Goal: Task Accomplishment & Management: Use online tool/utility

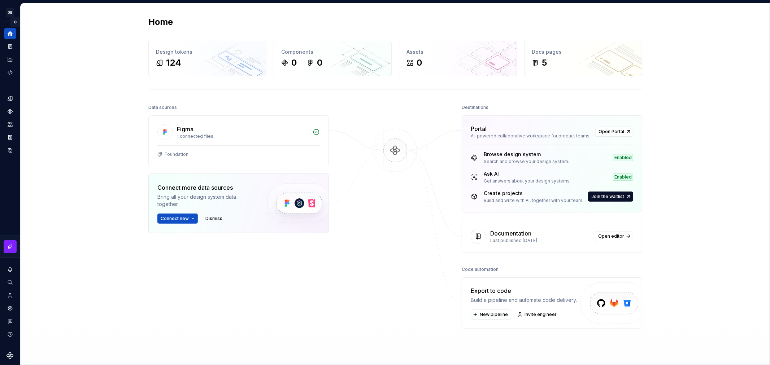
click at [14, 21] on button "Expand sidebar" at bounding box center [15, 22] width 10 height 10
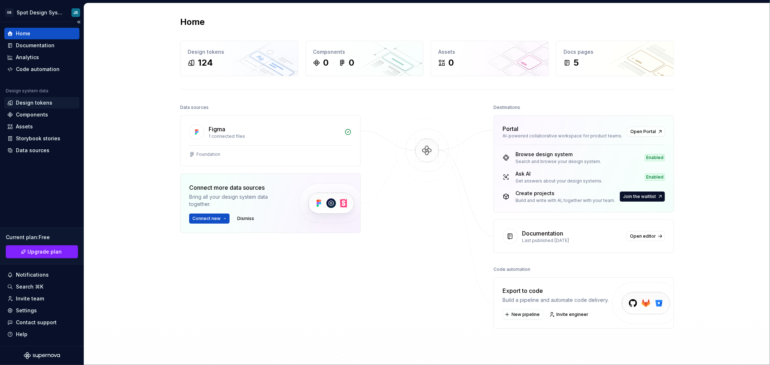
click at [43, 102] on div "Design tokens" at bounding box center [34, 102] width 36 height 7
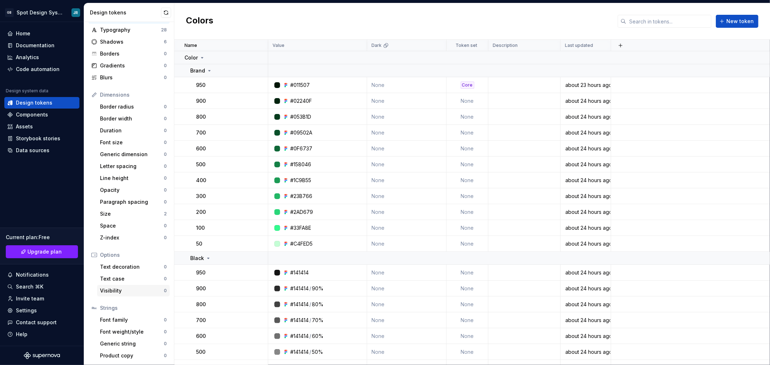
scroll to position [30, 0]
click at [114, 213] on div "Size" at bounding box center [132, 213] width 64 height 7
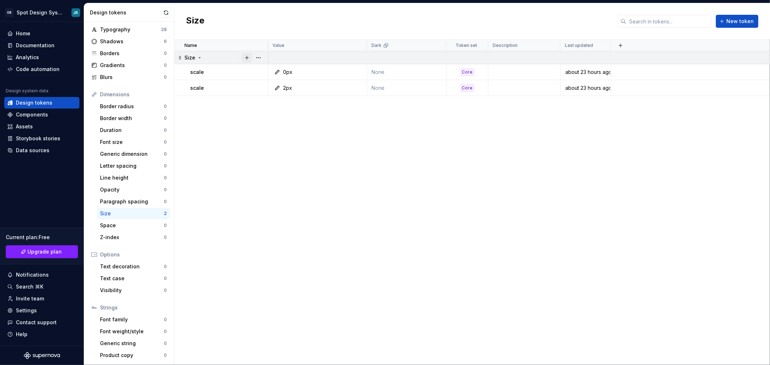
click at [246, 57] on button "button" at bounding box center [247, 58] width 10 height 10
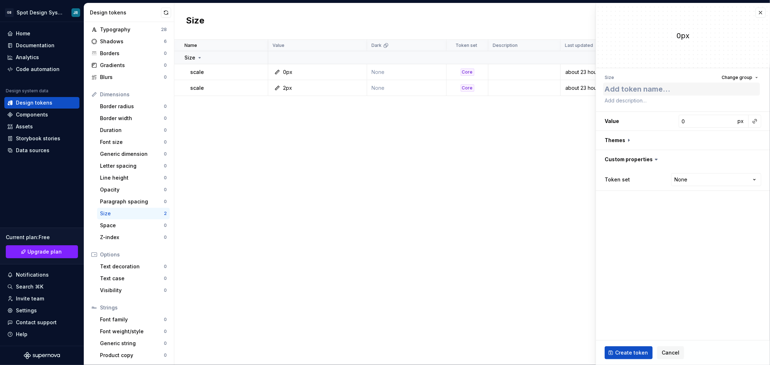
click at [641, 89] on textarea at bounding box center [681, 89] width 157 height 13
click at [737, 77] on span "Change group" at bounding box center [736, 78] width 31 height 6
click at [731, 118] on div "Size" at bounding box center [707, 119] width 97 height 7
type textarea "*"
click at [650, 92] on textarea at bounding box center [681, 89] width 157 height 13
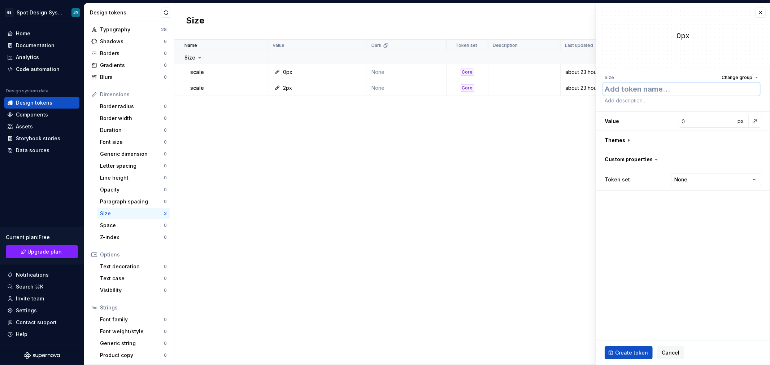
type textarea "s"
type textarea "*"
type textarea "sc"
type textarea "*"
type textarea "sca"
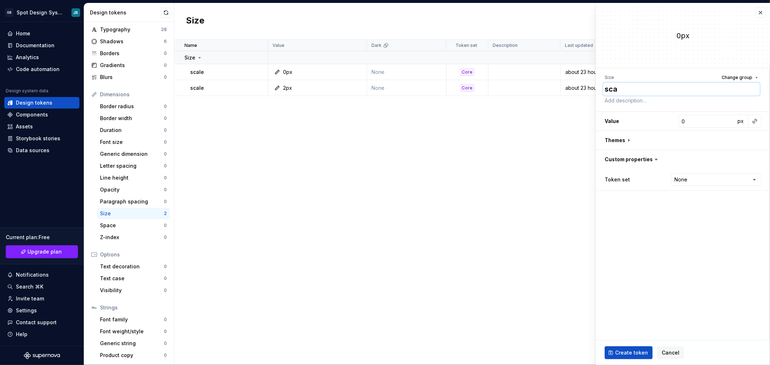
type textarea "*"
type textarea "scal"
type textarea "*"
type textarea "scale"
type textarea "*"
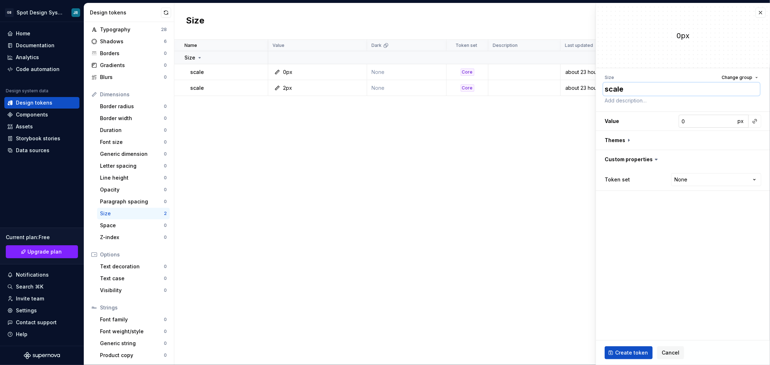
type textarea "scale"
click at [690, 121] on input "0" at bounding box center [706, 121] width 57 height 13
type input "1"
type textarea "*"
type input "1"
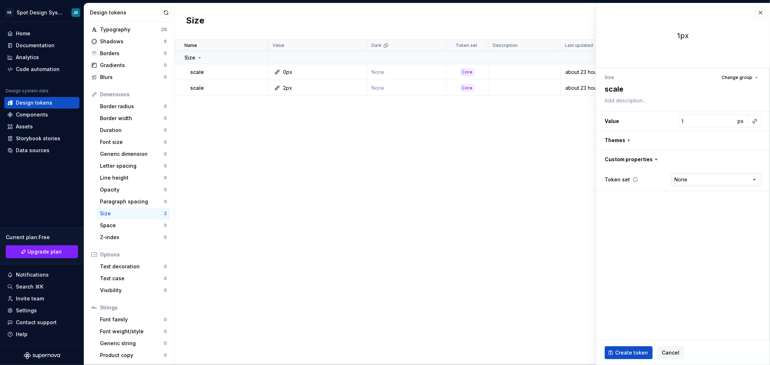
click at [702, 176] on html "GB Spot Design System JR Home Documentation Analytics Code automation Design sy…" at bounding box center [385, 182] width 770 height 365
select select "**********"
click at [634, 352] on span "Create token" at bounding box center [631, 352] width 33 height 7
type textarea "*"
type input "0"
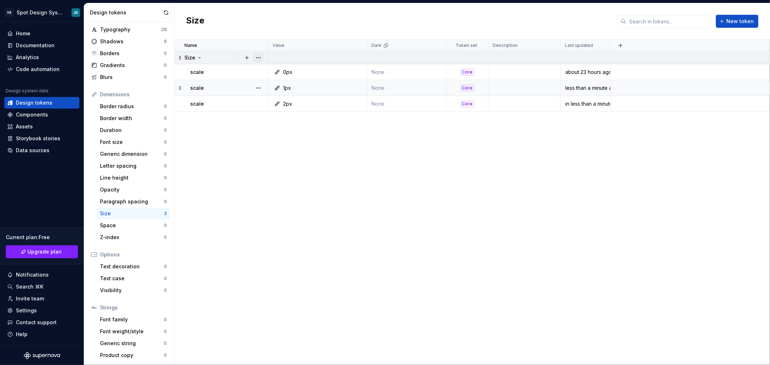
click at [258, 57] on button "button" at bounding box center [258, 58] width 10 height 10
click at [272, 98] on div "New token" at bounding box center [290, 98] width 47 height 7
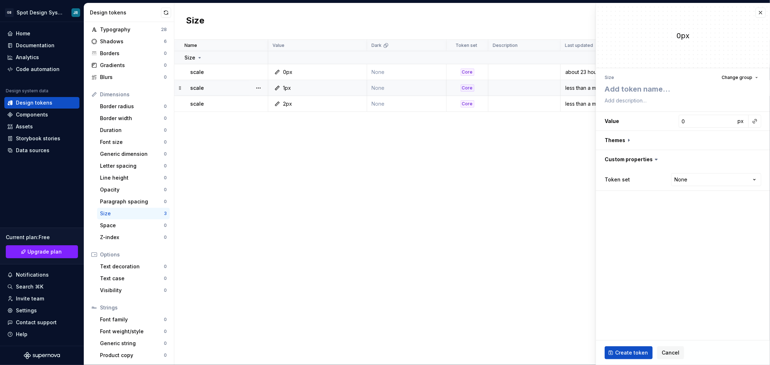
type textarea "*"
type textarea "s"
type textarea "*"
type textarea "sc"
type textarea "*"
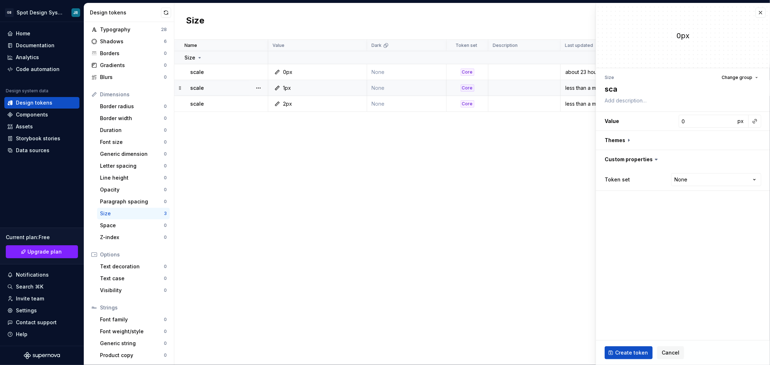
type textarea "scal"
type textarea "*"
type textarea "scale"
click at [689, 120] on input "0" at bounding box center [706, 121] width 57 height 13
type textarea "*"
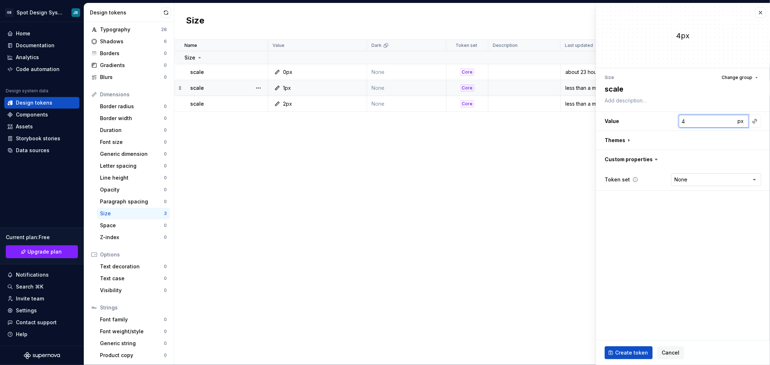
type input "4"
click at [690, 183] on html "GB Spot Design System JR Home Documentation Analytics Code automation Design sy…" at bounding box center [385, 182] width 770 height 365
select select "**********"
click at [629, 353] on span "Create token" at bounding box center [631, 352] width 33 height 7
type textarea "*"
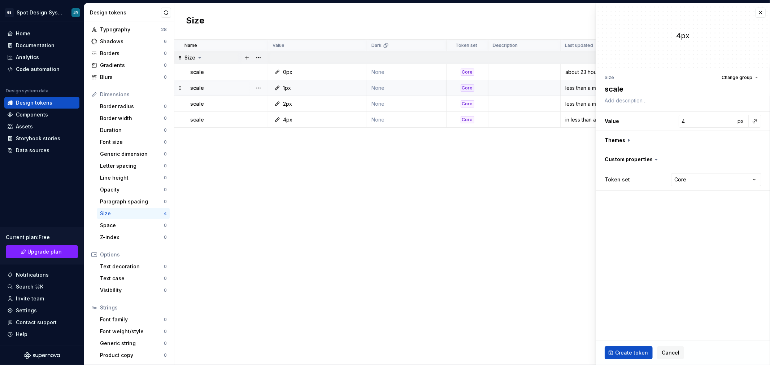
type input "0"
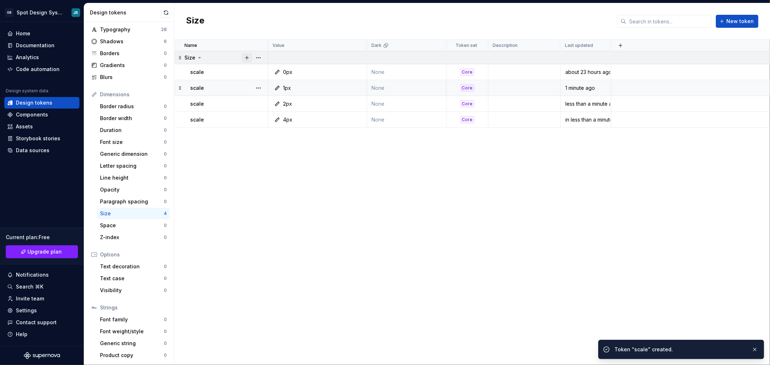
click at [247, 56] on button "button" at bounding box center [247, 58] width 10 height 10
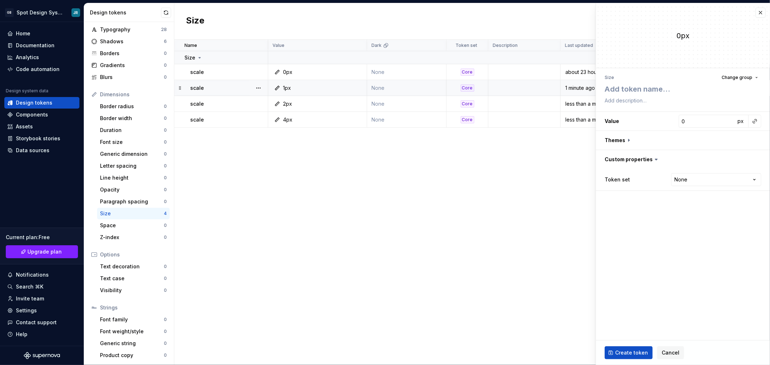
type textarea "*"
type textarea "s"
type textarea "*"
type textarea "sc"
type textarea "*"
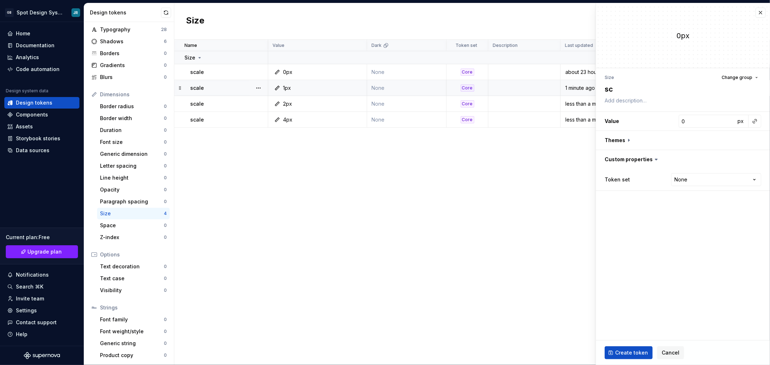
type textarea "sca"
type textarea "*"
type textarea "scal"
type textarea "*"
click at [616, 91] on textarea "scale" at bounding box center [681, 89] width 157 height 13
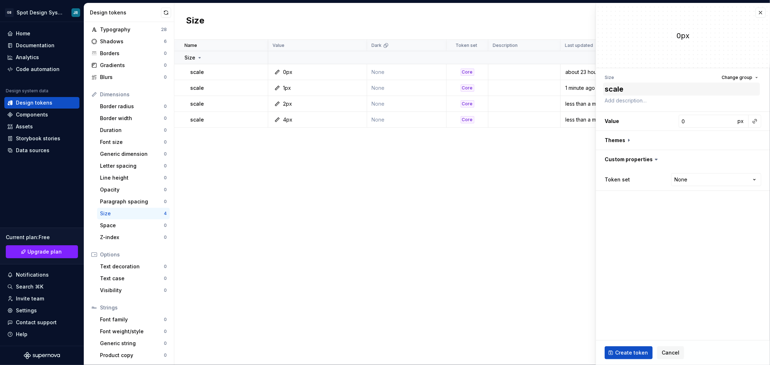
click at [616, 91] on textarea "scale" at bounding box center [681, 89] width 157 height 13
type textarea "scale"
click at [691, 122] on input "0" at bounding box center [706, 121] width 57 height 13
type textarea "*"
type input "8"
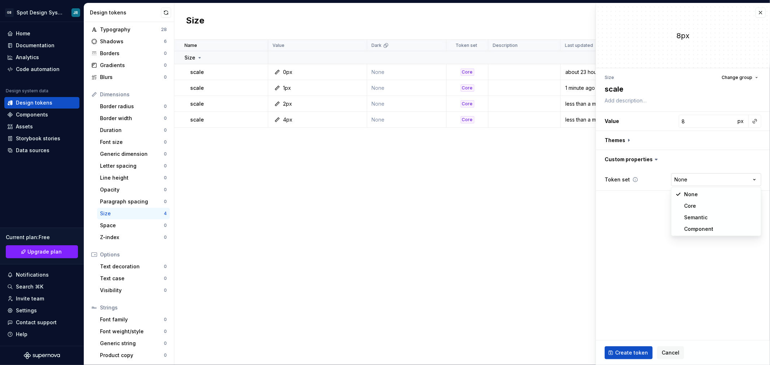
click at [698, 179] on html "GB Spot Design System JR Home Documentation Analytics Code automation Design sy…" at bounding box center [385, 182] width 770 height 365
select select "**********"
click at [639, 350] on span "Create token" at bounding box center [631, 352] width 33 height 7
type textarea "*"
type input "0"
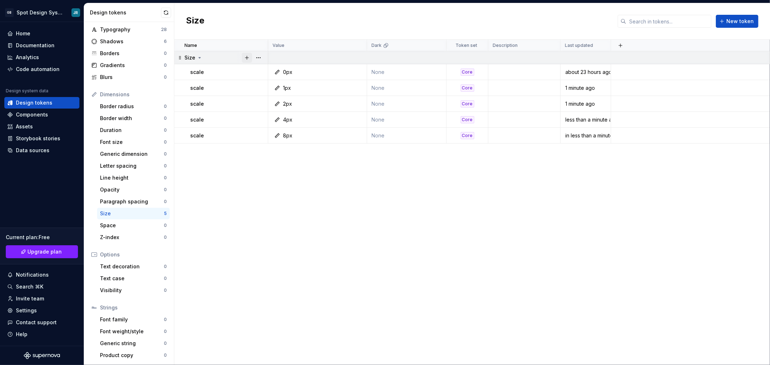
click at [246, 57] on button "button" at bounding box center [247, 58] width 10 height 10
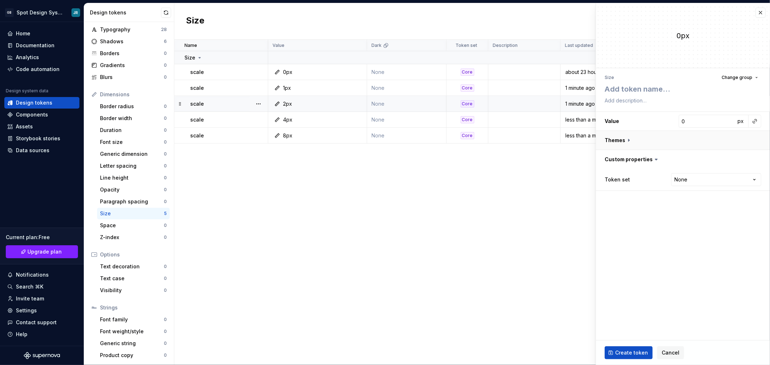
type textarea "*"
type textarea "scale"
click at [685, 124] on input "0" at bounding box center [706, 121] width 57 height 13
type textarea "*"
type input "1"
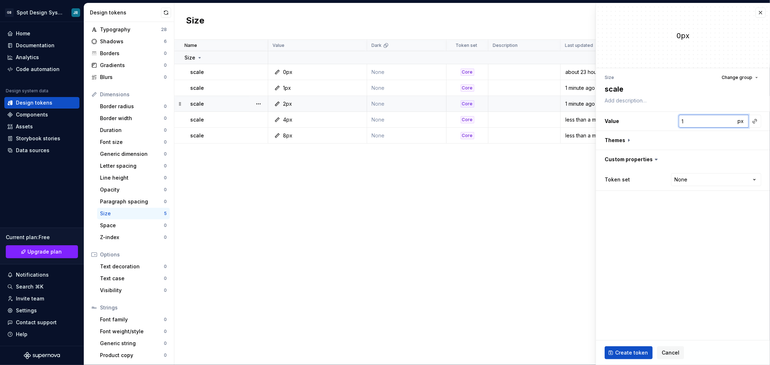
type textarea "*"
type input "12"
click at [698, 180] on html "GB Spot Design System JR Home Documentation Analytics Code automation Design sy…" at bounding box center [385, 182] width 770 height 365
select select "**********"
click at [636, 351] on span "Create token" at bounding box center [631, 352] width 33 height 7
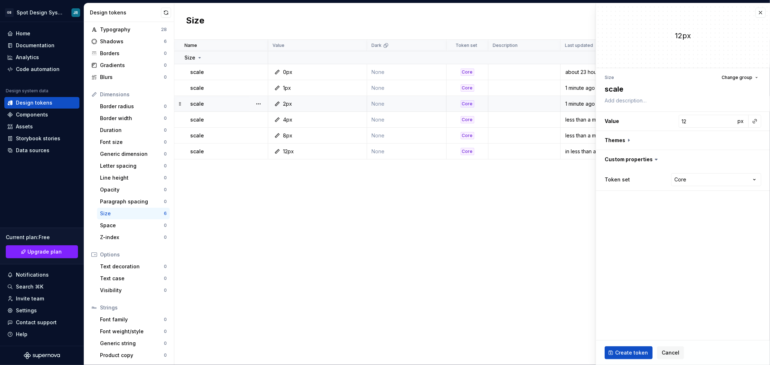
type textarea "*"
type input "0"
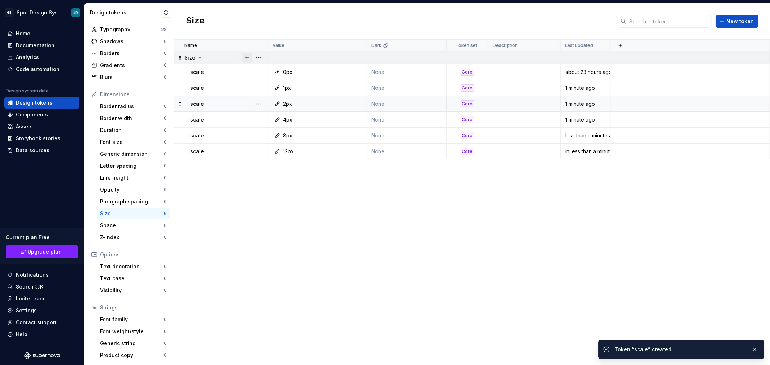
click at [246, 54] on button "button" at bounding box center [247, 58] width 10 height 10
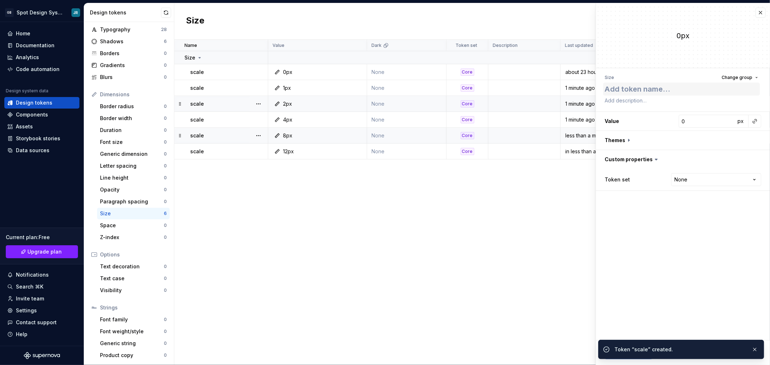
click at [639, 92] on textarea at bounding box center [681, 89] width 157 height 13
type textarea "*"
type textarea "scale"
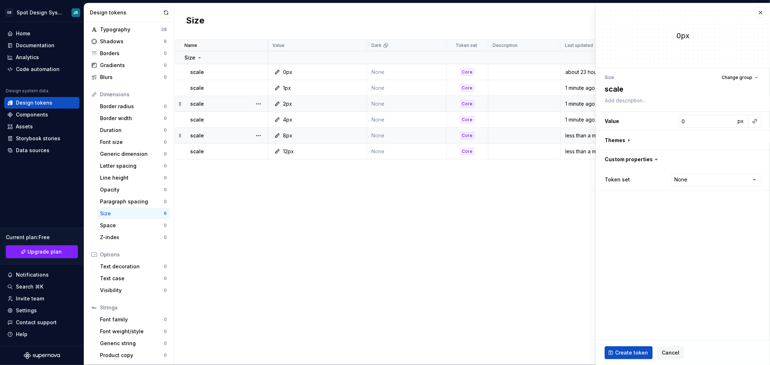
type textarea "*"
type textarea "scale"
click at [685, 121] on input "0" at bounding box center [706, 121] width 57 height 13
type textarea "*"
type input "1"
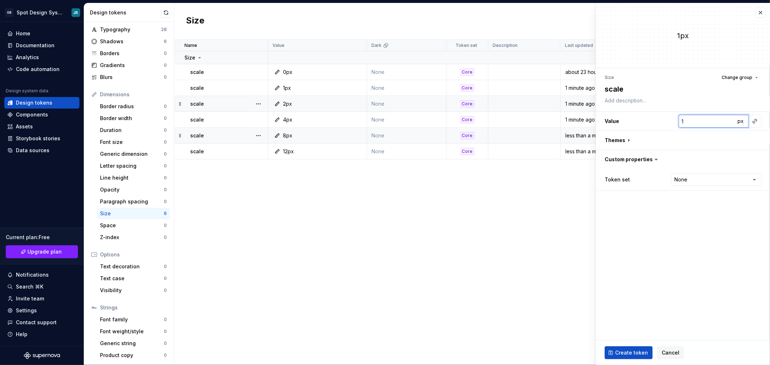
type textarea "*"
type input "16"
click at [715, 181] on html "GB Spot Design System JR Home Documentation Analytics Code automation Design sy…" at bounding box center [385, 182] width 770 height 365
select select "**********"
click at [636, 353] on span "Create token" at bounding box center [631, 352] width 33 height 7
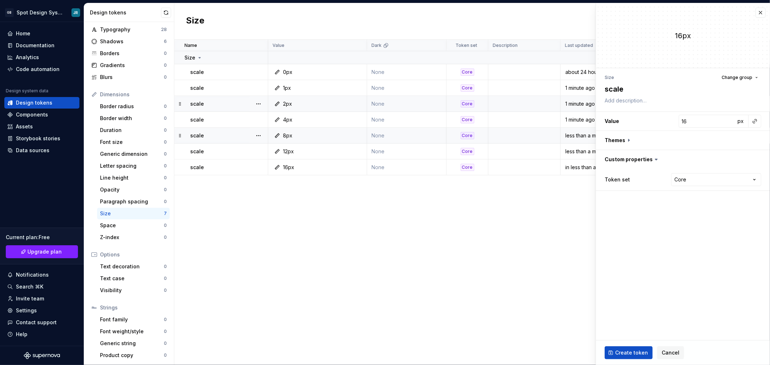
type textarea "*"
type input "0"
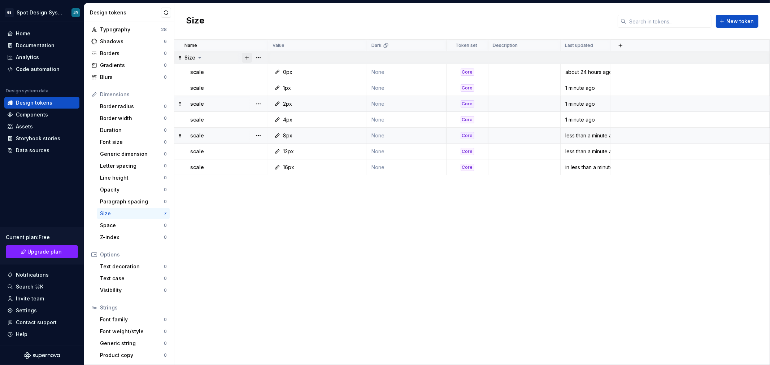
click at [246, 59] on button "button" at bounding box center [247, 58] width 10 height 10
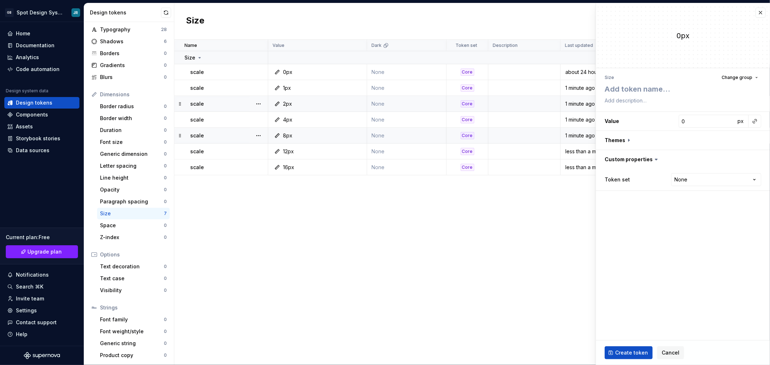
type textarea "*"
type textarea "scale"
click at [709, 122] on input "0" at bounding box center [706, 121] width 57 height 13
type textarea "*"
type input "2"
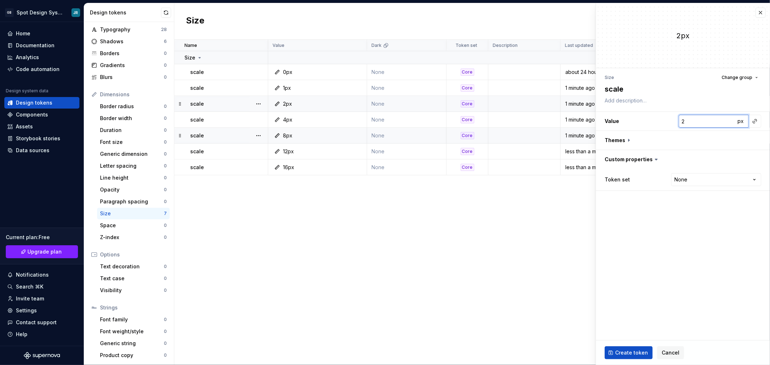
type textarea "*"
type input "20"
click at [703, 184] on html "GB Spot Design System JR Home Documentation Analytics Code automation Design sy…" at bounding box center [385, 182] width 770 height 365
select select "**********"
click at [626, 353] on span "Create token" at bounding box center [631, 352] width 33 height 7
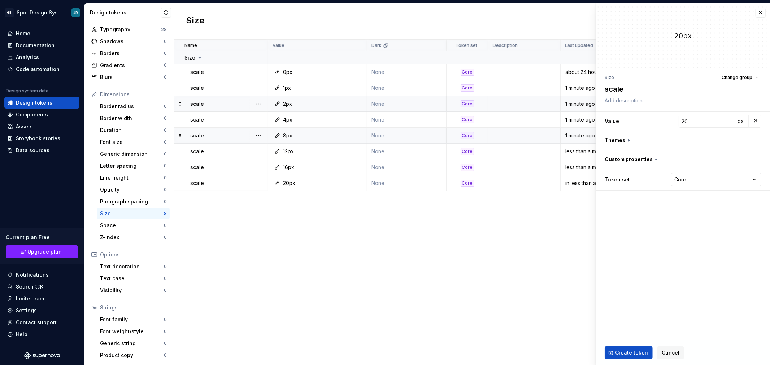
type textarea "*"
type input "0"
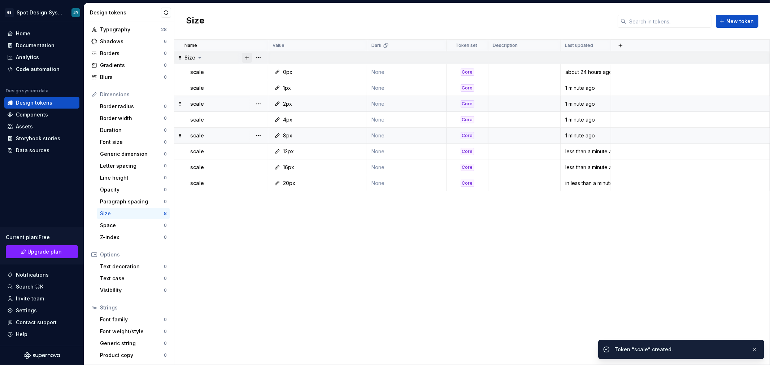
click at [245, 56] on button "button" at bounding box center [247, 58] width 10 height 10
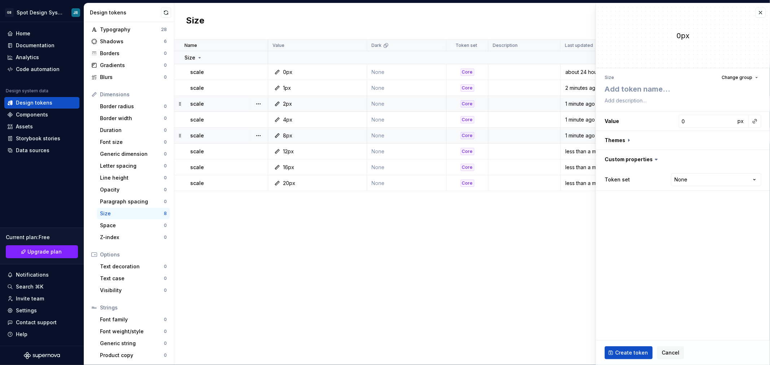
type textarea "*"
type textarea "scale"
type textarea "*"
type textarea "scale"
click at [692, 121] on input "0" at bounding box center [706, 121] width 57 height 13
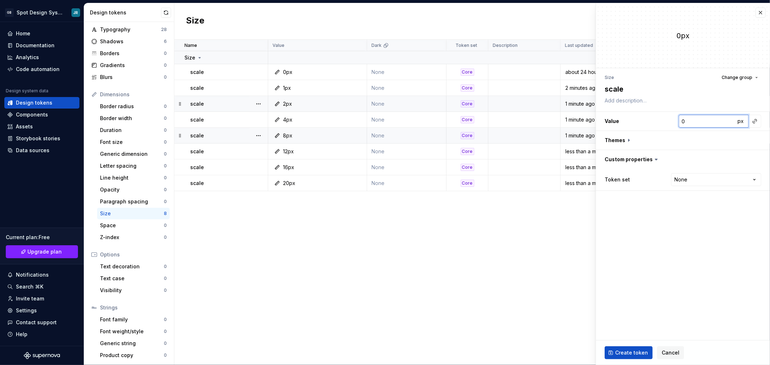
type textarea "*"
type input "2"
type textarea "*"
type input "24"
click at [706, 178] on html "GB Spot Design System JR Home Documentation Analytics Code automation Design sy…" at bounding box center [385, 182] width 770 height 365
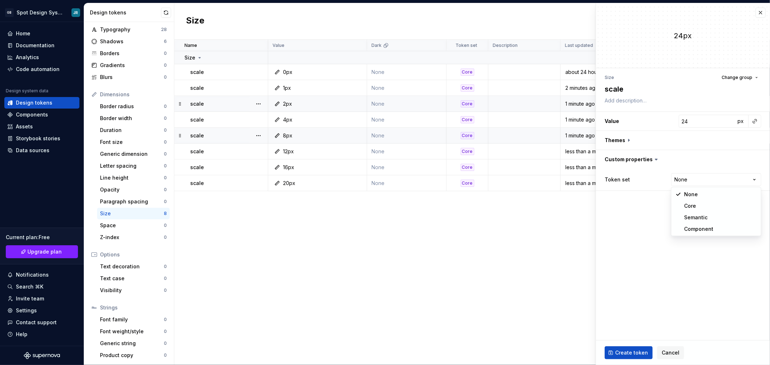
select select "**********"
click at [633, 352] on span "Create token" at bounding box center [631, 352] width 33 height 7
type textarea "*"
type input "0"
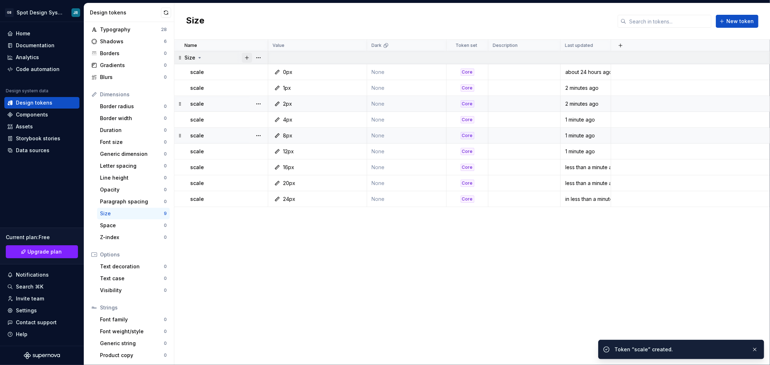
click at [246, 56] on button "button" at bounding box center [247, 58] width 10 height 10
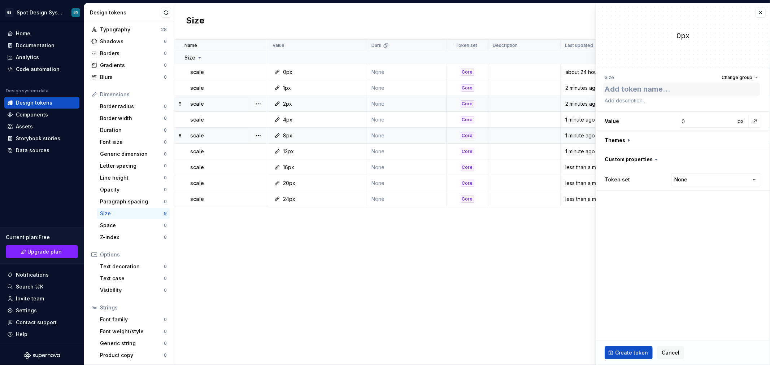
click at [657, 91] on textarea at bounding box center [681, 89] width 157 height 13
type textarea "*"
type textarea "scale"
click at [688, 122] on input "0" at bounding box center [706, 121] width 57 height 13
type textarea "*"
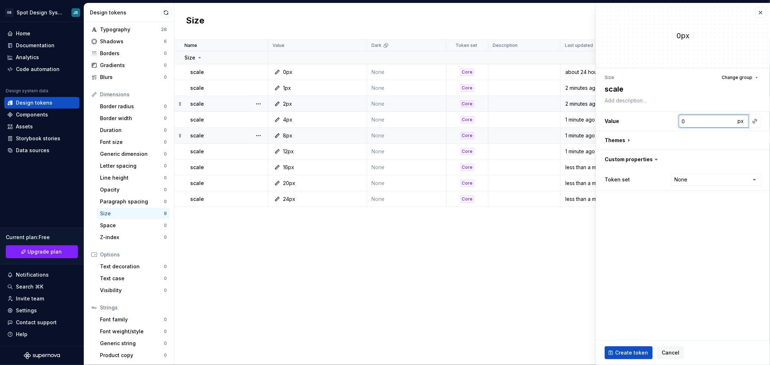
type input "2"
type textarea "*"
type input "28"
click at [702, 179] on html "GB Spot Design System JR Home Documentation Analytics Code automation Design sy…" at bounding box center [385, 182] width 770 height 365
select select "**********"
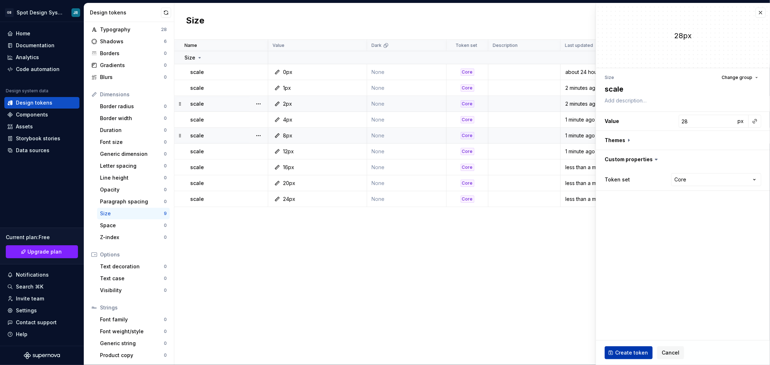
click at [635, 352] on span "Create token" at bounding box center [631, 352] width 33 height 7
type textarea "*"
type input "0"
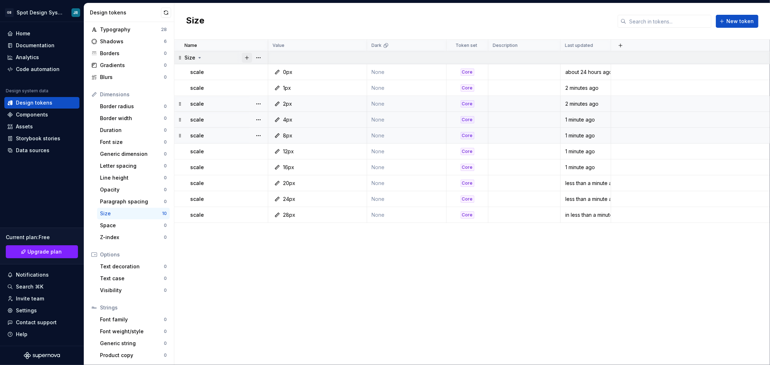
click at [247, 57] on button "button" at bounding box center [247, 58] width 10 height 10
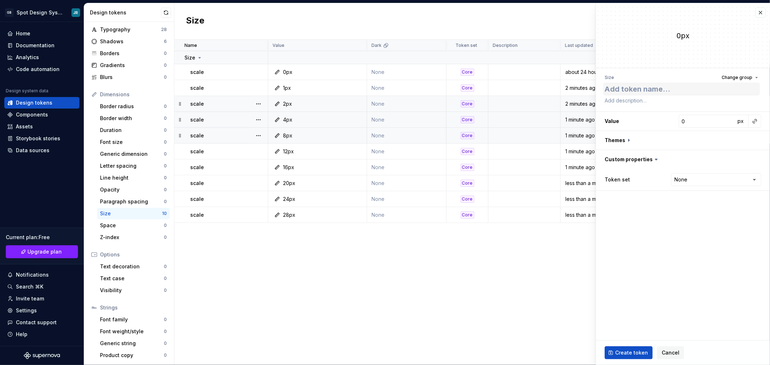
click at [643, 91] on textarea at bounding box center [681, 89] width 157 height 13
type textarea "*"
type textarea "scale"
click at [688, 123] on input "0" at bounding box center [706, 121] width 57 height 13
type textarea "*"
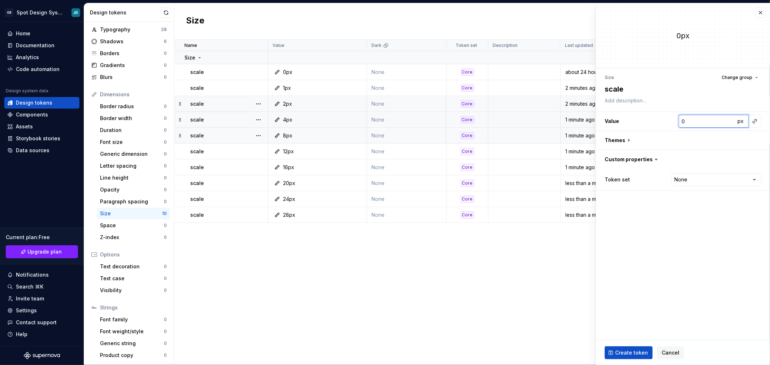
type input "3"
type textarea "*"
type input "32"
click at [687, 178] on html "GB Spot Design System JR Home Documentation Analytics Code automation Design sy…" at bounding box center [385, 182] width 770 height 365
select select "**********"
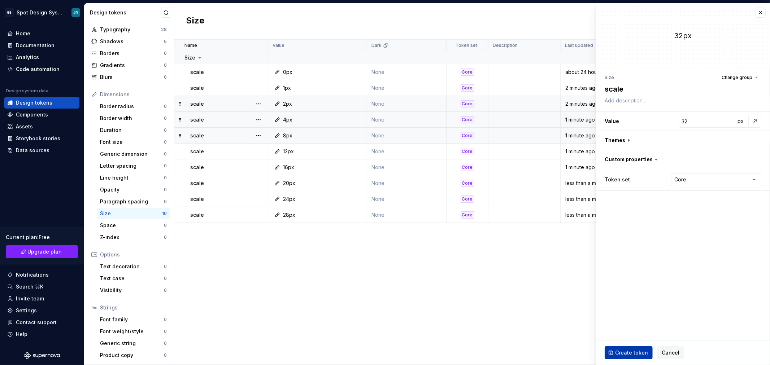
click at [629, 349] on span "Create token" at bounding box center [631, 352] width 33 height 7
type textarea "*"
type input "0"
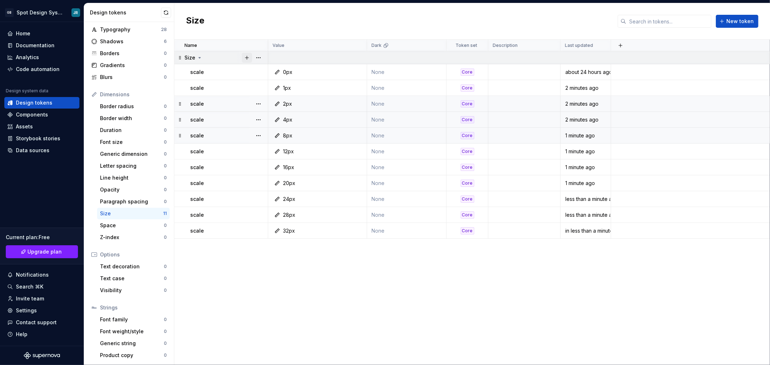
click at [245, 58] on button "button" at bounding box center [247, 58] width 10 height 10
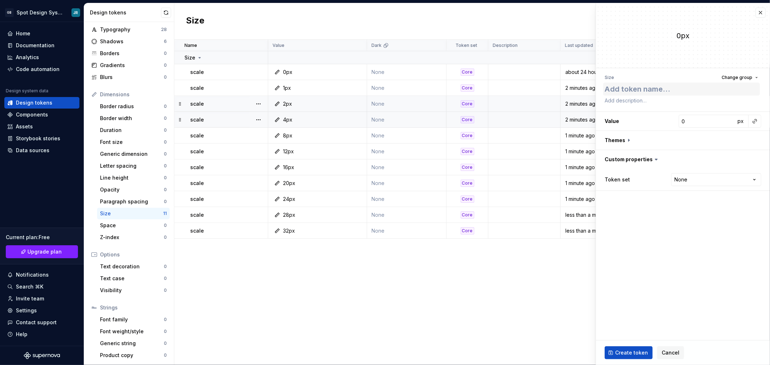
click at [693, 90] on textarea at bounding box center [681, 89] width 157 height 13
type textarea "*"
type textarea "scale"
click at [695, 120] on input "0" at bounding box center [706, 121] width 57 height 13
type textarea "*"
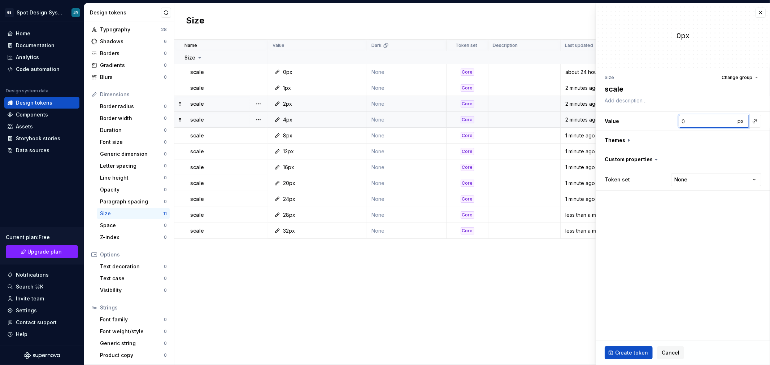
type input "4"
type textarea "*"
type input "40"
click at [695, 178] on html "GB Spot Design System JR Home Documentation Analytics Code automation Design sy…" at bounding box center [385, 182] width 770 height 365
select select "**********"
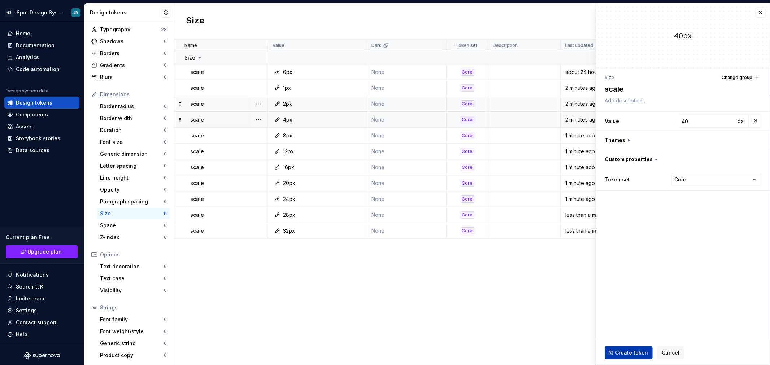
click at [639, 353] on span "Create token" at bounding box center [631, 352] width 33 height 7
type textarea "*"
type input "0"
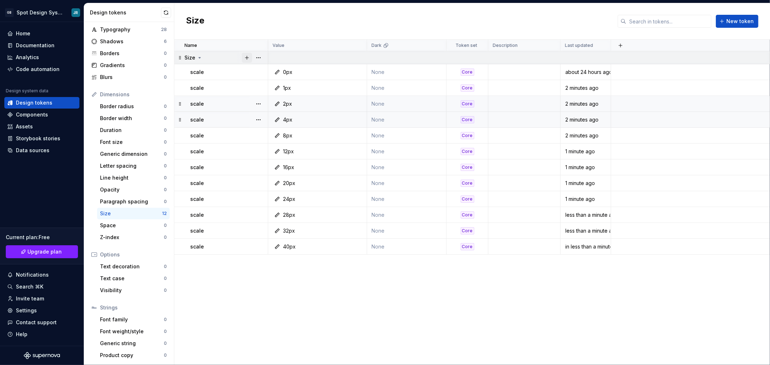
click at [246, 58] on button "button" at bounding box center [247, 58] width 10 height 10
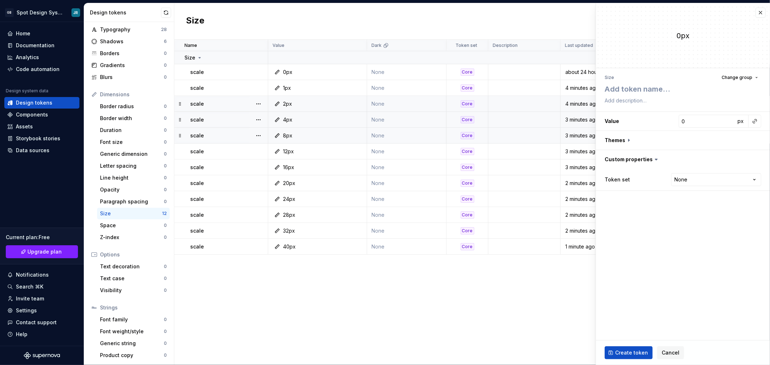
type textarea "*"
type textarea "scale"
type textarea "*"
type textarea "scale"
click at [685, 120] on input "0" at bounding box center [706, 121] width 57 height 13
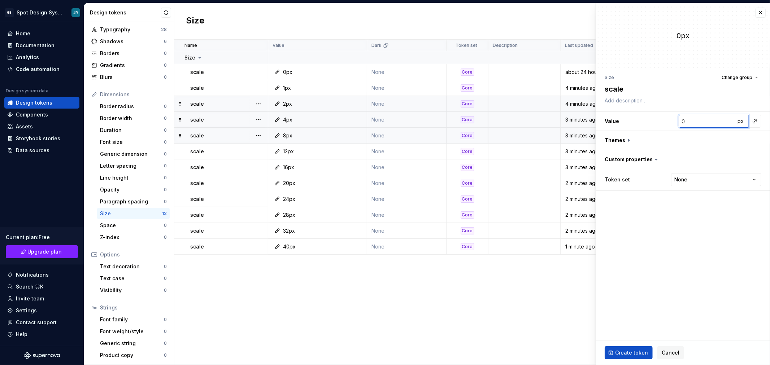
type textarea "*"
type input "4"
type textarea "*"
type input "48"
click at [702, 179] on html "GB Spot Design System JR Home Documentation Analytics Code automation Design sy…" at bounding box center [385, 182] width 770 height 365
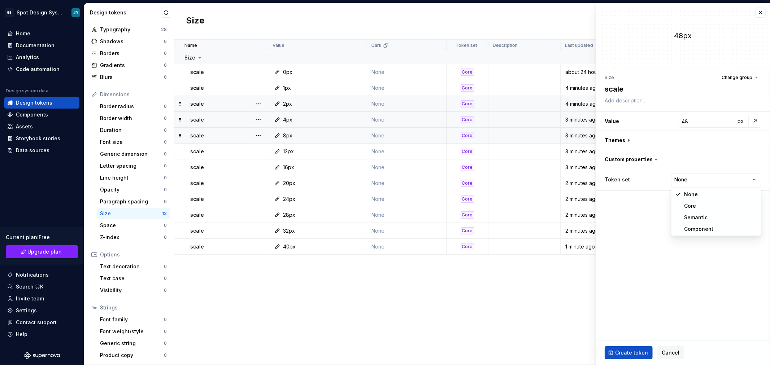
select select "**********"
click at [634, 354] on span "Create token" at bounding box center [631, 352] width 33 height 7
type textarea "*"
type input "0"
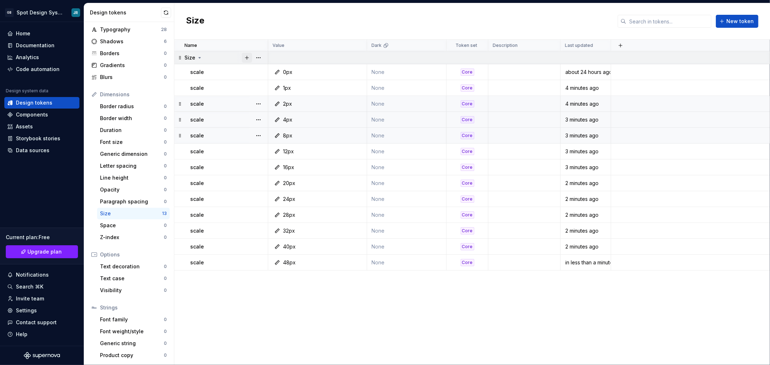
click at [245, 57] on button "button" at bounding box center [247, 58] width 10 height 10
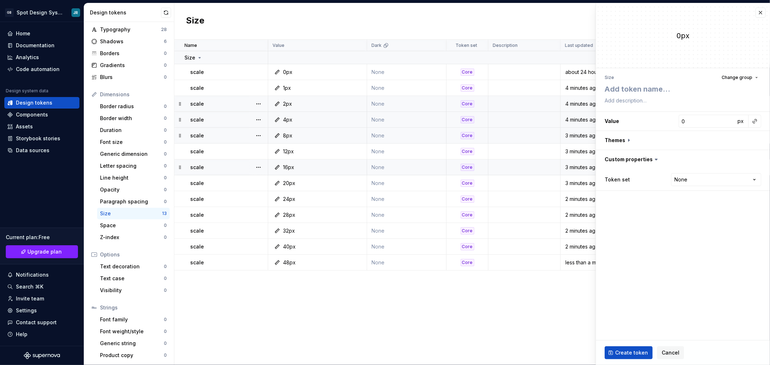
type textarea "*"
type textarea "scale"
click at [694, 125] on input "0" at bounding box center [706, 121] width 57 height 13
type textarea "*"
type input "5"
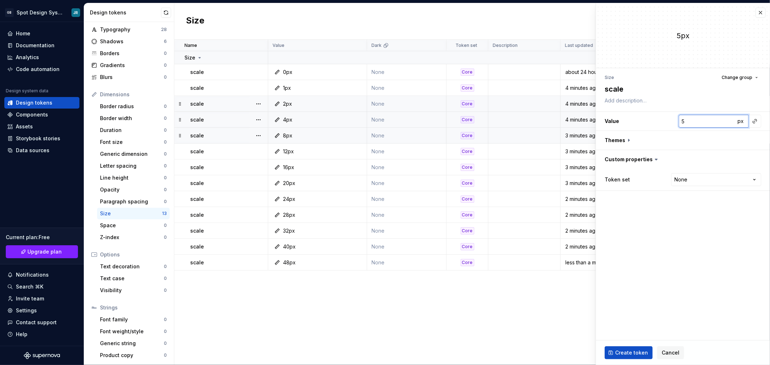
type textarea "*"
type input "52"
click at [711, 182] on html "GB Spot Design System JR Home Documentation Analytics Code automation Design sy…" at bounding box center [385, 182] width 770 height 365
select select "**********"
click at [637, 351] on span "Create token" at bounding box center [631, 352] width 33 height 7
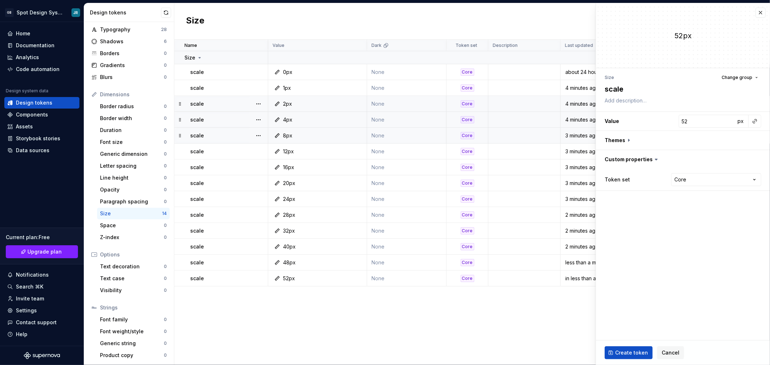
type textarea "*"
type input "0"
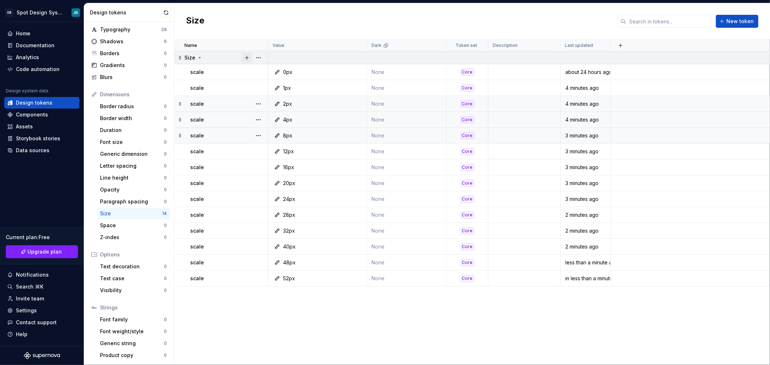
click at [245, 57] on button "button" at bounding box center [247, 58] width 10 height 10
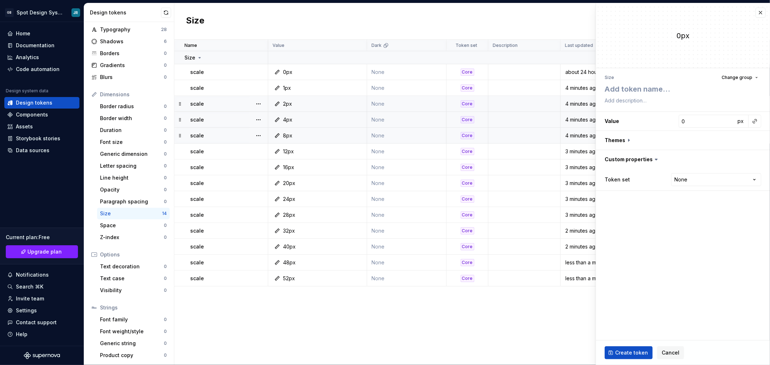
type textarea "*"
type textarea "scale"
click at [699, 122] on input "0" at bounding box center [706, 121] width 57 height 13
type textarea "*"
type input "5"
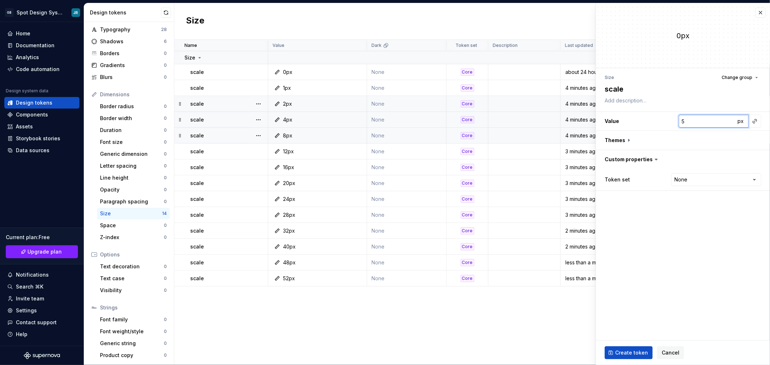
type textarea "*"
type input "56"
click at [707, 179] on html "GB Spot Design System JR Home Documentation Analytics Code automation Design sy…" at bounding box center [385, 182] width 770 height 365
select select "**********"
click at [639, 353] on span "Create token" at bounding box center [631, 352] width 33 height 7
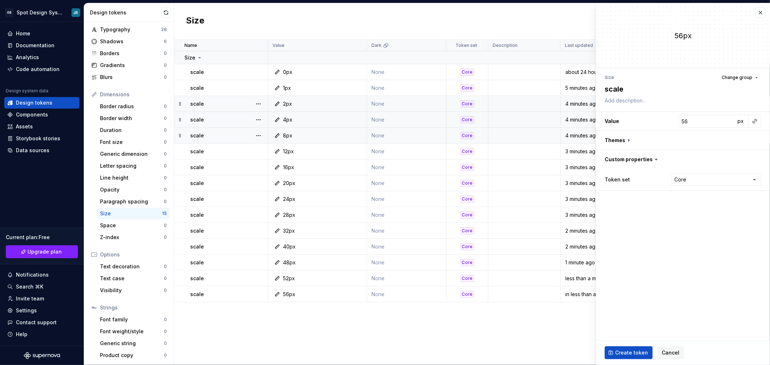
type textarea "*"
type input "0"
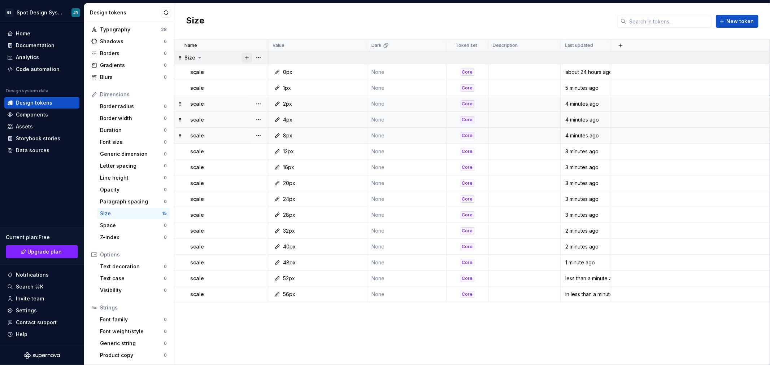
click at [246, 56] on button "button" at bounding box center [247, 58] width 10 height 10
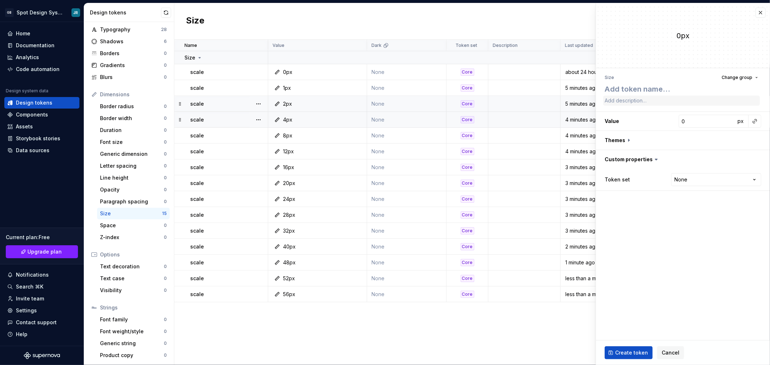
type textarea "*"
type textarea "scale"
click at [685, 121] on input "0" at bounding box center [706, 121] width 57 height 13
type textarea "*"
type input "6"
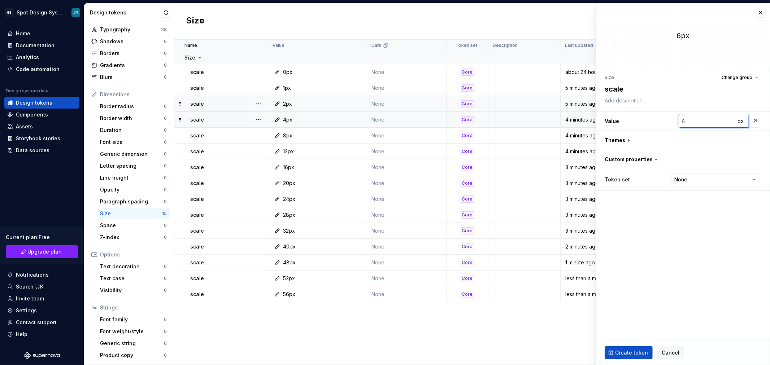
type textarea "*"
type input "64"
click at [691, 181] on html "GB Spot Design System JR Home Documentation Analytics Code automation Design sy…" at bounding box center [385, 182] width 770 height 365
select select "**********"
click at [639, 350] on span "Create token" at bounding box center [631, 352] width 33 height 7
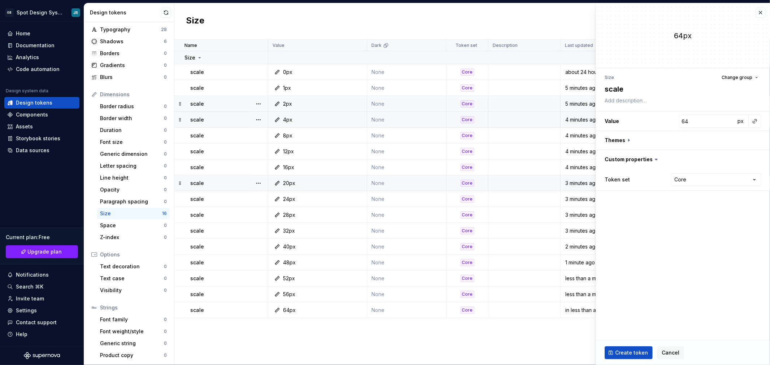
type textarea "*"
type input "0"
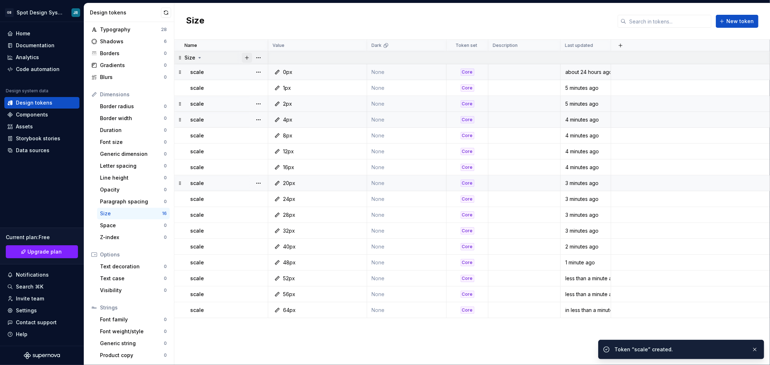
click at [248, 56] on button "button" at bounding box center [247, 58] width 10 height 10
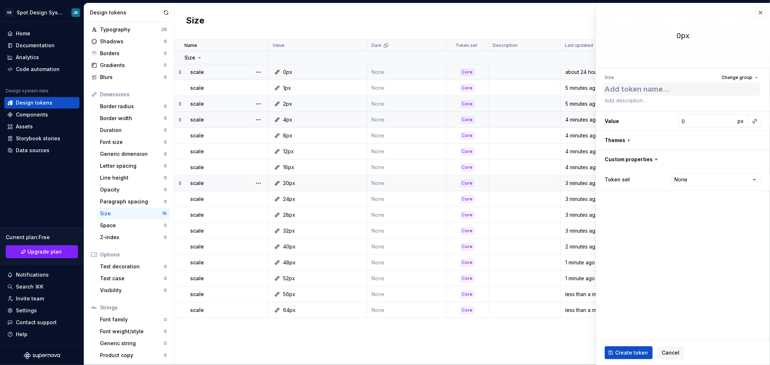
type textarea "*"
type textarea "scale"
click at [684, 121] on input "0" at bounding box center [706, 121] width 57 height 13
type textarea "*"
type input "7"
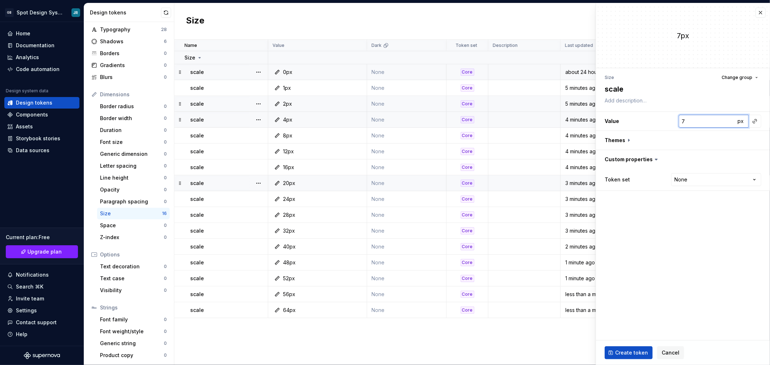
type textarea "*"
type input "72"
click at [715, 181] on html "GB Spot Design System JR Home Documentation Analytics Code automation Design sy…" at bounding box center [385, 182] width 770 height 365
select select "**********"
click at [635, 354] on span "Create token" at bounding box center [631, 352] width 33 height 7
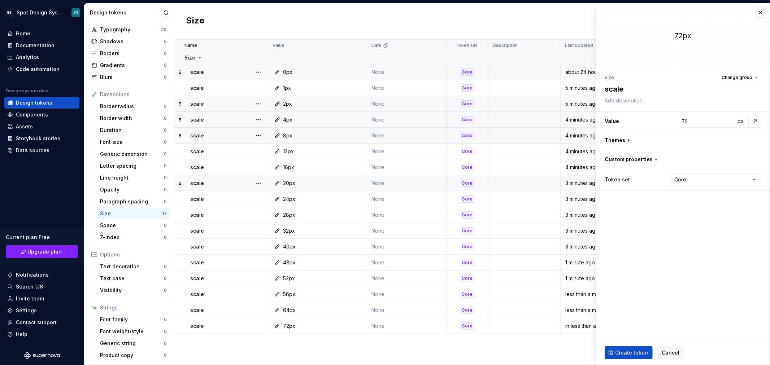
type textarea "*"
type input "0"
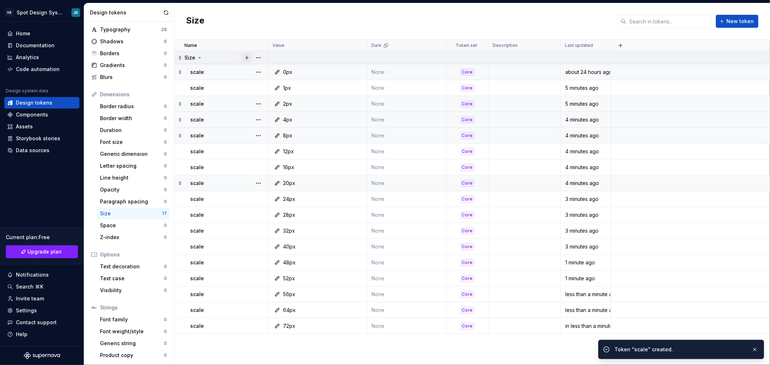
click at [245, 57] on button "button" at bounding box center [247, 58] width 10 height 10
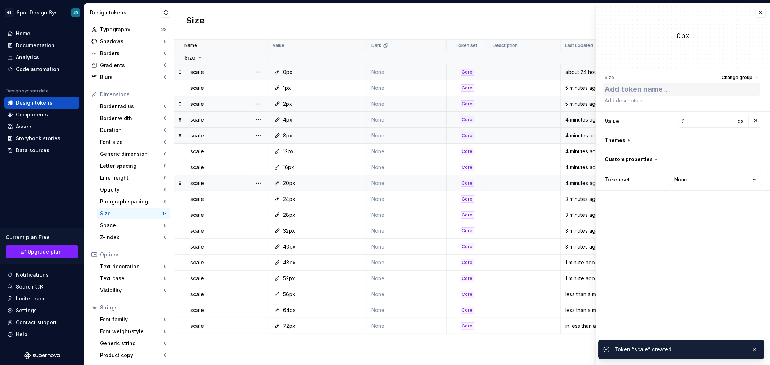
click at [649, 91] on textarea at bounding box center [681, 89] width 157 height 13
type textarea "*"
type textarea "scale"
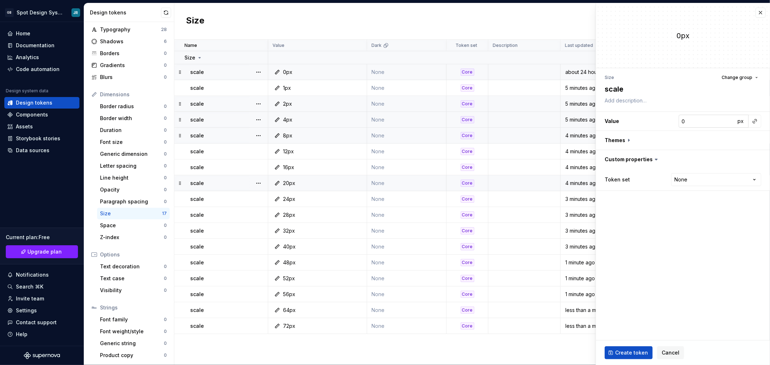
type textarea "*"
type textarea "scale"
click at [693, 123] on input "0" at bounding box center [706, 121] width 57 height 13
type textarea "*"
type input "8"
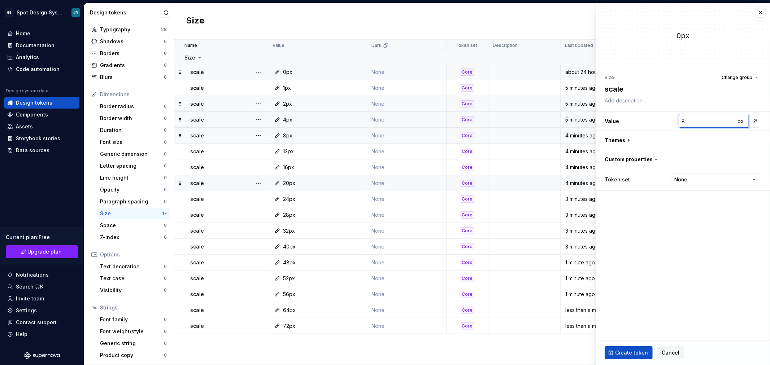
type textarea "*"
type input "80"
click at [702, 185] on html "GB Spot Design System JR Home Documentation Analytics Code automation Design sy…" at bounding box center [385, 182] width 770 height 365
select select "**********"
click at [635, 351] on span "Create token" at bounding box center [631, 352] width 33 height 7
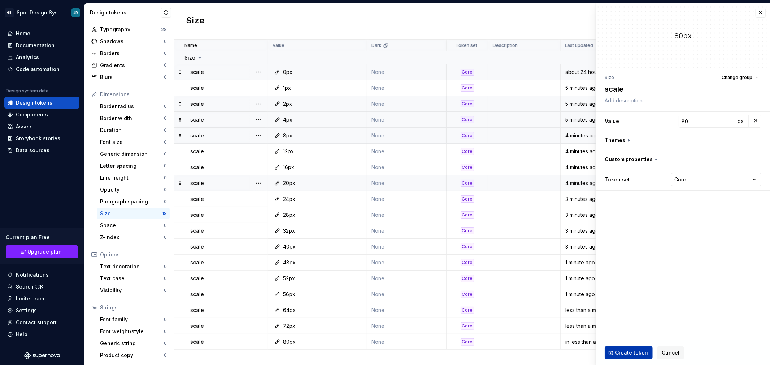
type textarea "*"
type input "0"
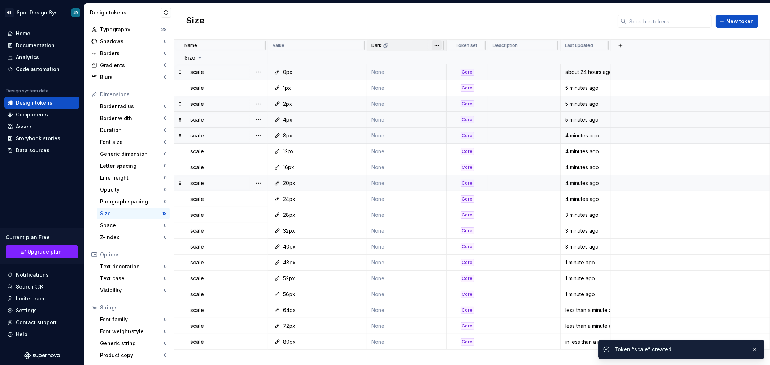
click at [437, 45] on html "GB Spot Design System JR Home Documentation Analytics Code automation Design sy…" at bounding box center [385, 182] width 770 height 365
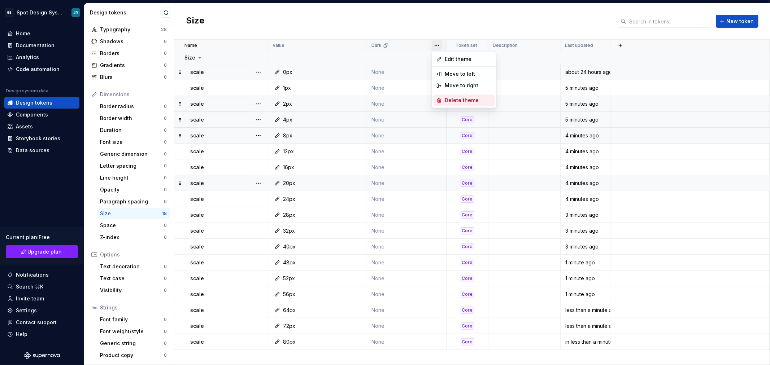
click at [456, 100] on span "Delete theme" at bounding box center [468, 100] width 47 height 7
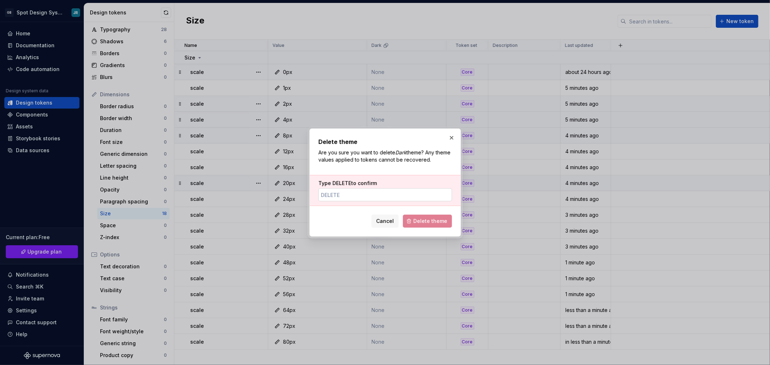
click at [371, 197] on input "Type DELETE to confirm" at bounding box center [384, 194] width 133 height 13
type input "DELETE"
click at [416, 219] on span "Delete theme" at bounding box center [430, 221] width 34 height 7
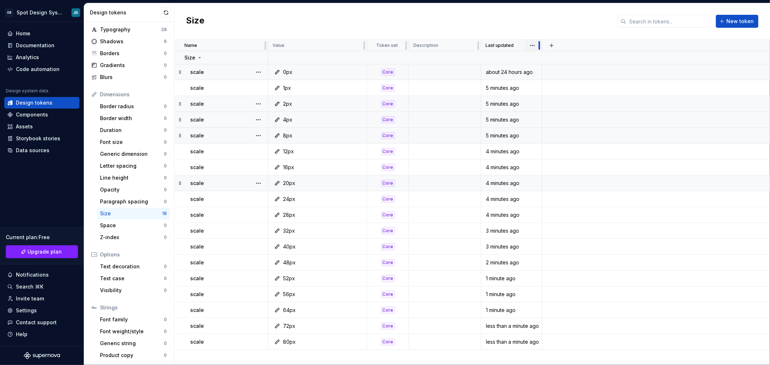
drag, startPoint x: 530, startPoint y: 45, endPoint x: 540, endPoint y: 47, distance: 11.0
click at [540, 47] on div at bounding box center [539, 46] width 6 height 12
click at [247, 58] on button "button" at bounding box center [247, 58] width 10 height 10
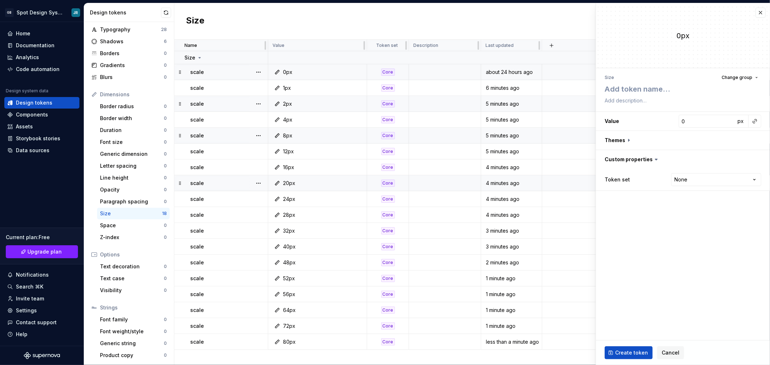
type textarea "*"
type textarea "scale"
click at [686, 123] on input "0" at bounding box center [706, 121] width 57 height 13
type textarea "*"
type input "8"
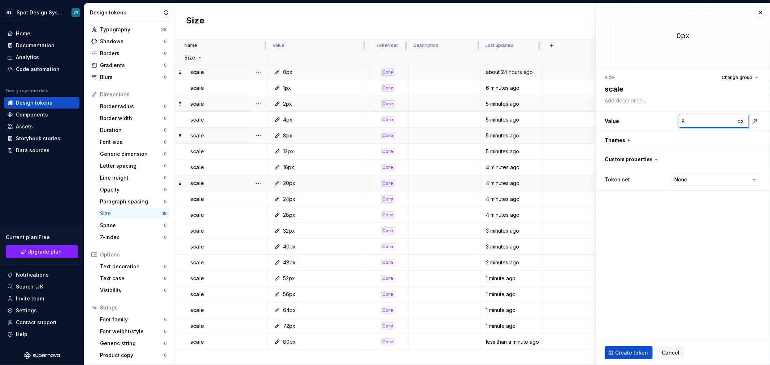
type textarea "*"
type input "88"
click at [678, 181] on html "GB Spot Design System JR Home Documentation Analytics Code automation Design sy…" at bounding box center [385, 182] width 770 height 365
select select "**********"
click at [639, 351] on span "Create token" at bounding box center [631, 352] width 33 height 7
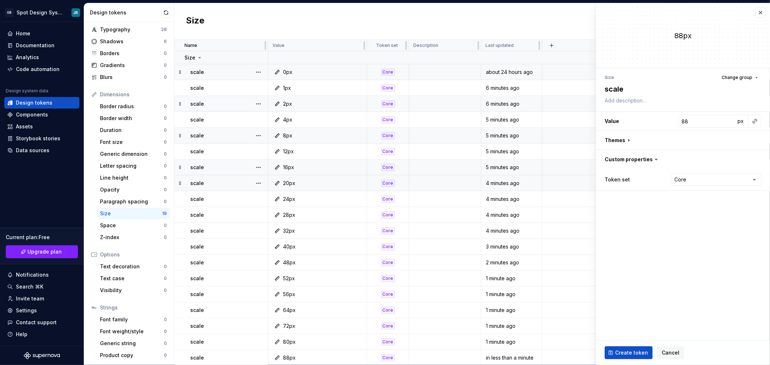
type textarea "*"
type input "0"
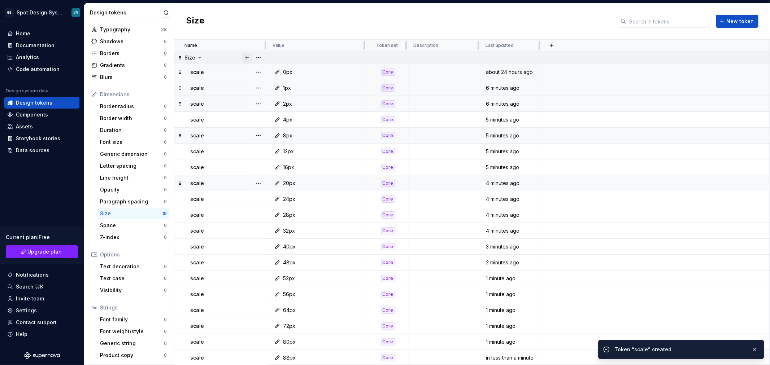
click at [246, 58] on button "button" at bounding box center [247, 58] width 10 height 10
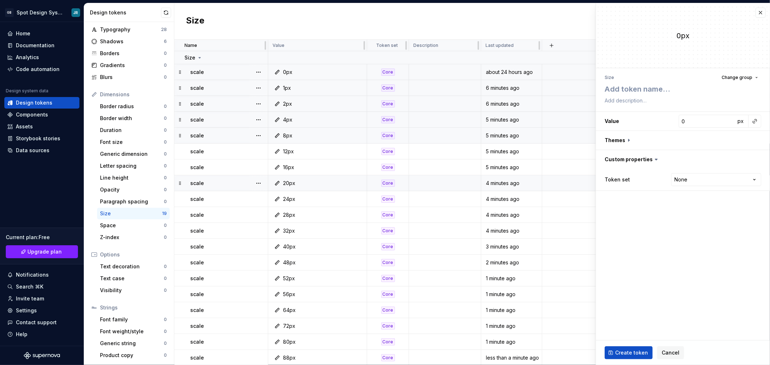
type textarea "*"
type textarea "scale"
click at [690, 121] on input "0" at bounding box center [706, 121] width 57 height 13
click at [703, 177] on html "GB Spot Design System JR Home Documentation Analytics Code automation Design sy…" at bounding box center [385, 182] width 770 height 365
drag, startPoint x: 697, startPoint y: 207, endPoint x: 695, endPoint y: 214, distance: 7.0
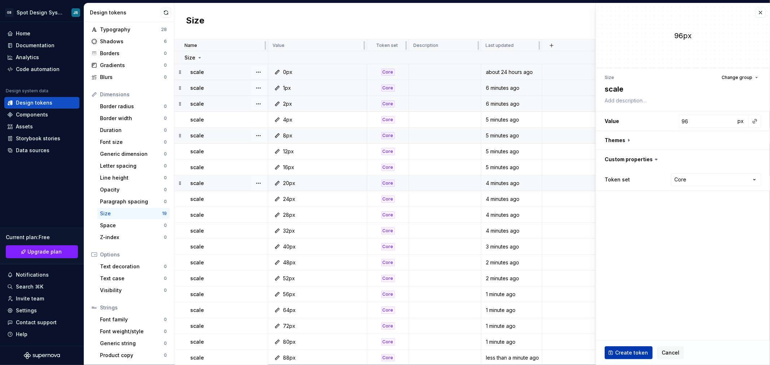
click at [636, 352] on span "Create token" at bounding box center [631, 352] width 33 height 7
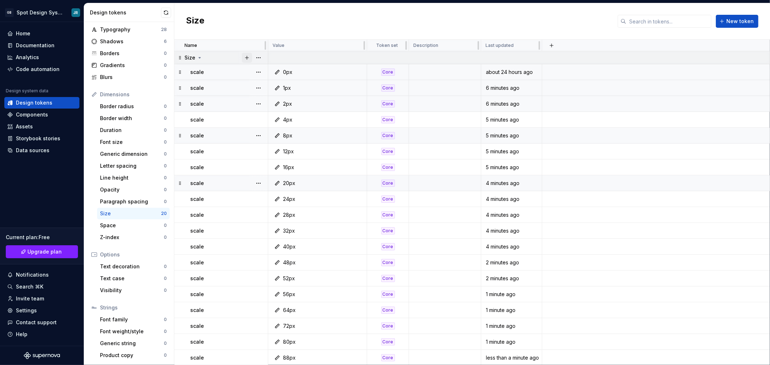
click at [246, 56] on button "button" at bounding box center [247, 58] width 10 height 10
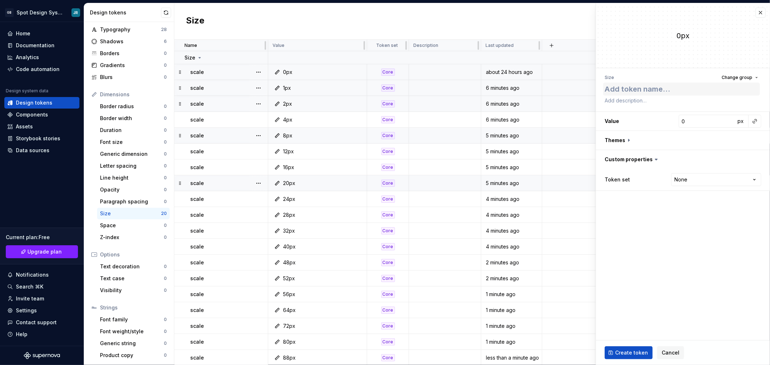
click at [625, 88] on textarea at bounding box center [681, 89] width 157 height 13
click at [690, 119] on input "0" at bounding box center [706, 121] width 57 height 13
click at [684, 177] on html "GB Spot Design System JR Home Documentation Analytics Code automation Design sy…" at bounding box center [385, 182] width 770 height 365
click at [633, 352] on span "Create token" at bounding box center [631, 352] width 33 height 7
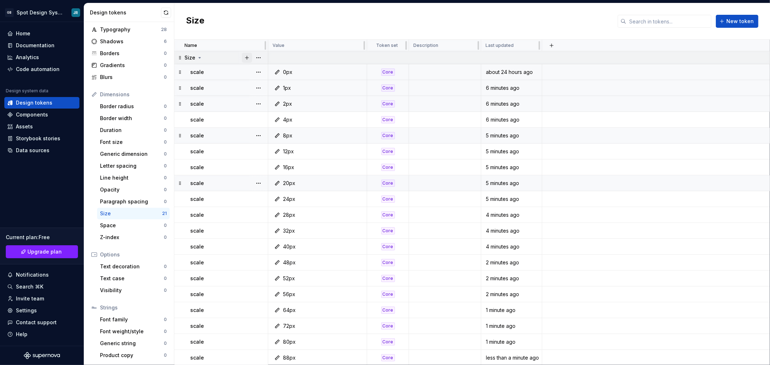
click at [245, 56] on button "button" at bounding box center [247, 58] width 10 height 10
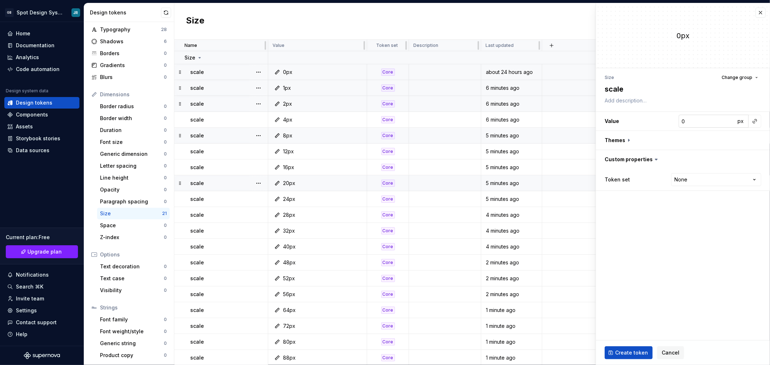
click at [691, 120] on input "0" at bounding box center [706, 121] width 57 height 13
click at [692, 176] on html "GB Spot Design System JR Home Documentation Analytics Code automation Design sy…" at bounding box center [385, 182] width 770 height 365
click at [630, 353] on span "Create token" at bounding box center [631, 352] width 33 height 7
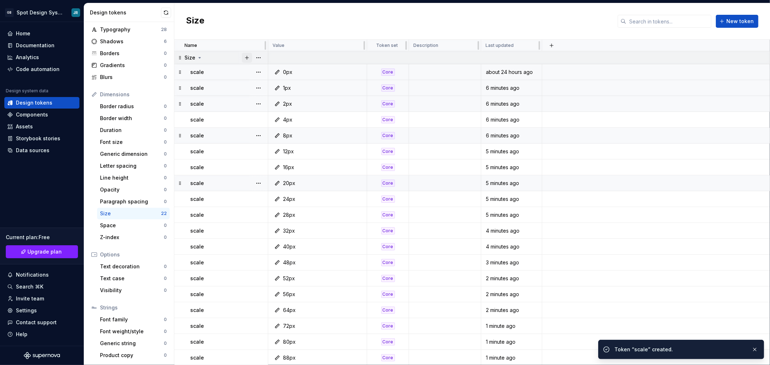
click at [247, 56] on button "button" at bounding box center [247, 58] width 10 height 10
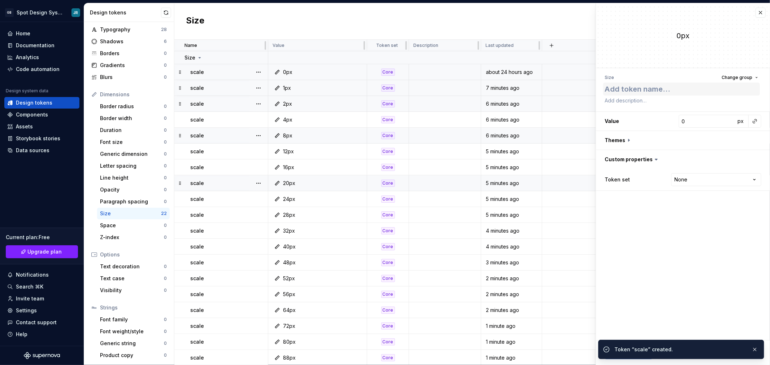
click at [622, 88] on textarea at bounding box center [681, 89] width 157 height 13
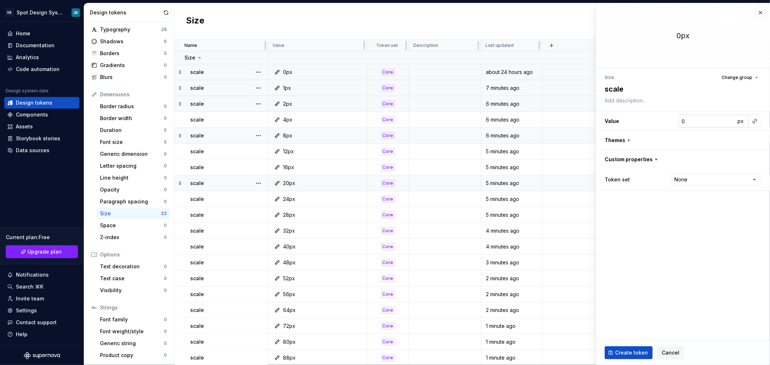
click at [690, 121] on input "0" at bounding box center [706, 121] width 57 height 13
click at [711, 180] on html "GB Spot Design System JR Home Documentation Analytics Code automation Design sy…" at bounding box center [385, 182] width 770 height 365
click at [694, 122] on input "118" at bounding box center [706, 121] width 57 height 13
click at [636, 351] on span "Create token" at bounding box center [631, 352] width 33 height 7
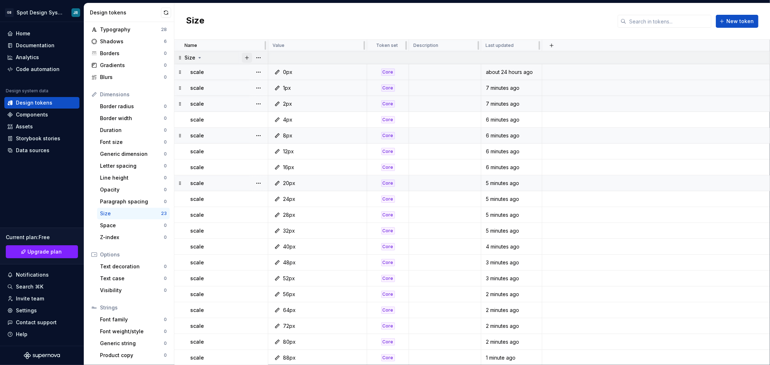
click at [246, 57] on button "button" at bounding box center [247, 58] width 10 height 10
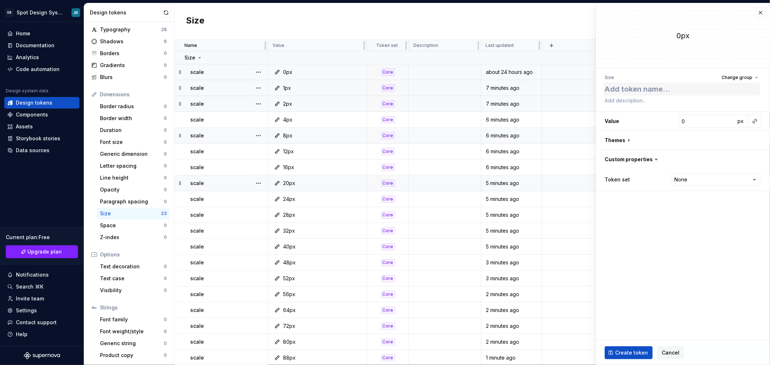
click at [667, 91] on textarea at bounding box center [681, 89] width 157 height 13
click at [700, 119] on input "0" at bounding box center [706, 121] width 57 height 13
click at [711, 178] on html "GB Spot Design System JR Home Documentation Analytics Code automation Design sy…" at bounding box center [385, 182] width 770 height 365
click at [637, 351] on span "Create token" at bounding box center [631, 352] width 33 height 7
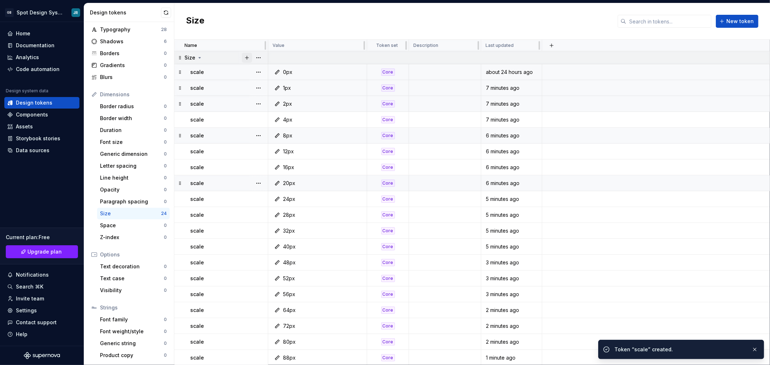
click at [247, 58] on button "button" at bounding box center [247, 58] width 10 height 10
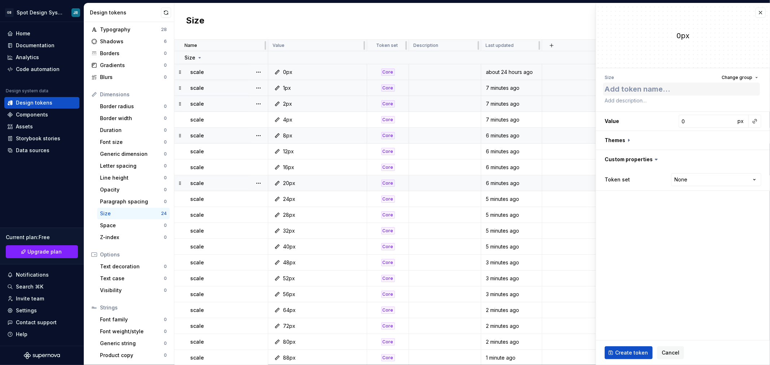
click at [612, 89] on textarea at bounding box center [681, 89] width 157 height 13
click at [687, 121] on input "0" at bounding box center [706, 121] width 57 height 13
click at [714, 177] on html "GB Spot Design System JR Home Documentation Analytics Code automation Design sy…" at bounding box center [385, 182] width 770 height 365
click at [635, 350] on span "Create token" at bounding box center [631, 352] width 33 height 7
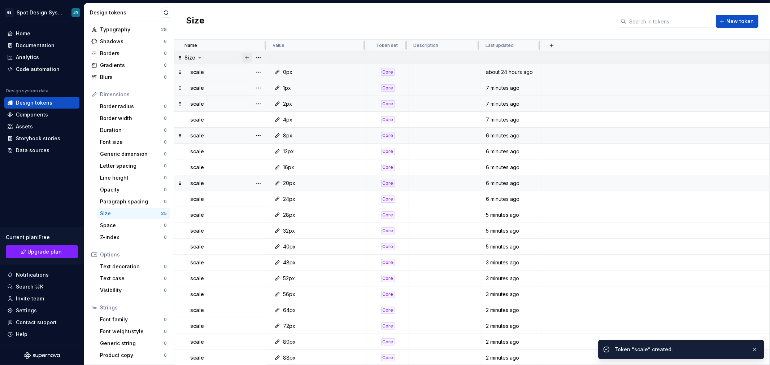
click at [245, 57] on button "button" at bounding box center [247, 58] width 10 height 10
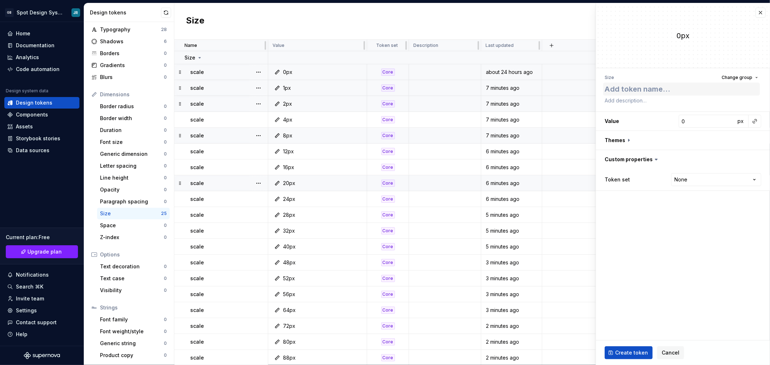
click at [626, 89] on textarea at bounding box center [681, 89] width 157 height 13
click at [693, 121] on input "0" at bounding box center [706, 121] width 57 height 13
click at [703, 178] on html "GB Spot Design System JR Home Documentation Analytics Code automation Design sy…" at bounding box center [385, 182] width 770 height 365
click at [633, 351] on span "Create token" at bounding box center [631, 352] width 33 height 7
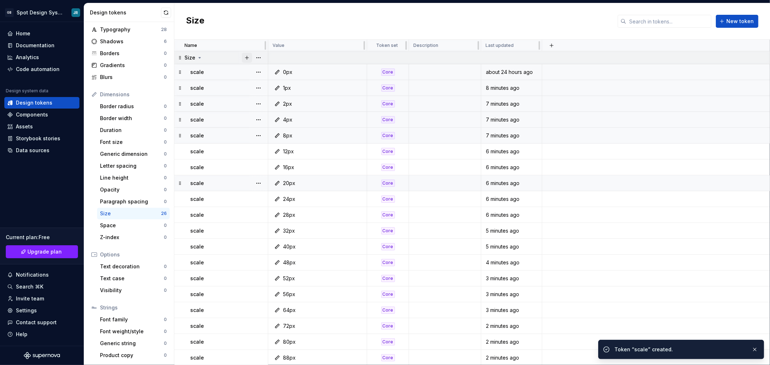
click at [246, 57] on button "button" at bounding box center [247, 58] width 10 height 10
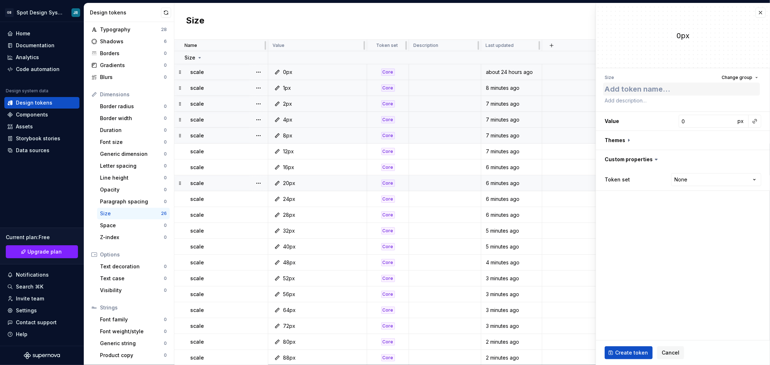
click at [615, 87] on textarea at bounding box center [681, 89] width 157 height 13
click at [702, 120] on input "0" at bounding box center [706, 121] width 57 height 13
click at [692, 183] on html "GB Spot Design System JR Home Documentation Analytics Code automation Design sy…" at bounding box center [385, 182] width 770 height 365
click at [637, 349] on span "Create token" at bounding box center [631, 352] width 33 height 7
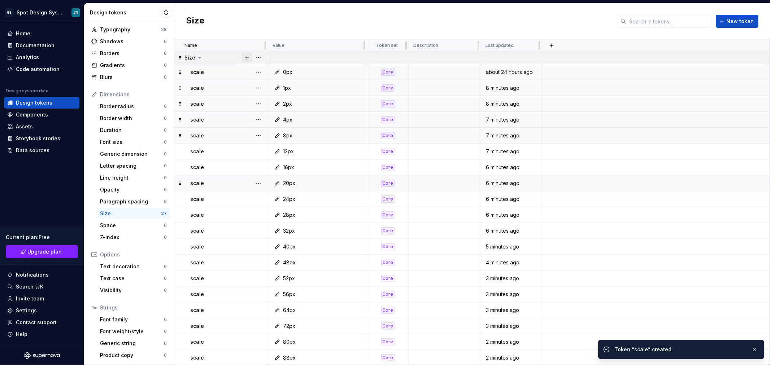
click at [245, 58] on button "button" at bounding box center [247, 58] width 10 height 10
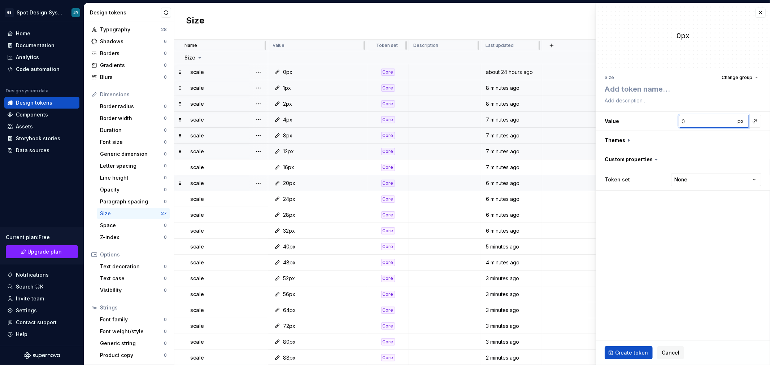
click at [686, 120] on input "0" at bounding box center [706, 121] width 57 height 13
click at [668, 92] on textarea at bounding box center [681, 89] width 157 height 13
paste textarea "scale"
click at [688, 122] on input "0" at bounding box center [706, 121] width 57 height 13
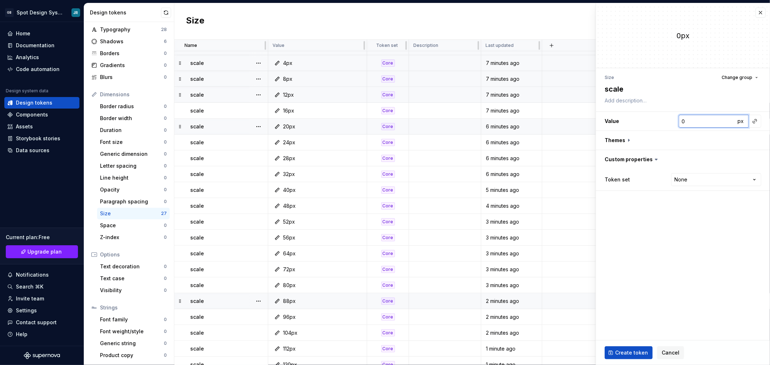
scroll to position [127, 0]
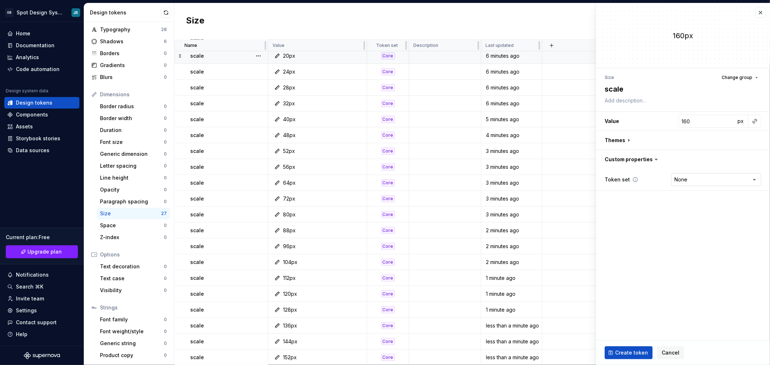
click at [704, 180] on html "GB Spot Design System JR Home Documentation Analytics Code automation Design sy…" at bounding box center [385, 182] width 770 height 365
click at [627, 350] on span "Create token" at bounding box center [631, 352] width 33 height 7
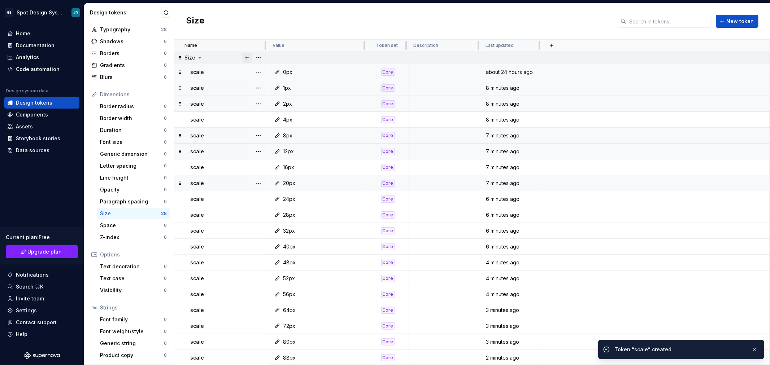
click at [246, 57] on button "button" at bounding box center [247, 58] width 10 height 10
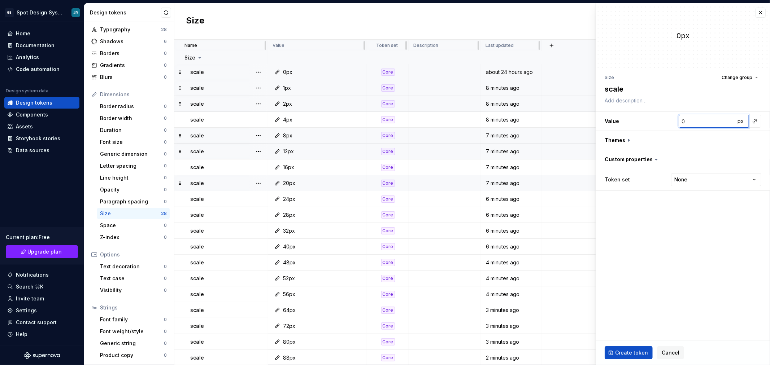
click at [688, 120] on input "0" at bounding box center [706, 121] width 57 height 13
click at [694, 181] on html "GB Spot Design System JR Home Documentation Analytics Code automation Design sy…" at bounding box center [385, 182] width 770 height 365
click at [632, 353] on span "Create token" at bounding box center [631, 352] width 33 height 7
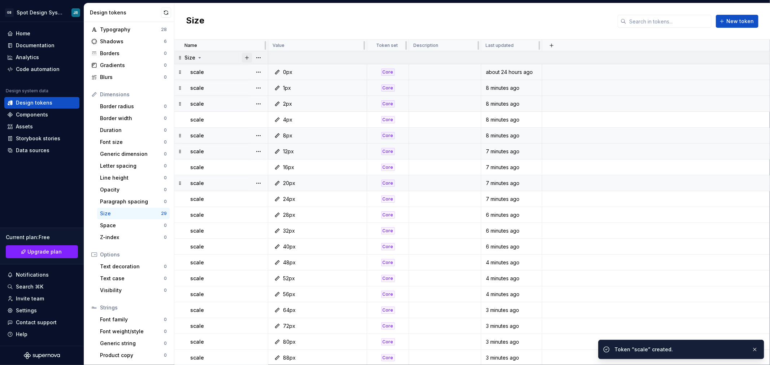
click at [246, 57] on button "button" at bounding box center [247, 58] width 10 height 10
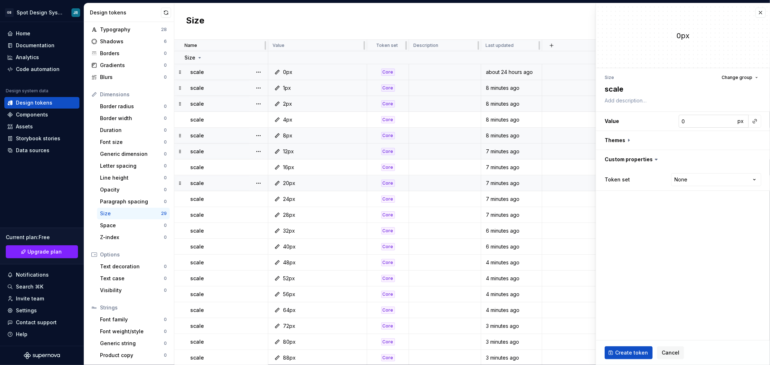
click at [685, 119] on input "0" at bounding box center [706, 121] width 57 height 13
click at [686, 183] on html "GB Spot Design System JR Home Documentation Analytics Code automation Design sy…" at bounding box center [385, 182] width 770 height 365
click at [639, 352] on span "Create token" at bounding box center [631, 352] width 33 height 7
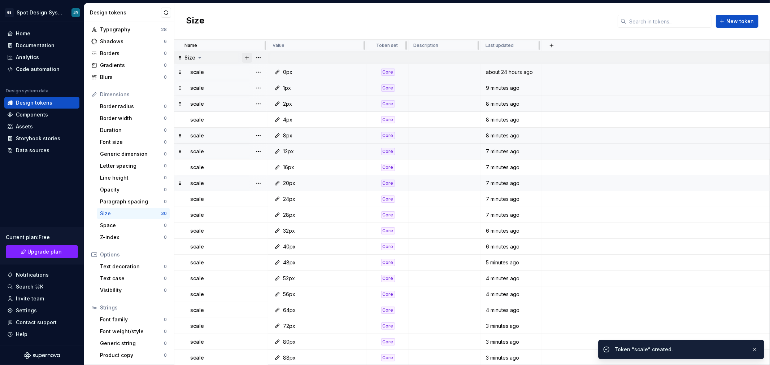
click at [244, 56] on button "button" at bounding box center [247, 58] width 10 height 10
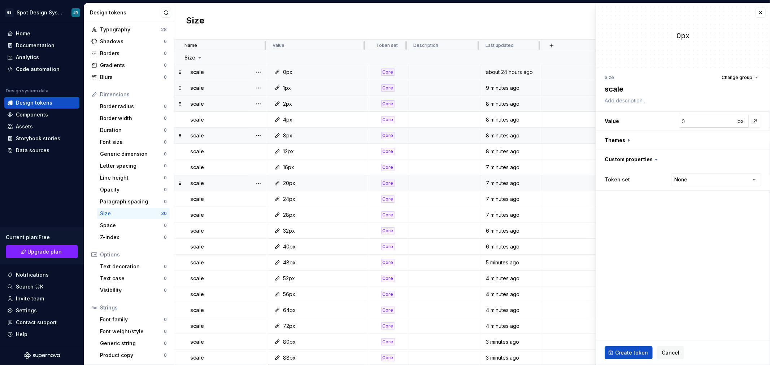
click at [691, 120] on input "0" at bounding box center [706, 121] width 57 height 13
click at [697, 180] on html "GB Spot Design System JR Home Documentation Analytics Code automation Design sy…" at bounding box center [385, 182] width 770 height 365
click at [640, 353] on span "Create token" at bounding box center [631, 352] width 33 height 7
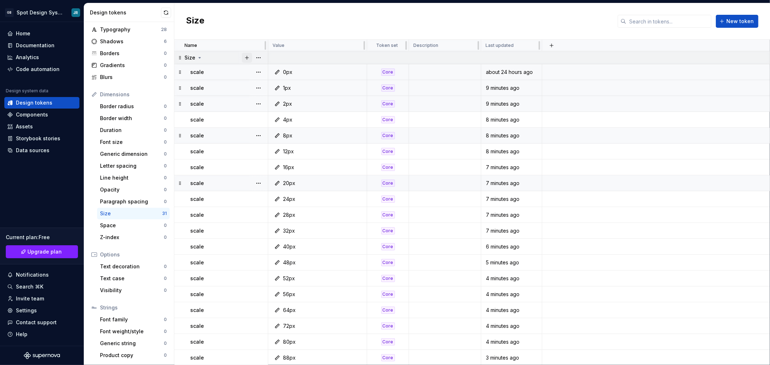
click at [246, 58] on button "button" at bounding box center [247, 58] width 10 height 10
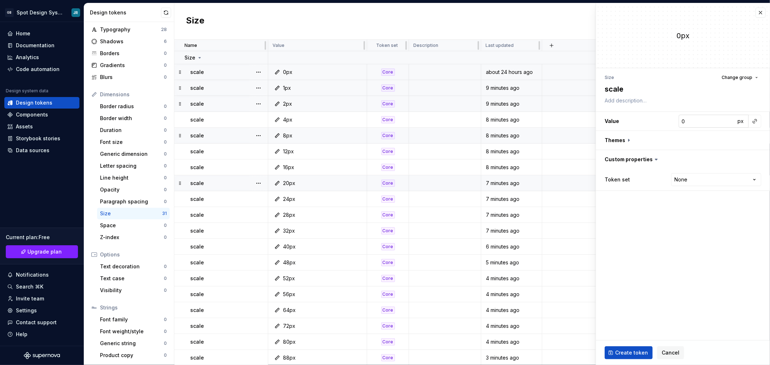
click at [684, 118] on input "0" at bounding box center [706, 121] width 57 height 13
click at [701, 182] on html "GB Spot Design System JR Home Documentation Analytics Code automation Design sy…" at bounding box center [385, 182] width 770 height 365
click at [624, 349] on span "Create token" at bounding box center [631, 352] width 33 height 7
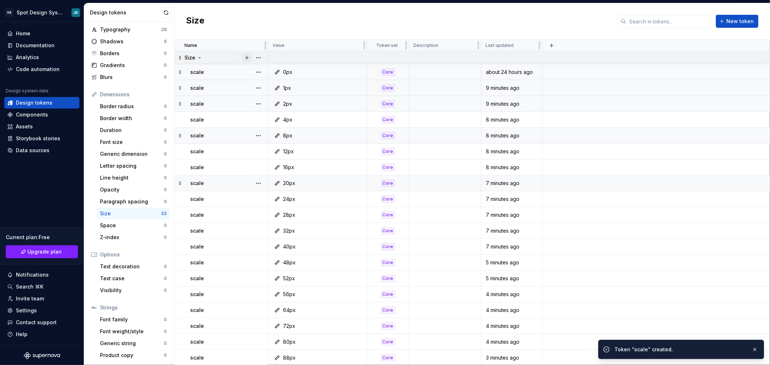
click at [247, 56] on button "button" at bounding box center [247, 58] width 10 height 10
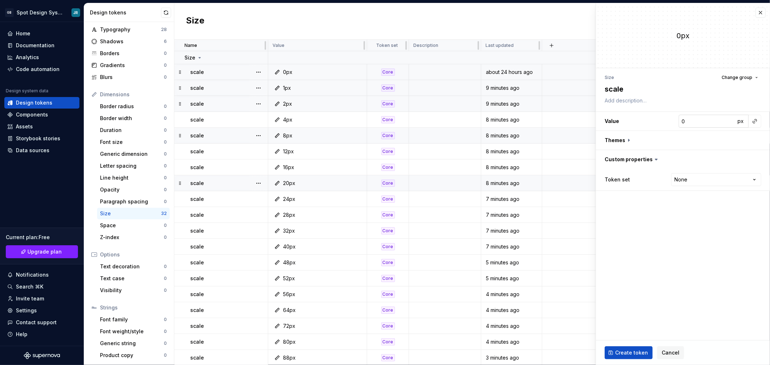
click at [697, 121] on input "0" at bounding box center [706, 121] width 57 height 13
click at [701, 180] on html "GB Spot Design System JR Home Documentation Analytics Code automation Design sy…" at bounding box center [385, 182] width 770 height 365
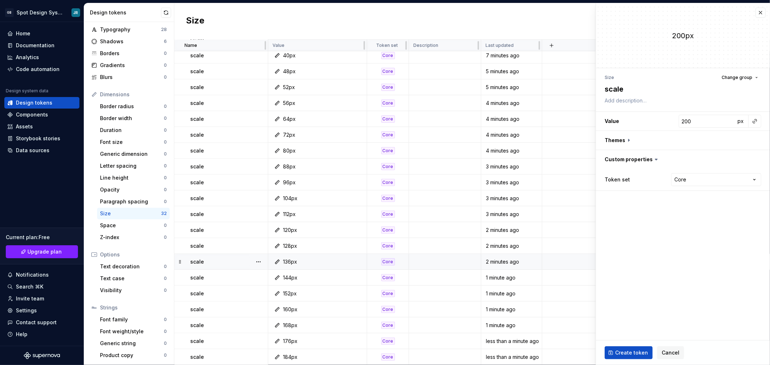
scroll to position [207, 0]
click at [639, 353] on span "Create token" at bounding box center [631, 352] width 33 height 7
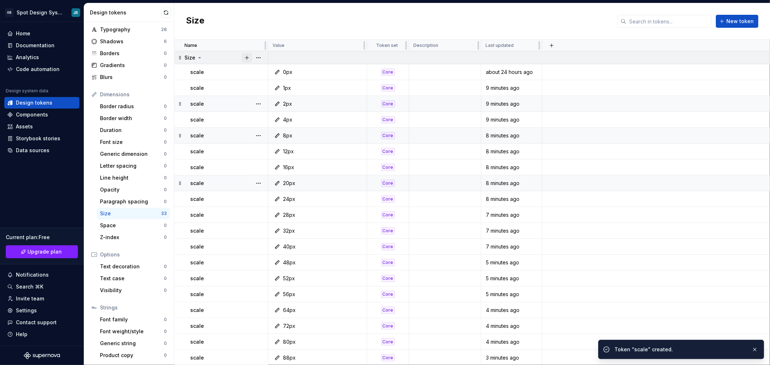
click at [245, 57] on button "button" at bounding box center [247, 58] width 10 height 10
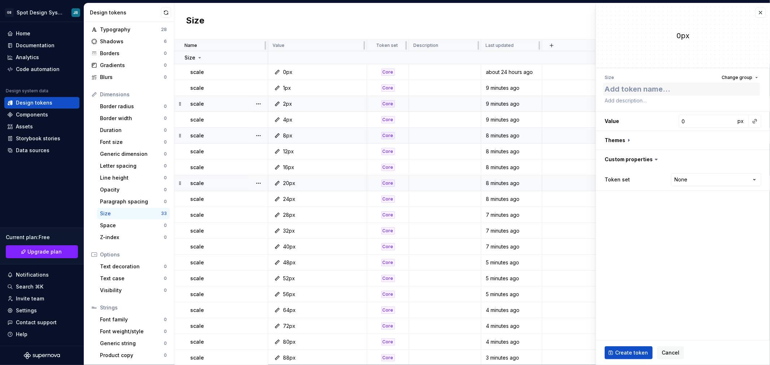
click at [626, 89] on textarea at bounding box center [681, 89] width 157 height 13
click at [690, 117] on input "0" at bounding box center [706, 121] width 57 height 13
click at [686, 177] on html "GB Spot Design System JR Home Documentation Analytics Code automation Design sy…" at bounding box center [385, 182] width 770 height 365
click at [640, 352] on span "Create token" at bounding box center [631, 352] width 33 height 7
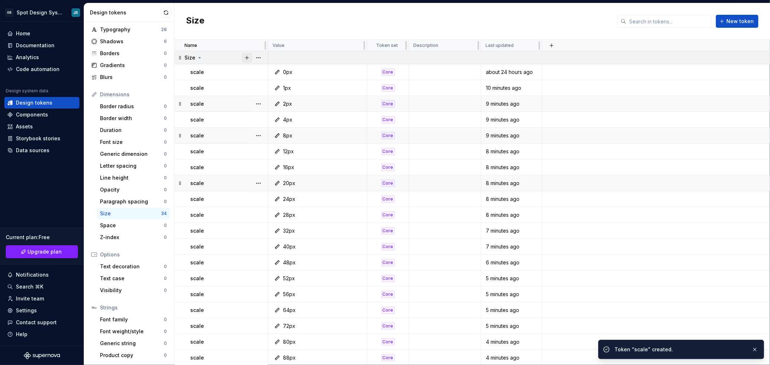
click at [247, 56] on button "button" at bounding box center [247, 58] width 10 height 10
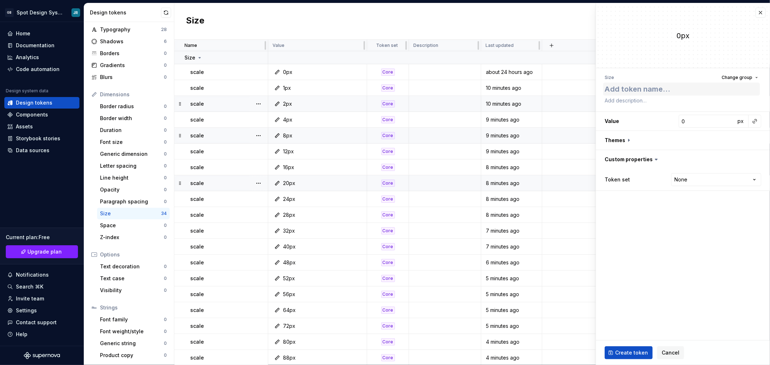
click at [620, 86] on textarea at bounding box center [681, 89] width 157 height 13
click at [687, 123] on input "0" at bounding box center [706, 121] width 57 height 13
click at [705, 177] on html "GB Spot Design System JR Home Documentation Analytics Code automation Design sy…" at bounding box center [385, 182] width 770 height 365
click at [640, 349] on span "Create token" at bounding box center [631, 352] width 33 height 7
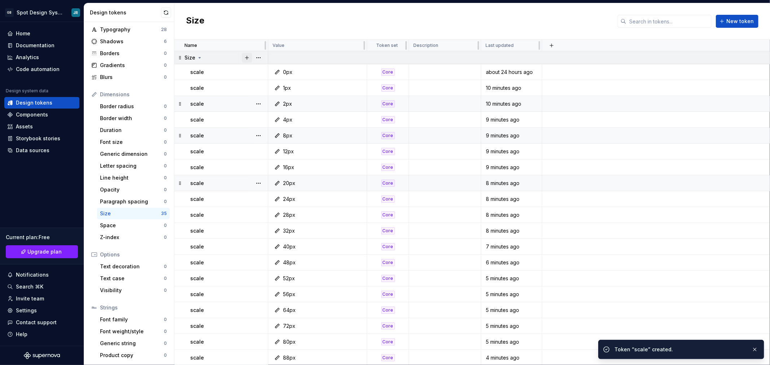
click at [246, 57] on button "button" at bounding box center [247, 58] width 10 height 10
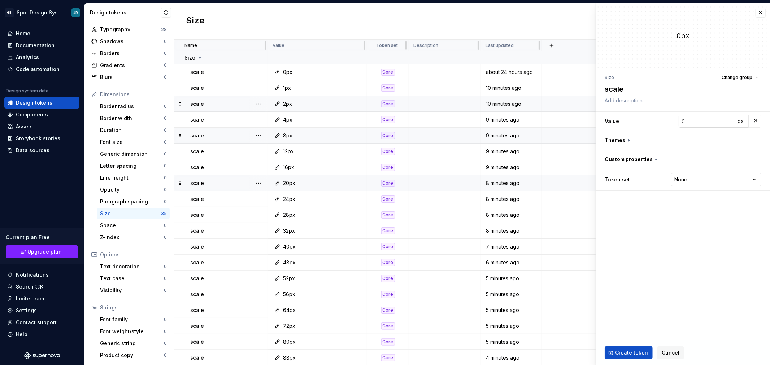
click at [690, 120] on input "0" at bounding box center [706, 121] width 57 height 13
click at [686, 182] on html "GB Spot Design System JR Home Documentation Analytics Code automation Design sy…" at bounding box center [385, 182] width 770 height 365
click at [640, 351] on span "Create token" at bounding box center [631, 352] width 33 height 7
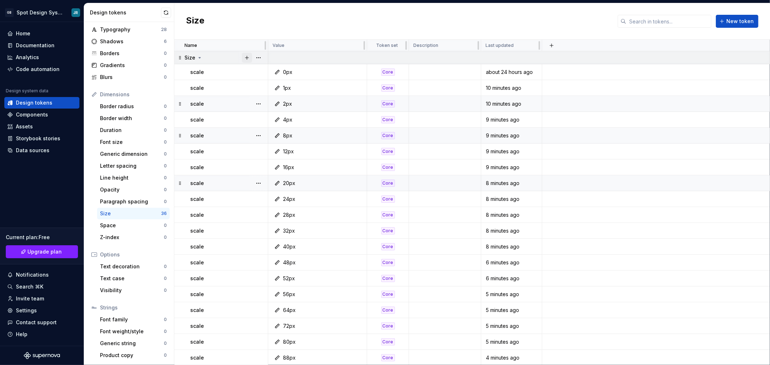
click at [246, 58] on button "button" at bounding box center [247, 58] width 10 height 10
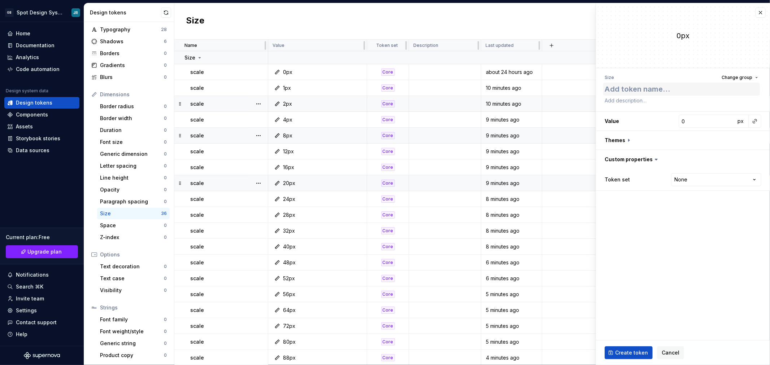
click at [654, 89] on textarea at bounding box center [681, 89] width 157 height 13
click at [689, 123] on input "0" at bounding box center [706, 121] width 57 height 13
click at [702, 183] on html "GB Spot Design System JR Home Documentation Analytics Code automation Design sy…" at bounding box center [385, 182] width 770 height 365
click at [639, 352] on span "Create token" at bounding box center [631, 352] width 33 height 7
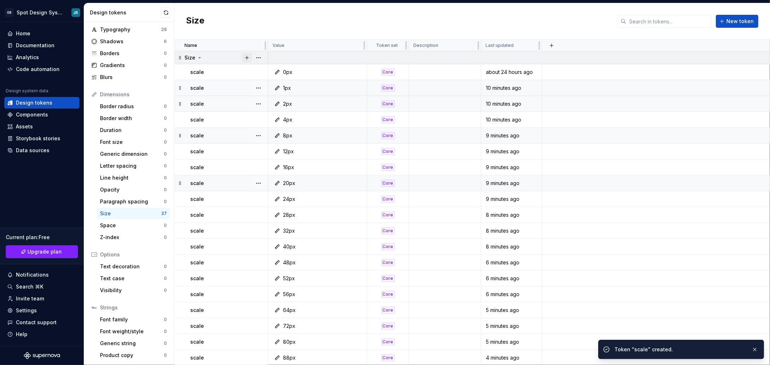
click at [245, 57] on button "button" at bounding box center [247, 58] width 10 height 10
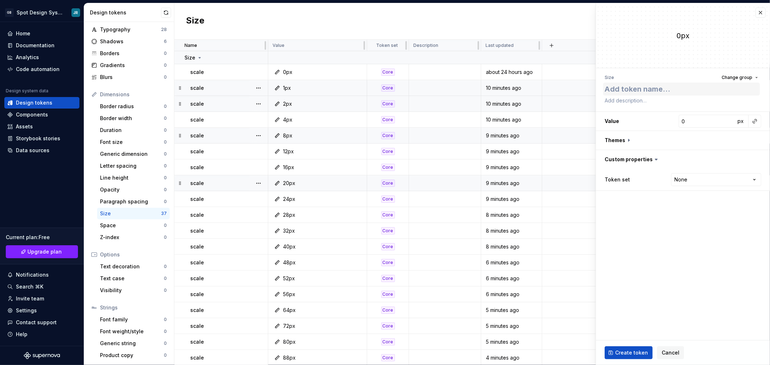
click at [622, 87] on textarea at bounding box center [681, 89] width 157 height 13
click at [694, 122] on input "0" at bounding box center [706, 121] width 57 height 13
click at [711, 181] on html "GB Spot Design System JR Home Documentation Analytics Code automation Design sy…" at bounding box center [385, 182] width 770 height 365
click at [636, 350] on span "Create token" at bounding box center [631, 352] width 33 height 7
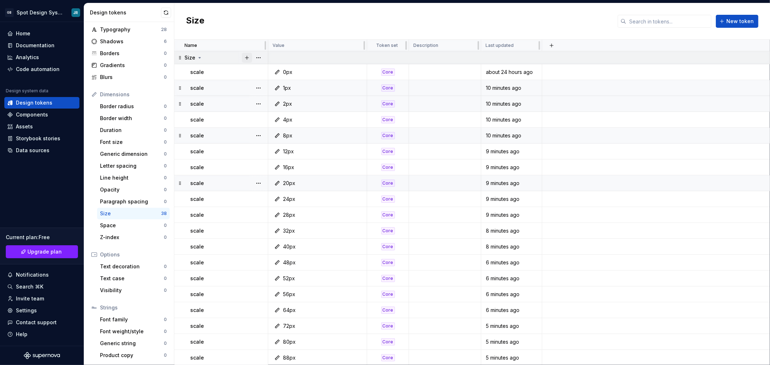
click at [246, 57] on button "button" at bounding box center [247, 58] width 10 height 10
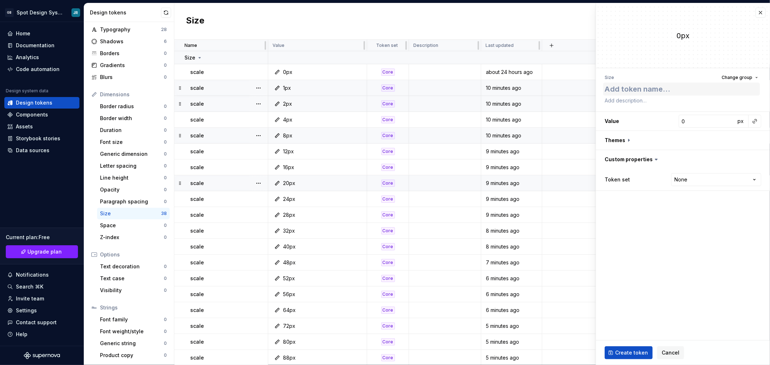
click at [668, 89] on textarea at bounding box center [681, 89] width 157 height 13
click at [691, 121] on input "0" at bounding box center [706, 121] width 57 height 13
click at [705, 180] on html "GB Spot Design System JR Home Documentation Analytics Code automation Design sy…" at bounding box center [385, 182] width 770 height 365
click at [755, 123] on button "button" at bounding box center [754, 121] width 10 height 10
click at [747, 102] on html "GB Spot Design System JR Home Documentation Analytics Code automation Design sy…" at bounding box center [385, 182] width 770 height 365
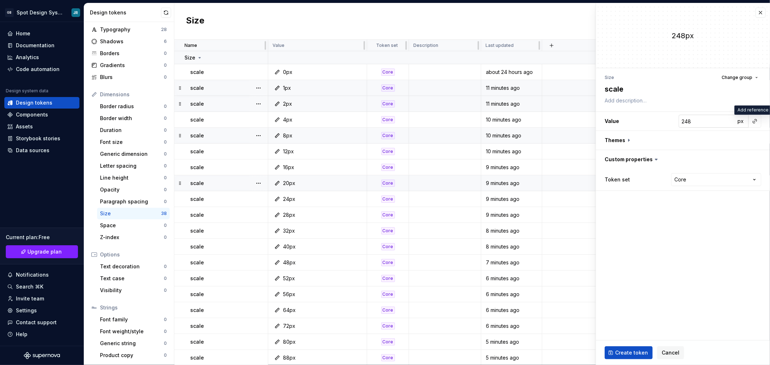
click at [711, 119] on input "248" at bounding box center [706, 121] width 57 height 13
click at [704, 178] on html "GB Spot Design System JR Home Documentation Analytics Code automation Design sy…" at bounding box center [385, 182] width 770 height 365
click at [633, 349] on span "Create token" at bounding box center [631, 352] width 33 height 7
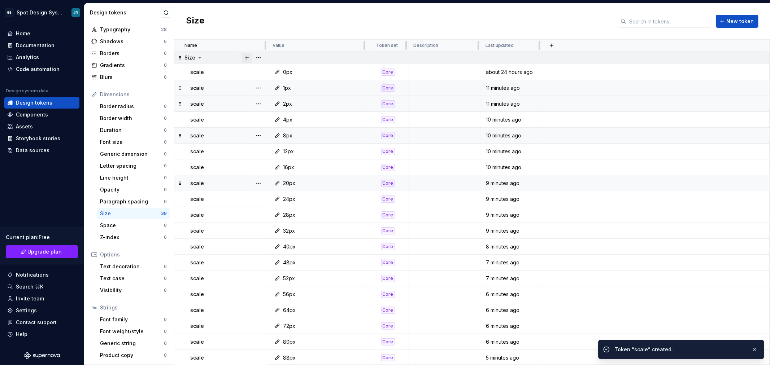
click at [246, 57] on button "button" at bounding box center [247, 58] width 10 height 10
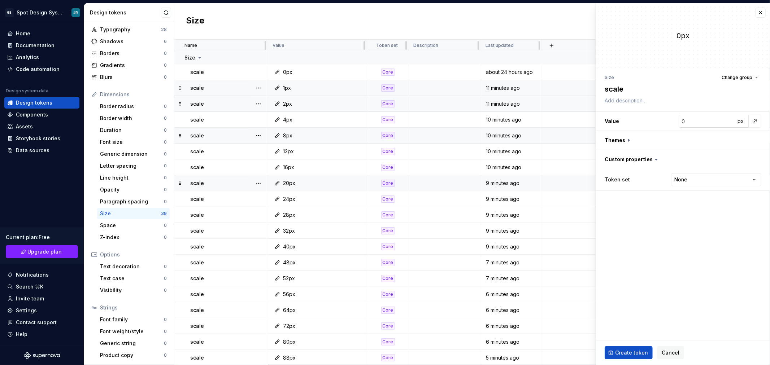
click at [688, 122] on input "0" at bounding box center [706, 121] width 57 height 13
click at [716, 180] on html "GB Spot Design System JR Home Documentation Analytics Code automation Design sy…" at bounding box center [385, 182] width 770 height 365
click at [639, 351] on span "Create token" at bounding box center [631, 352] width 33 height 7
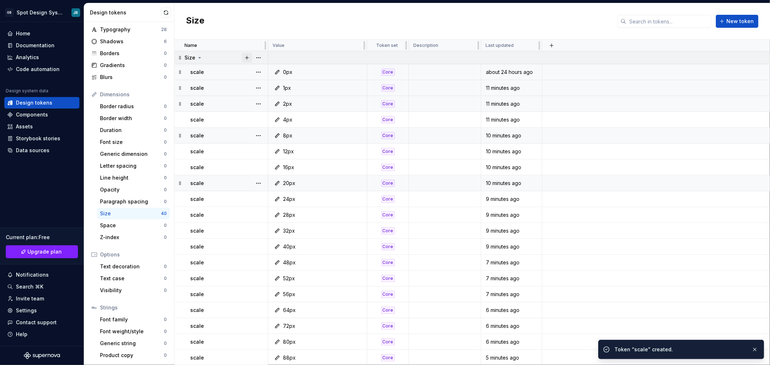
click at [246, 56] on button "button" at bounding box center [247, 58] width 10 height 10
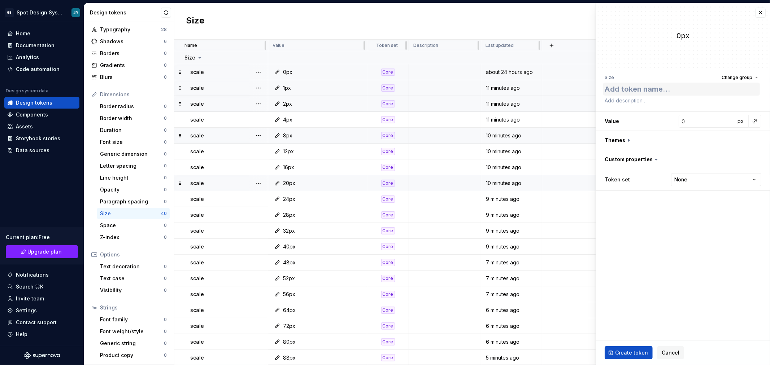
click at [666, 91] on textarea at bounding box center [681, 89] width 157 height 13
click at [692, 122] on input "0" at bounding box center [706, 121] width 57 height 13
click at [690, 177] on html "GB Spot Design System JR Home Documentation Analytics Code automation Design sy…" at bounding box center [385, 182] width 770 height 365
click at [636, 352] on span "Create token" at bounding box center [631, 352] width 33 height 7
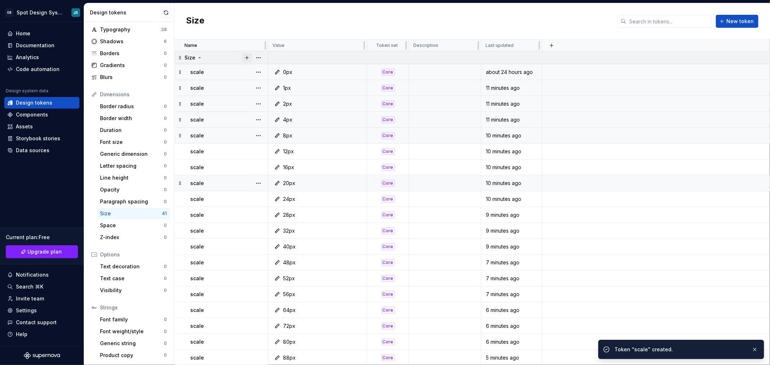
click at [245, 56] on button "button" at bounding box center [247, 58] width 10 height 10
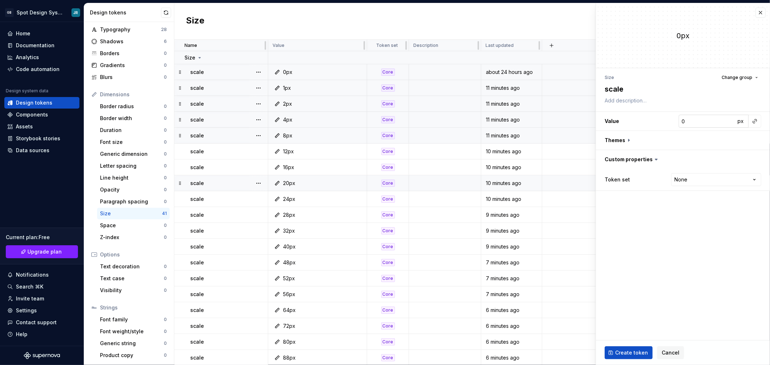
click at [690, 120] on input "0" at bounding box center [706, 121] width 57 height 13
click at [715, 182] on html "GB Spot Design System JR Home Documentation Analytics Code automation Design sy…" at bounding box center [385, 182] width 770 height 365
click at [634, 350] on span "Create token" at bounding box center [631, 352] width 33 height 7
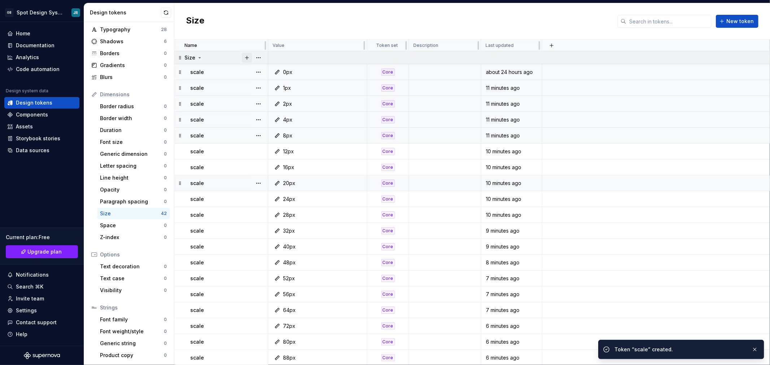
click at [246, 56] on button "button" at bounding box center [247, 58] width 10 height 10
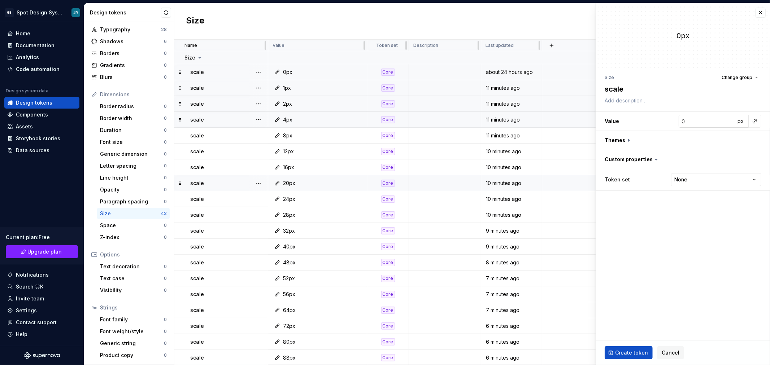
click at [703, 120] on input "0" at bounding box center [706, 121] width 57 height 13
click at [701, 178] on html "GB Spot Design System JR Home Documentation Analytics Code automation Design sy…" at bounding box center [385, 182] width 770 height 365
click at [637, 350] on span "Create token" at bounding box center [631, 352] width 33 height 7
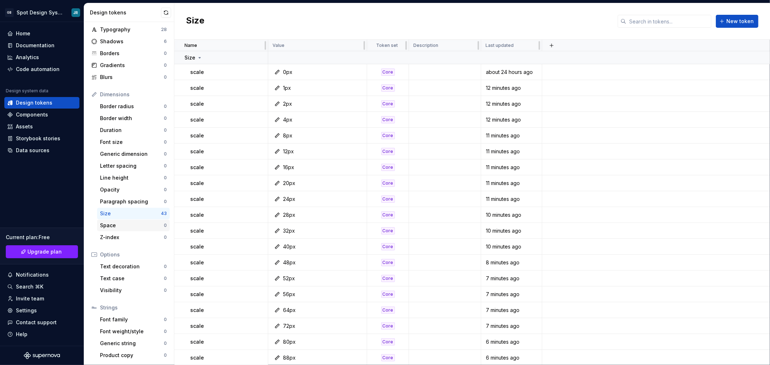
click at [129, 224] on div "Space" at bounding box center [132, 225] width 64 height 7
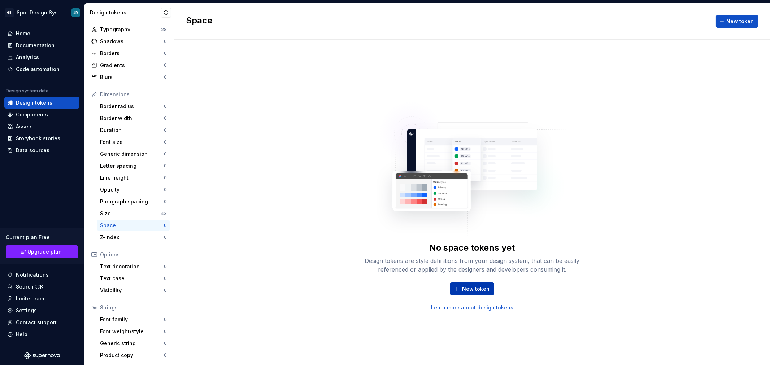
click at [471, 288] on span "New token" at bounding box center [475, 288] width 27 height 7
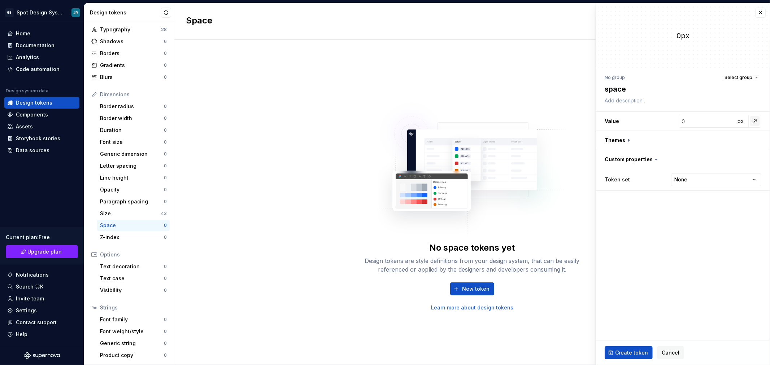
click at [753, 121] on button "button" at bounding box center [754, 121] width 10 height 10
click at [717, 123] on html "GB Spot Design System JR Home Documentation Analytics Code automation Design sy…" at bounding box center [385, 182] width 770 height 365
click at [737, 120] on span "px" at bounding box center [740, 121] width 6 height 6
click at [738, 121] on span "rem" at bounding box center [740, 121] width 9 height 6
click at [741, 123] on span "%" at bounding box center [740, 121] width 5 height 6
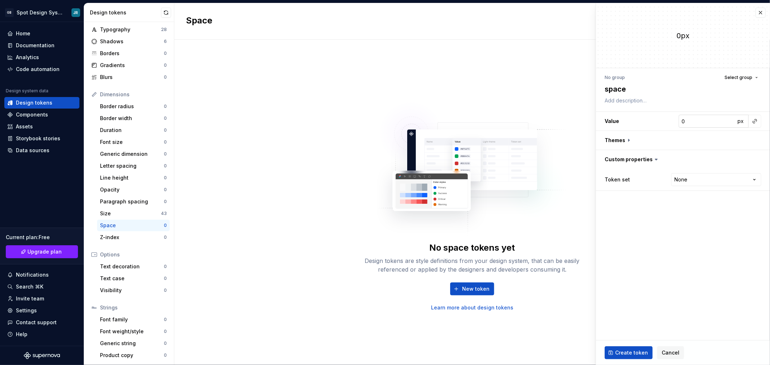
click at [704, 120] on input "0" at bounding box center [706, 121] width 57 height 13
click at [708, 178] on html "GB Spot Design System JR Home Documentation Analytics Code automation Design sy…" at bounding box center [385, 182] width 770 height 365
click at [622, 352] on span "Create token" at bounding box center [631, 352] width 33 height 7
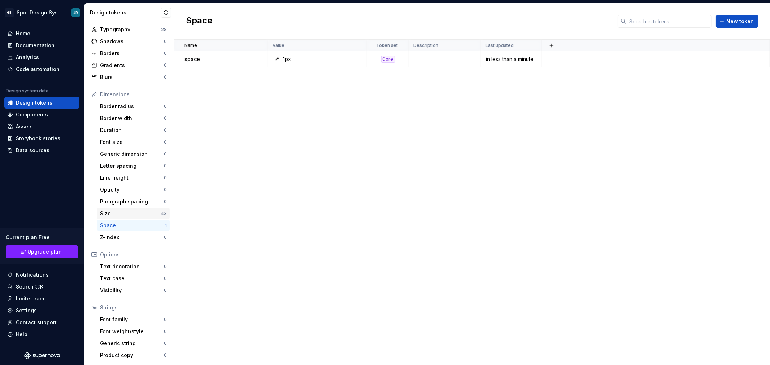
click at [118, 215] on div "Size" at bounding box center [130, 213] width 61 height 7
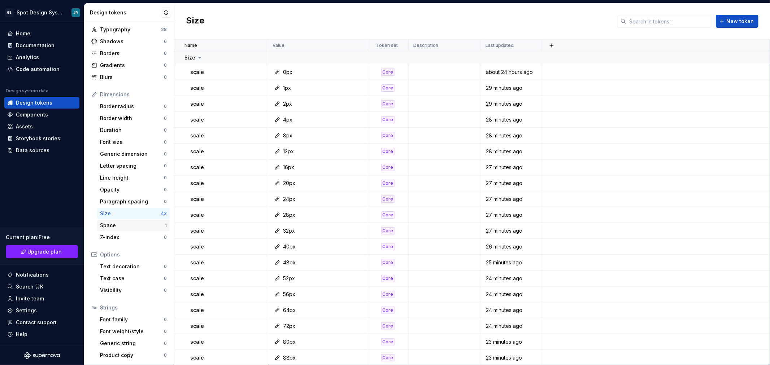
click at [126, 225] on div "Space" at bounding box center [132, 225] width 65 height 7
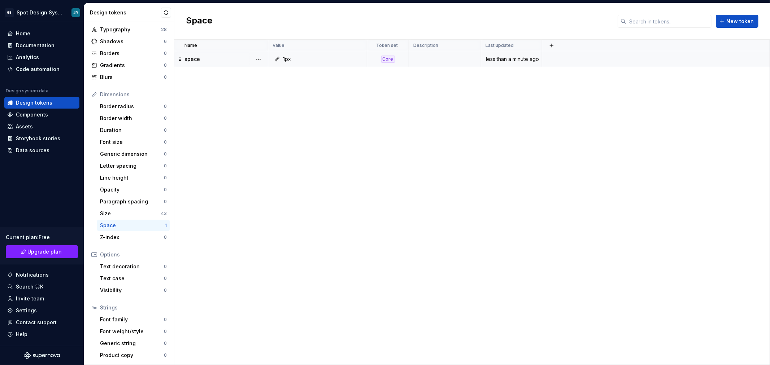
click at [196, 59] on p "space" at bounding box center [192, 59] width 16 height 7
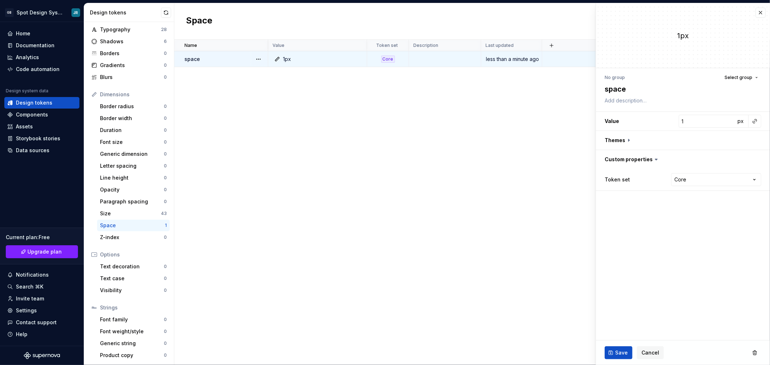
click at [196, 59] on p "space" at bounding box center [192, 59] width 16 height 7
click at [613, 89] on textarea "space" at bounding box center [681, 89] width 157 height 13
click at [522, 166] on div "Name Value Token set Description Last updated space 1px Core less than a minute…" at bounding box center [471, 202] width 595 height 325
click at [115, 214] on div "Size" at bounding box center [130, 213] width 61 height 7
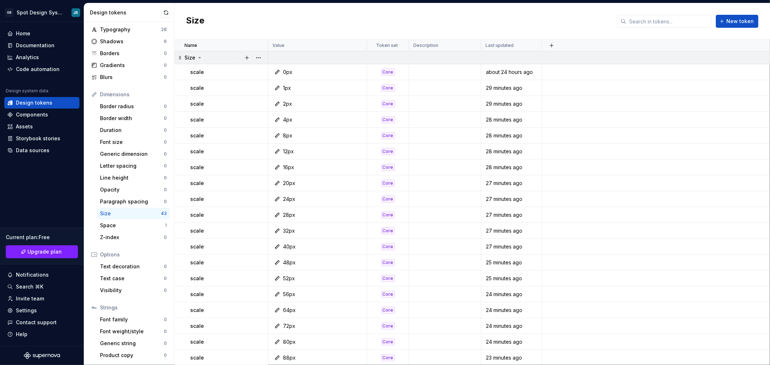
click at [188, 56] on p "Size" at bounding box center [189, 57] width 11 height 7
click at [199, 58] on icon at bounding box center [200, 57] width 2 height 1
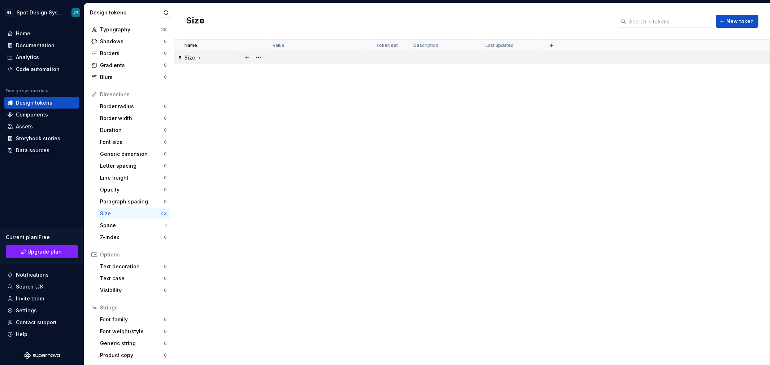
click at [199, 58] on icon at bounding box center [199, 58] width 1 height 2
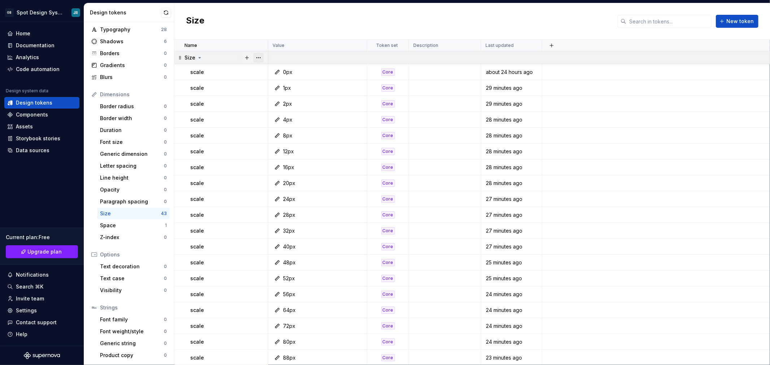
click at [260, 56] on button "button" at bounding box center [258, 58] width 10 height 10
click at [283, 124] on div "Ungroup" at bounding box center [290, 124] width 47 height 7
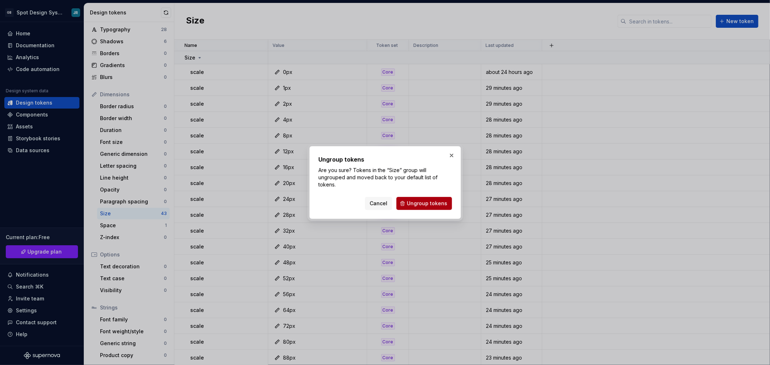
click at [430, 205] on span "Ungroup tokens" at bounding box center [427, 203] width 40 height 7
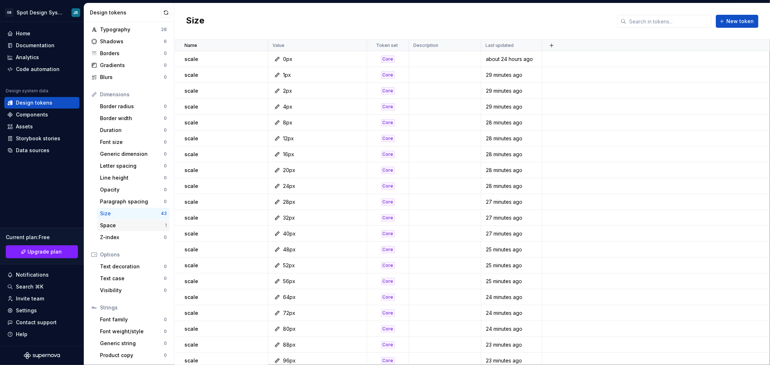
click at [122, 226] on div "Space" at bounding box center [132, 225] width 65 height 7
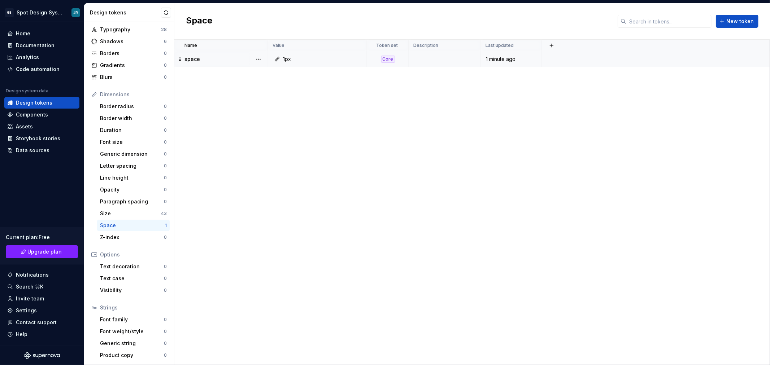
click at [194, 59] on p "space" at bounding box center [192, 59] width 16 height 7
click at [195, 59] on p "space" at bounding box center [192, 59] width 16 height 7
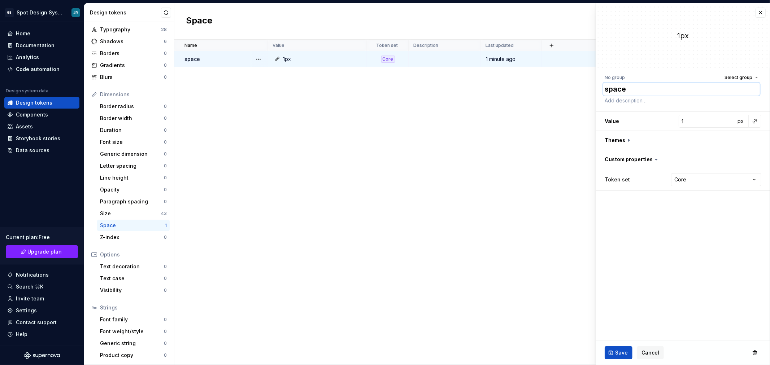
click at [626, 88] on textarea "space" at bounding box center [681, 89] width 157 height 13
click at [684, 124] on input "1" at bounding box center [706, 121] width 57 height 13
drag, startPoint x: 623, startPoint y: 351, endPoint x: 612, endPoint y: 345, distance: 12.6
click at [623, 351] on span "Save" at bounding box center [621, 352] width 13 height 7
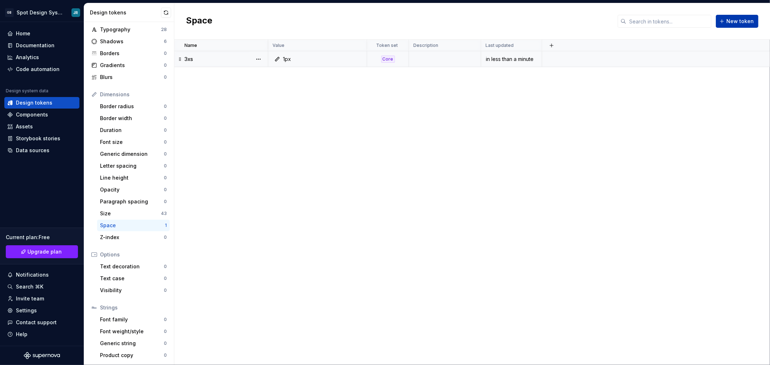
click at [740, 22] on span "New token" at bounding box center [739, 21] width 27 height 7
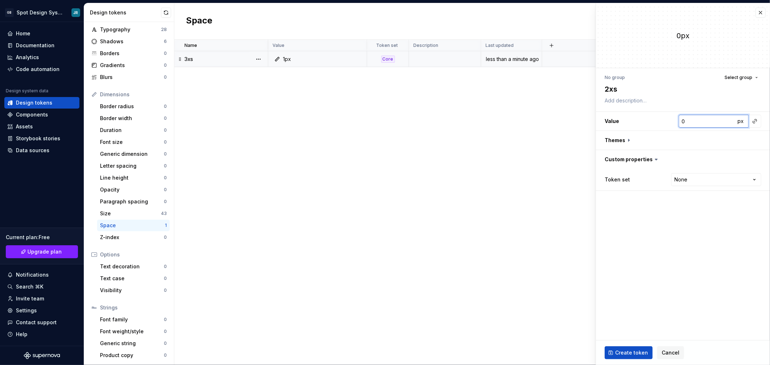
click at [702, 123] on input "0" at bounding box center [706, 121] width 57 height 13
click at [688, 182] on html "GB Spot Design System JR Home Documentation Analytics Code automation Design sy…" at bounding box center [385, 182] width 770 height 365
drag, startPoint x: 640, startPoint y: 350, endPoint x: 635, endPoint y: 348, distance: 5.2
click at [640, 350] on span "Create token" at bounding box center [631, 352] width 33 height 7
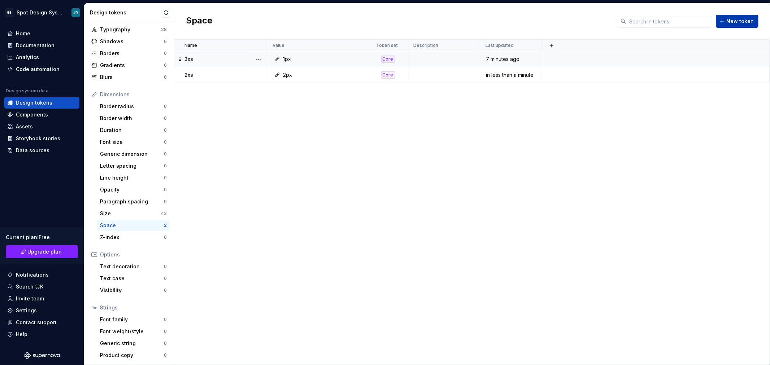
click at [735, 23] on span "New token" at bounding box center [739, 21] width 27 height 7
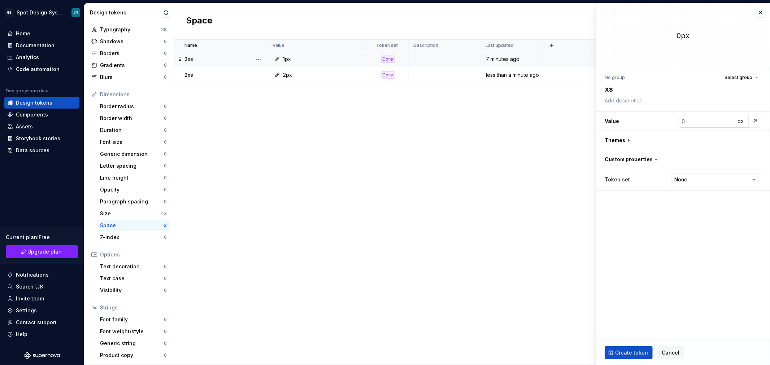
click at [704, 121] on input "0" at bounding box center [706, 121] width 57 height 13
click at [688, 175] on html "GB Spot Design System JR Home Documentation Analytics Code automation Design sy…" at bounding box center [385, 182] width 770 height 365
click at [633, 351] on span "Create token" at bounding box center [631, 352] width 33 height 7
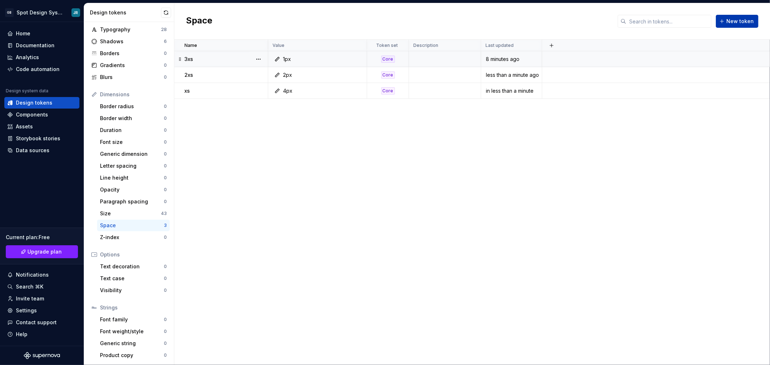
click at [734, 22] on span "New token" at bounding box center [739, 21] width 27 height 7
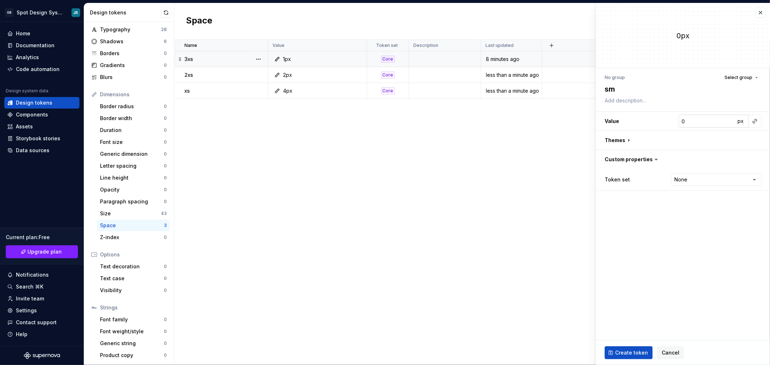
click at [706, 123] on input "0" at bounding box center [706, 121] width 57 height 13
click at [711, 181] on html "GB Spot Design System JR Home Documentation Analytics Code automation Design sy…" at bounding box center [385, 182] width 770 height 365
click at [634, 352] on span "Create token" at bounding box center [631, 352] width 33 height 7
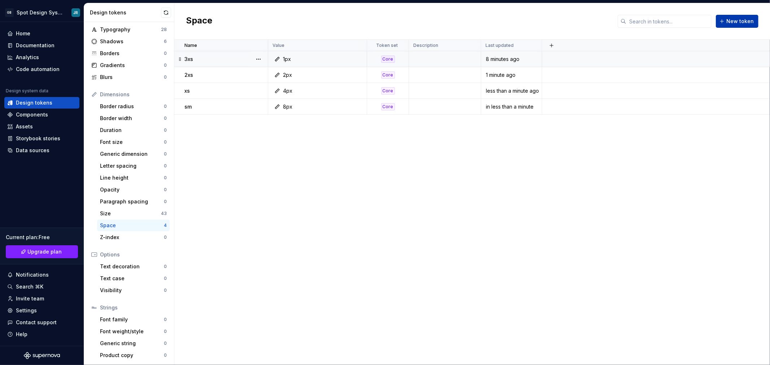
click at [732, 24] on span "New token" at bounding box center [739, 21] width 27 height 7
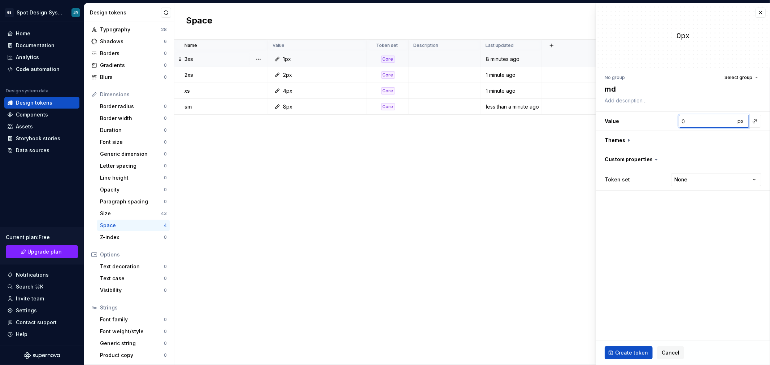
click at [694, 124] on input "0" at bounding box center [706, 121] width 57 height 13
click at [731, 178] on html "GB Spot Design System JR Home Documentation Analytics Code automation Design sy…" at bounding box center [385, 182] width 770 height 365
click at [629, 350] on span "Create token" at bounding box center [631, 352] width 33 height 7
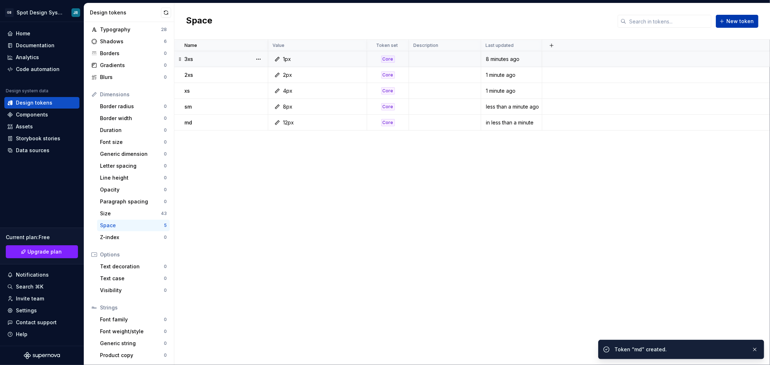
click at [737, 22] on span "New token" at bounding box center [739, 21] width 27 height 7
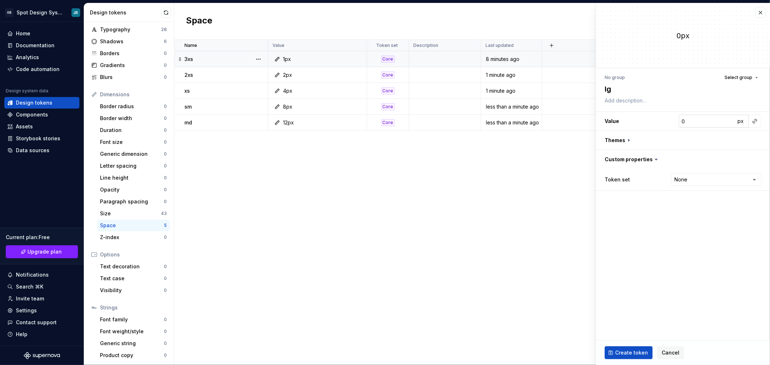
click at [687, 126] on input "0" at bounding box center [706, 121] width 57 height 13
click at [704, 183] on html "GB Spot Design System JR Home Documentation Analytics Code automation Design sy…" at bounding box center [385, 182] width 770 height 365
click at [637, 352] on span "Create token" at bounding box center [631, 352] width 33 height 7
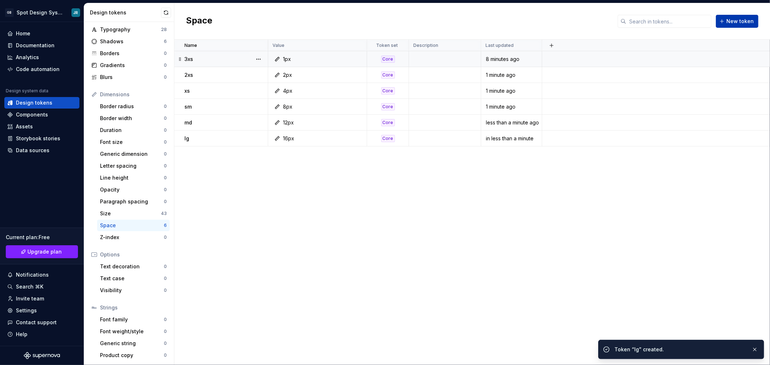
click at [744, 20] on span "New token" at bounding box center [739, 21] width 27 height 7
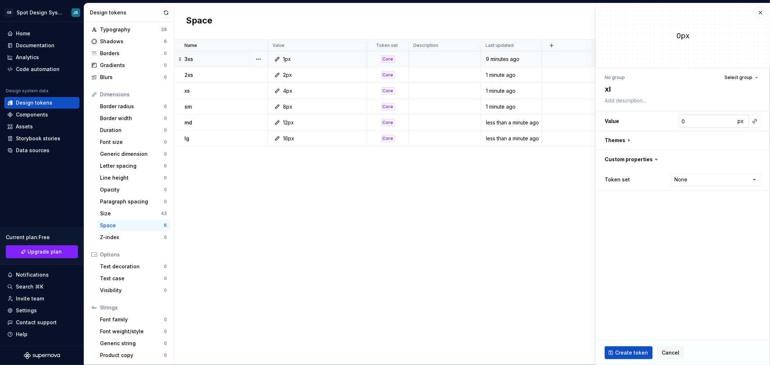
click at [694, 125] on input "0" at bounding box center [706, 121] width 57 height 13
click at [679, 183] on html "GB Spot Design System JR Home Documentation Analytics Code automation Design sy…" at bounding box center [385, 182] width 770 height 365
click at [625, 352] on span "Create token" at bounding box center [631, 352] width 33 height 7
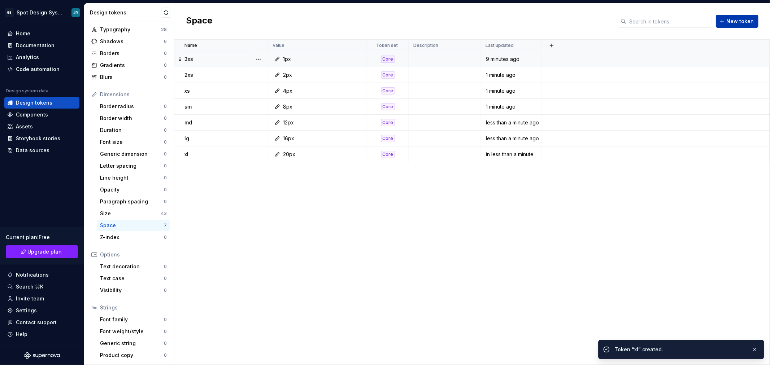
click at [733, 24] on span "New token" at bounding box center [739, 21] width 27 height 7
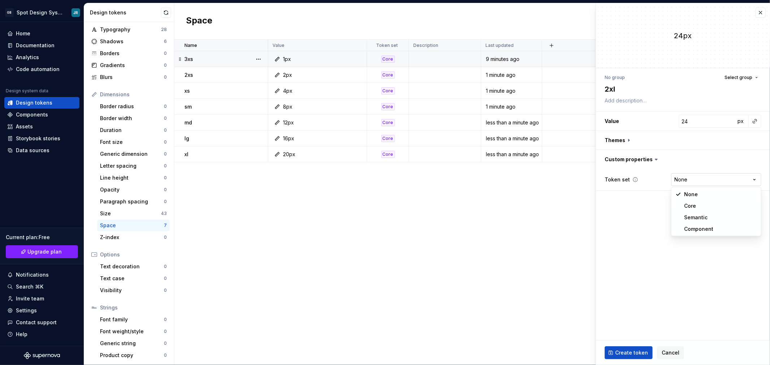
click at [693, 179] on html "GB Spot Design System JR Home Documentation Analytics Code automation Design sy…" at bounding box center [385, 182] width 770 height 365
click at [627, 351] on span "Create token" at bounding box center [631, 352] width 33 height 7
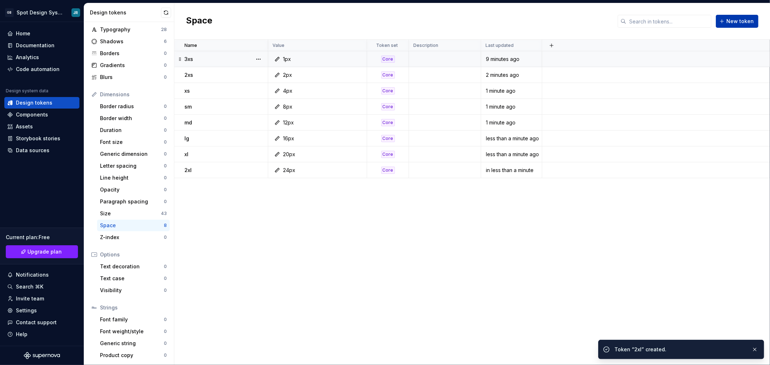
click at [741, 22] on span "New token" at bounding box center [739, 21] width 27 height 7
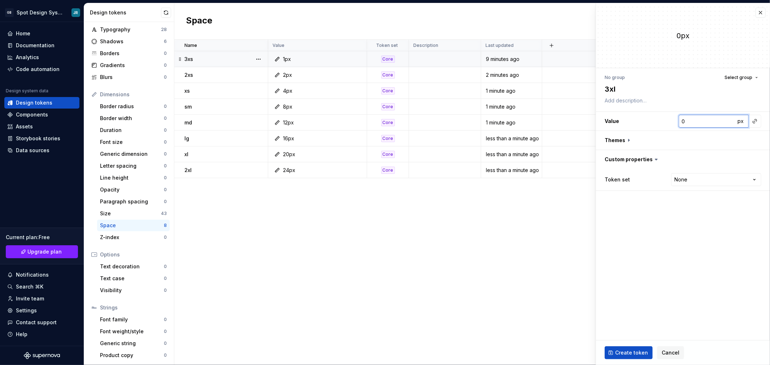
click at [696, 117] on input "0" at bounding box center [706, 121] width 57 height 13
click at [702, 183] on html "GB Spot Design System JR Home Documentation Analytics Code automation Design sy…" at bounding box center [385, 182] width 770 height 365
click at [634, 349] on span "Create token" at bounding box center [631, 352] width 33 height 7
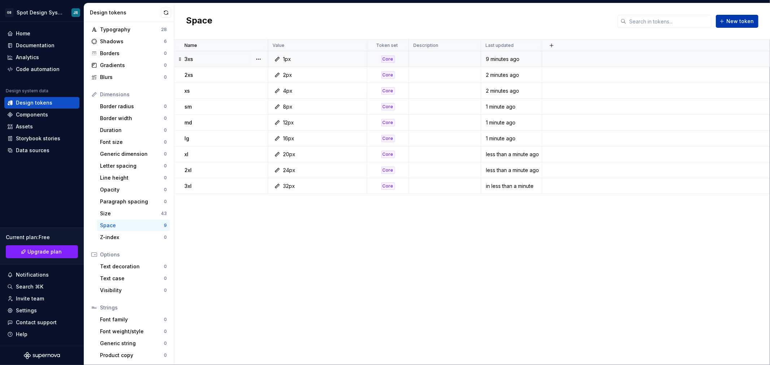
click at [727, 23] on span "New token" at bounding box center [739, 21] width 27 height 7
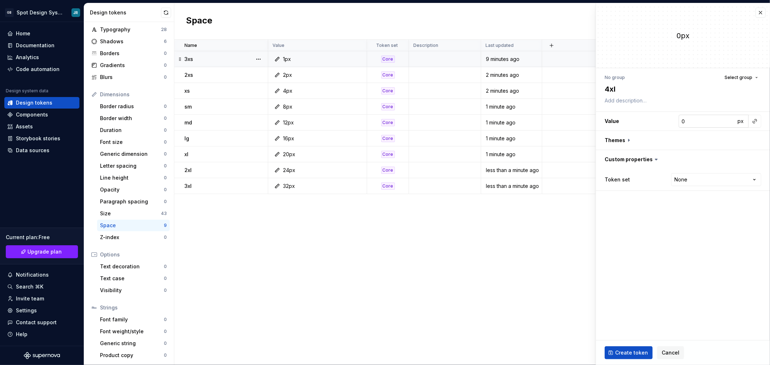
click at [706, 124] on input "0" at bounding box center [706, 121] width 57 height 13
click at [711, 181] on html "GB Spot Design System JR Home Documentation Analytics Code automation Design sy…" at bounding box center [385, 182] width 770 height 365
click at [639, 350] on span "Create token" at bounding box center [631, 352] width 33 height 7
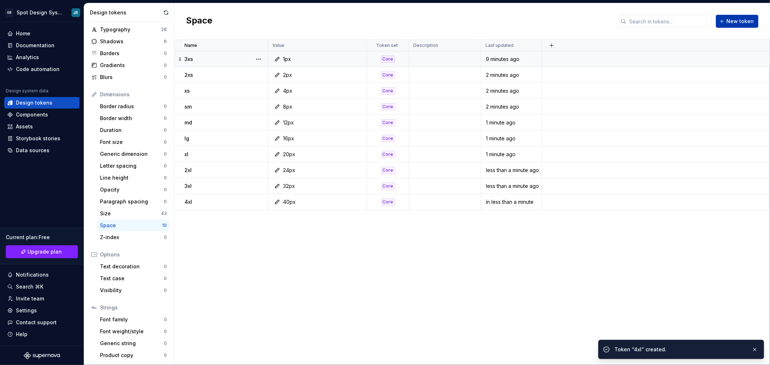
click at [745, 24] on span "New token" at bounding box center [739, 21] width 27 height 7
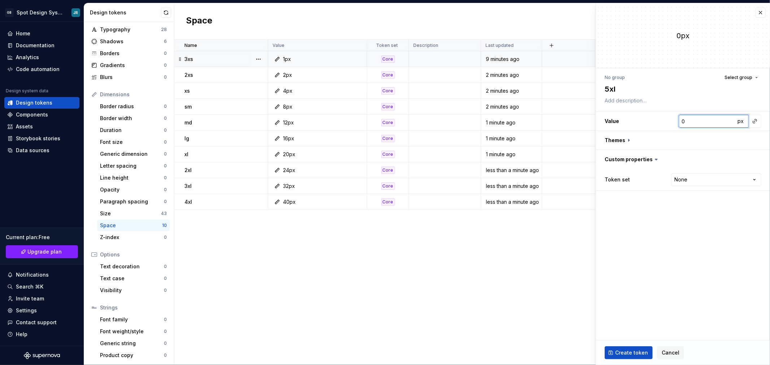
click at [694, 123] on input "0" at bounding box center [706, 121] width 57 height 13
click at [687, 181] on html "GB Spot Design System JR Home Documentation Analytics Code automation Design sy…" at bounding box center [385, 182] width 770 height 365
click at [633, 353] on span "Create token" at bounding box center [631, 352] width 33 height 7
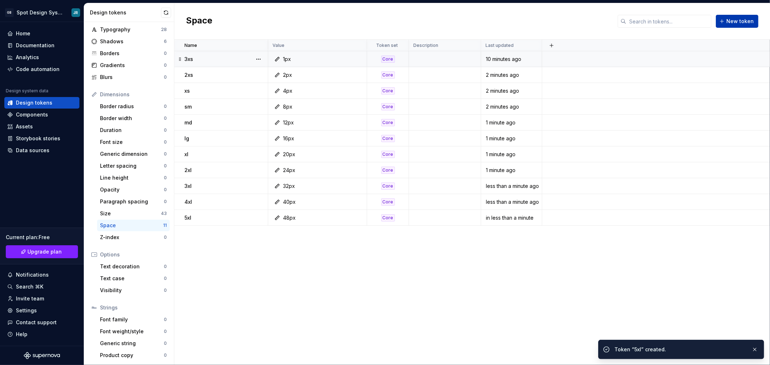
click at [734, 20] on span "New token" at bounding box center [739, 21] width 27 height 7
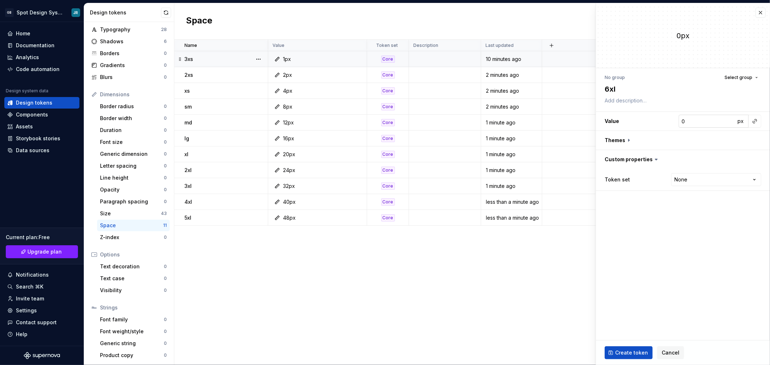
click at [699, 122] on input "0" at bounding box center [706, 121] width 57 height 13
click at [710, 183] on html "GB Spot Design System JR Home Documentation Analytics Code automation Design sy…" at bounding box center [385, 182] width 770 height 365
click at [632, 351] on span "Create token" at bounding box center [631, 352] width 33 height 7
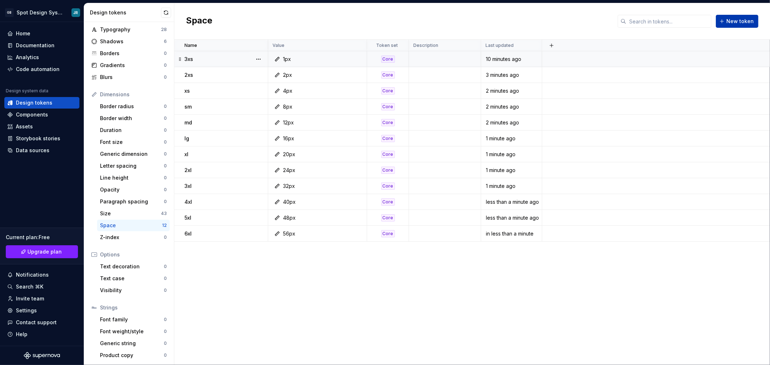
click at [733, 22] on span "New token" at bounding box center [739, 21] width 27 height 7
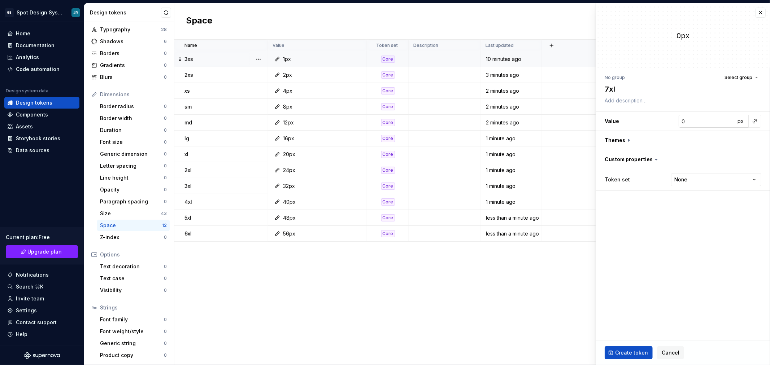
click at [715, 122] on input "0" at bounding box center [706, 121] width 57 height 13
click at [701, 179] on html "GB Spot Design System JR Home Documentation Analytics Code automation Design sy…" at bounding box center [385, 182] width 770 height 365
click at [639, 352] on span "Create token" at bounding box center [631, 352] width 33 height 7
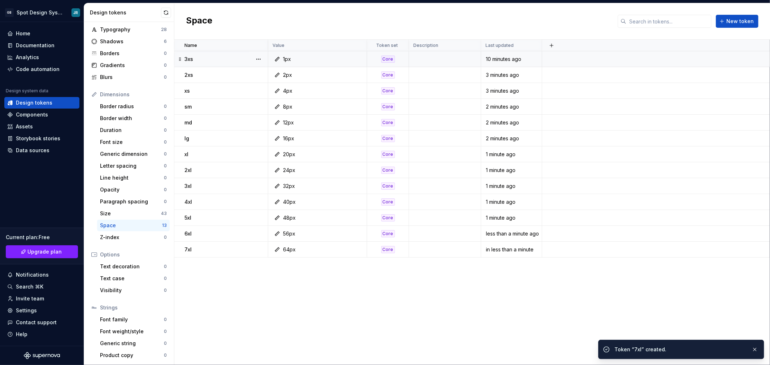
click at [372, 299] on div "Name Value Token set Description Last updated 3xs 1px Core 10 minutes ago 2xs 2…" at bounding box center [471, 202] width 595 height 325
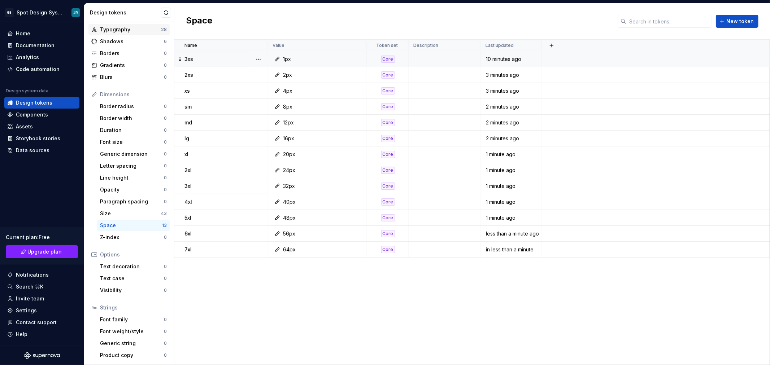
click at [120, 29] on div "Typography" at bounding box center [130, 29] width 61 height 7
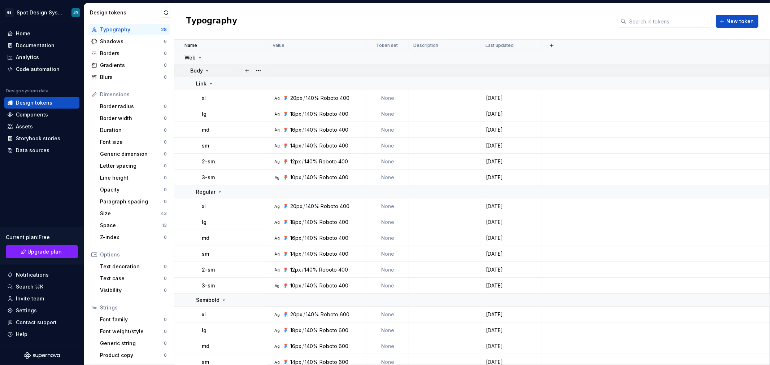
click at [206, 68] on icon at bounding box center [207, 71] width 6 height 6
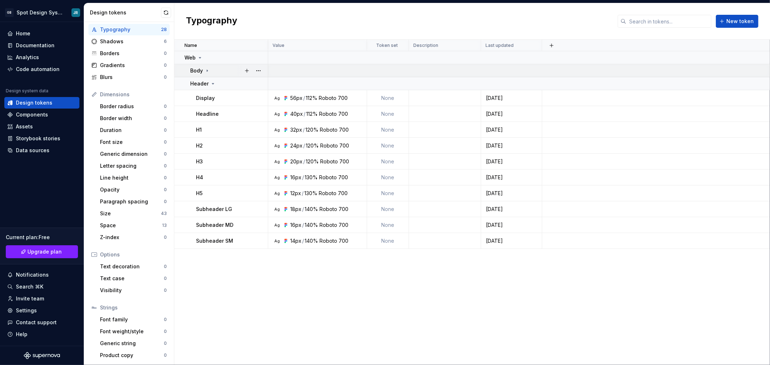
click at [209, 69] on icon at bounding box center [207, 71] width 6 height 6
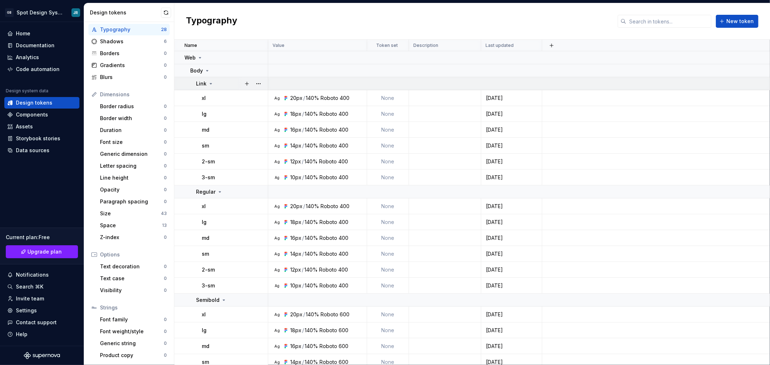
click at [210, 84] on icon at bounding box center [211, 83] width 2 height 1
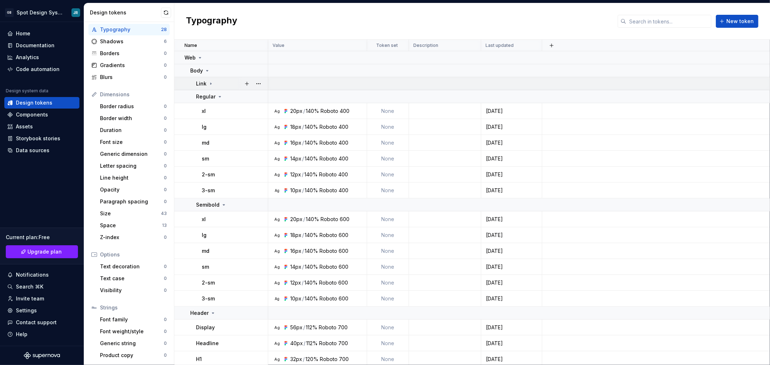
click at [211, 83] on icon at bounding box center [210, 84] width 1 height 2
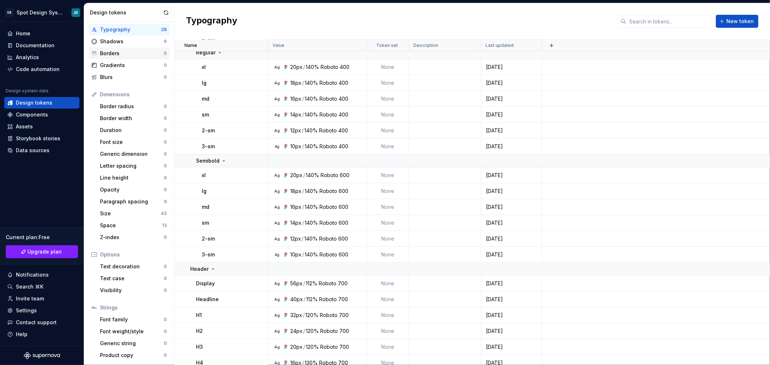
scroll to position [128, 0]
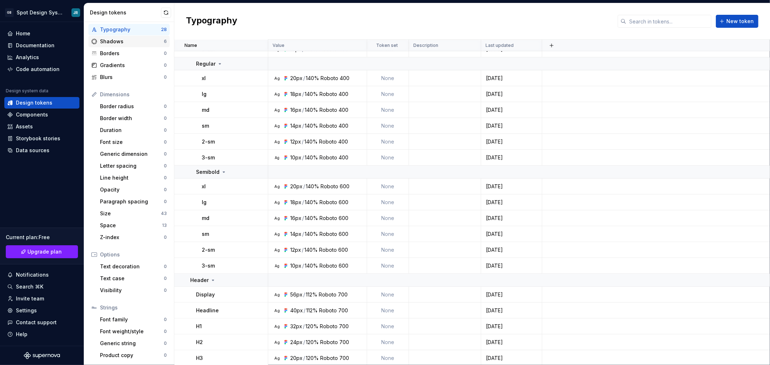
click at [122, 40] on div "Shadows" at bounding box center [132, 41] width 64 height 7
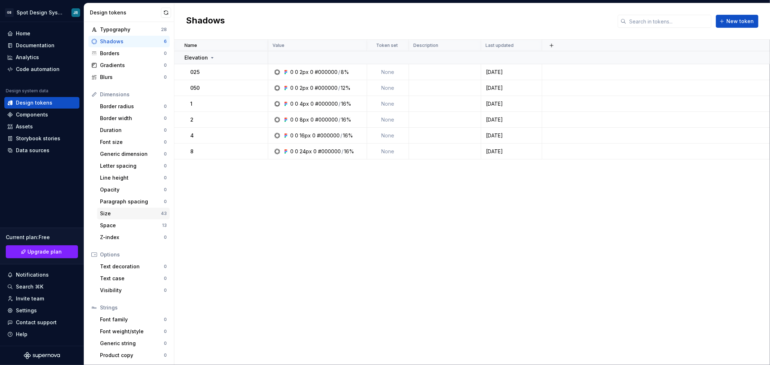
click at [129, 213] on div "Size" at bounding box center [130, 213] width 61 height 7
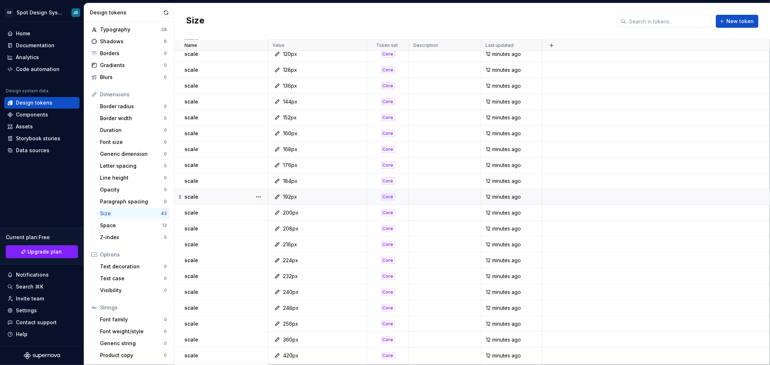
scroll to position [368, 0]
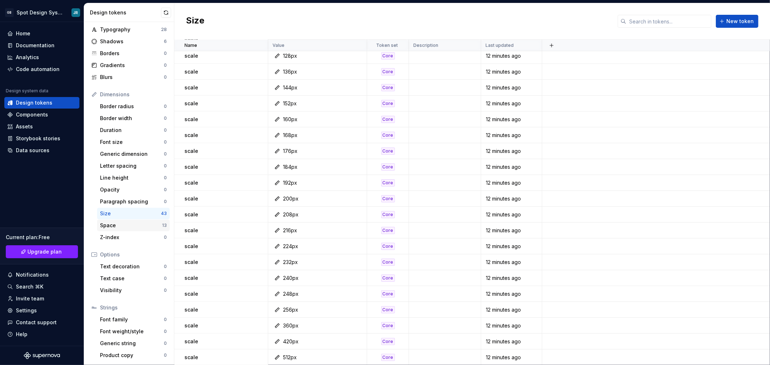
click at [124, 225] on div "Space" at bounding box center [131, 225] width 62 height 7
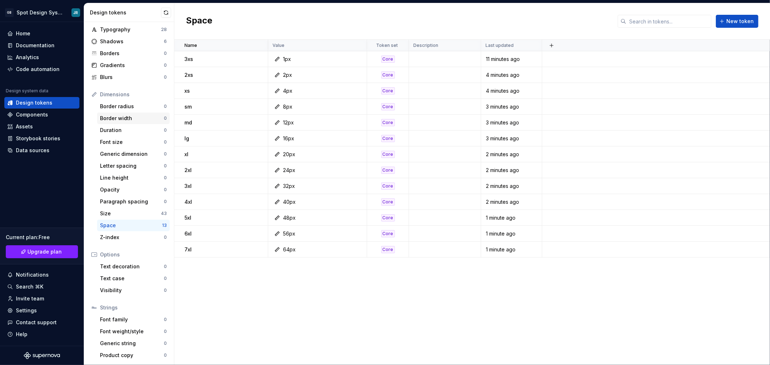
click at [123, 116] on div "Border width" at bounding box center [132, 118] width 64 height 7
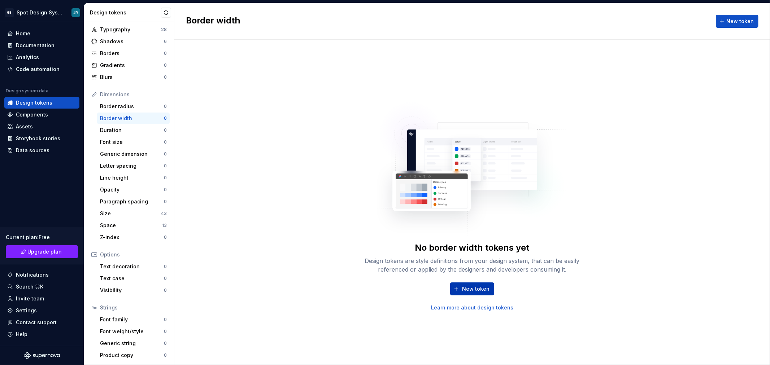
click at [468, 286] on span "New token" at bounding box center [475, 288] width 27 height 7
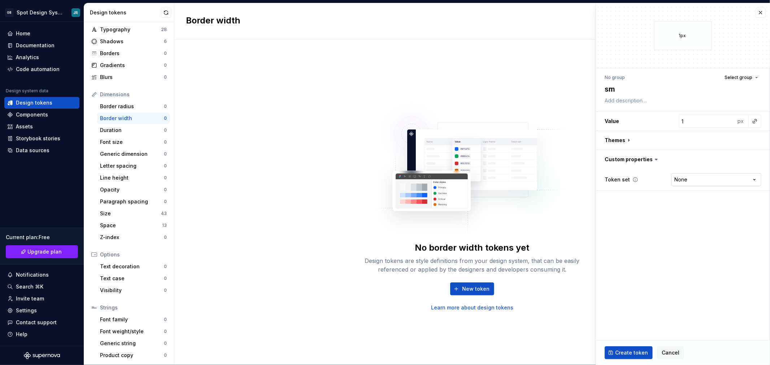
click at [710, 180] on html "GB Spot Design System JR Home Documentation Analytics Code automation Design sy…" at bounding box center [385, 182] width 770 height 365
click at [639, 351] on span "Create token" at bounding box center [631, 352] width 33 height 7
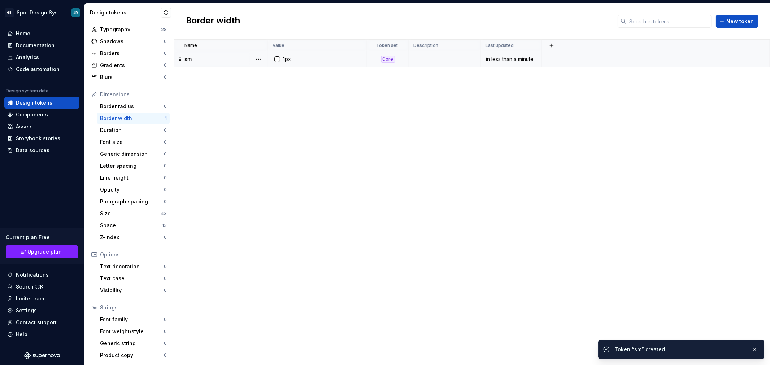
click at [278, 58] on div at bounding box center [277, 59] width 6 height 6
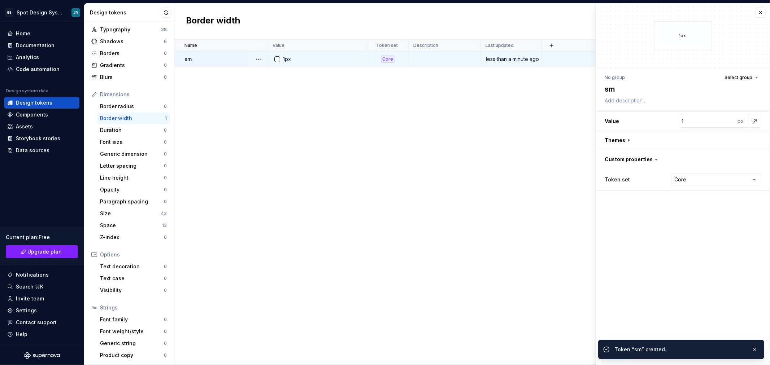
click at [302, 117] on div "Name Value Token set Description Last updated sm 1px Core less than a minute ago" at bounding box center [471, 202] width 595 height 325
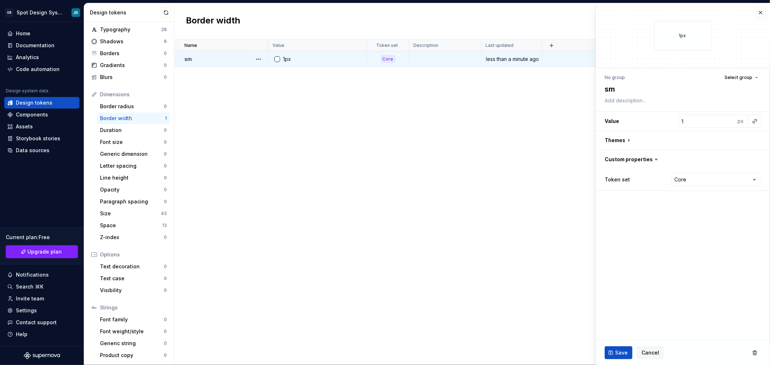
click at [318, 118] on div "Name Value Token set Description Last updated sm 1px Core less than a minute ago" at bounding box center [471, 202] width 595 height 325
click at [758, 11] on button "button" at bounding box center [760, 13] width 10 height 10
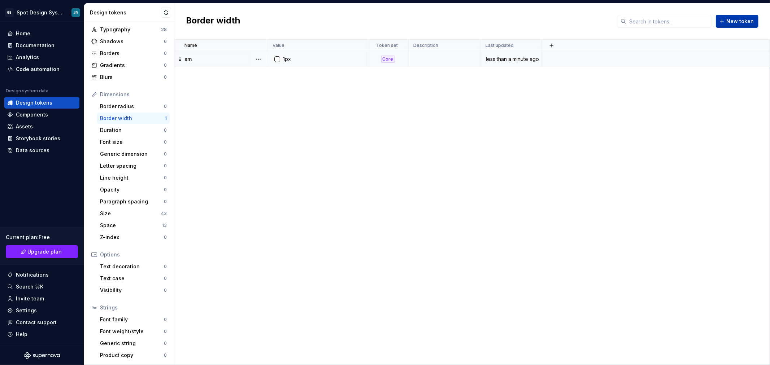
click at [732, 21] on span "New token" at bounding box center [739, 21] width 27 height 7
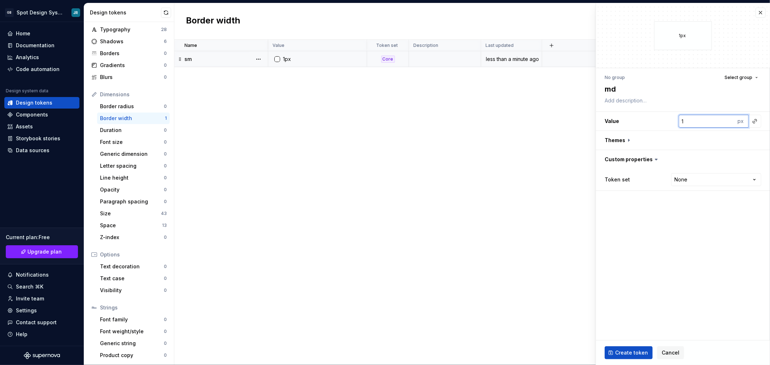
click at [703, 123] on input "1" at bounding box center [706, 121] width 57 height 13
click at [703, 180] on html "GB Spot Design System JR Home Documentation Analytics Code automation Design sy…" at bounding box center [385, 182] width 770 height 365
click at [630, 354] on span "Create token" at bounding box center [631, 352] width 33 height 7
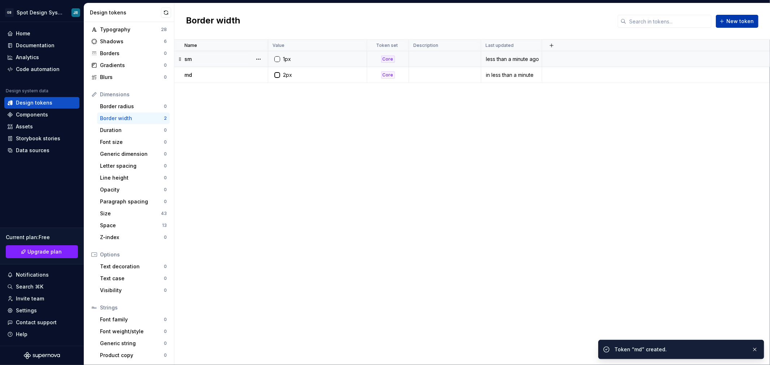
click at [738, 21] on span "New token" at bounding box center [739, 21] width 27 height 7
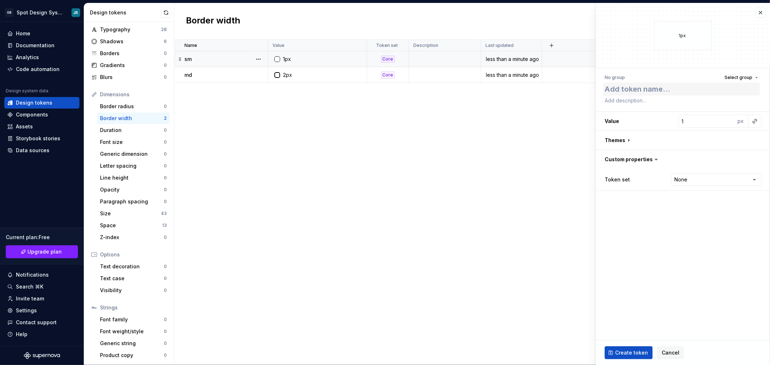
click at [684, 93] on textarea at bounding box center [681, 89] width 157 height 13
click at [688, 120] on input "1" at bounding box center [706, 121] width 57 height 13
click at [701, 177] on html "GB Spot Design System JR Home Documentation Analytics Code automation Design sy…" at bounding box center [385, 182] width 770 height 365
click at [640, 350] on span "Create token" at bounding box center [631, 352] width 33 height 7
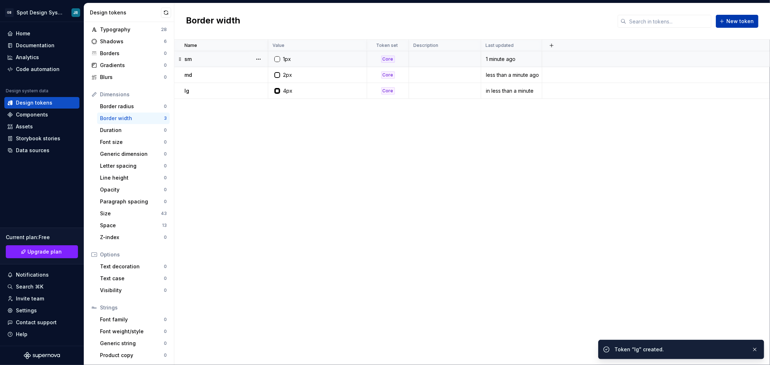
click at [746, 18] on span "New token" at bounding box center [739, 21] width 27 height 7
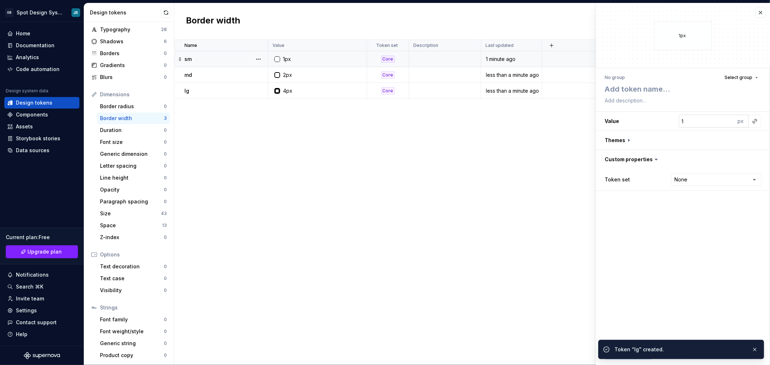
click at [700, 122] on input "1" at bounding box center [706, 121] width 57 height 13
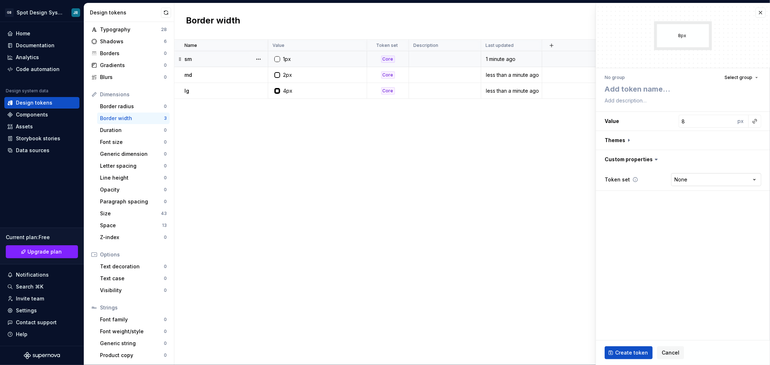
click at [705, 179] on html "GB Spot Design System JR Home Documentation Analytics Code automation Design sy…" at bounding box center [385, 182] width 770 height 365
click at [640, 348] on button "Create token" at bounding box center [628, 352] width 48 height 13
click at [627, 83] on textarea at bounding box center [681, 89] width 157 height 13
click at [631, 350] on span "Create token" at bounding box center [631, 352] width 33 height 7
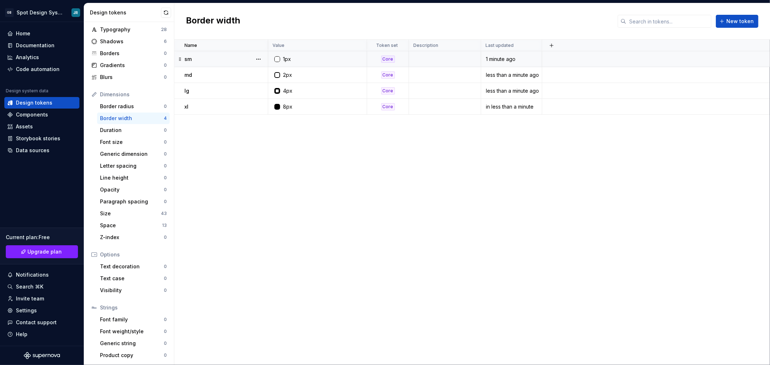
click at [302, 180] on div "Name Value Token set Description Last updated sm 1px Core 1 minute ago md 2px C…" at bounding box center [471, 202] width 595 height 325
click at [34, 149] on div "Data sources" at bounding box center [33, 150] width 34 height 7
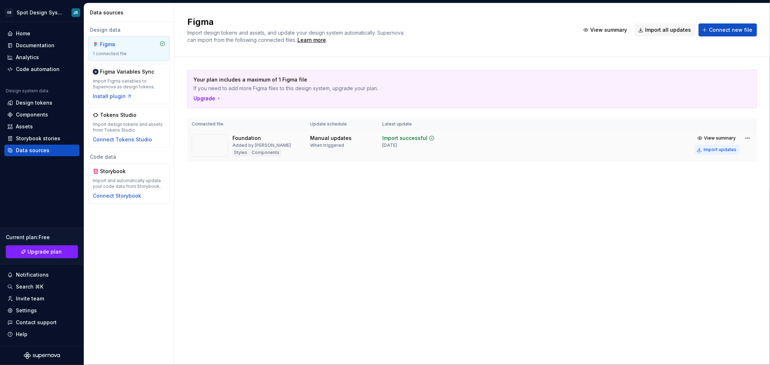
click at [722, 149] on div "Import updates" at bounding box center [719, 150] width 33 height 6
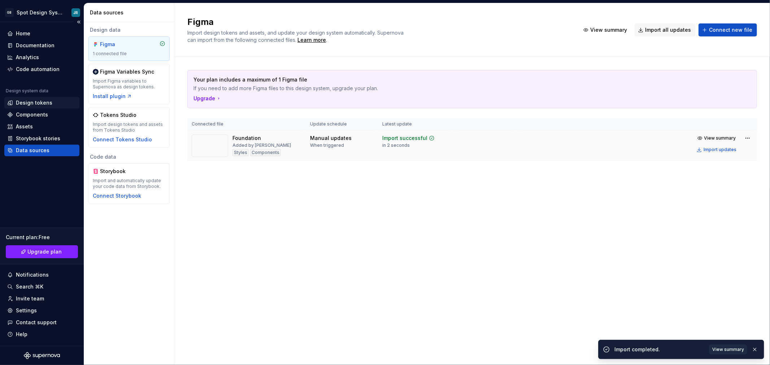
click at [25, 102] on div "Design tokens" at bounding box center [34, 102] width 36 height 7
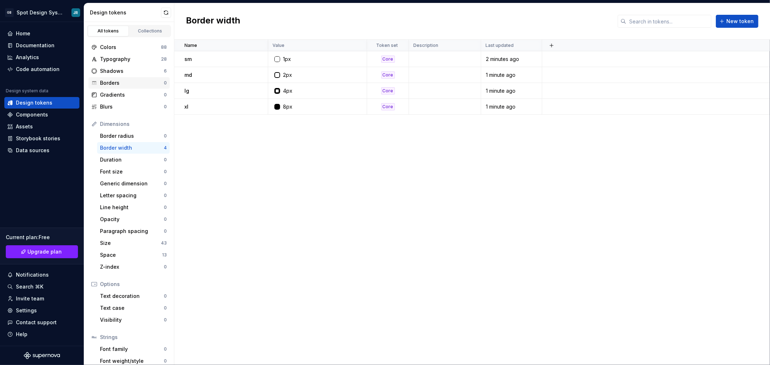
click at [132, 83] on div "Borders" at bounding box center [132, 82] width 64 height 7
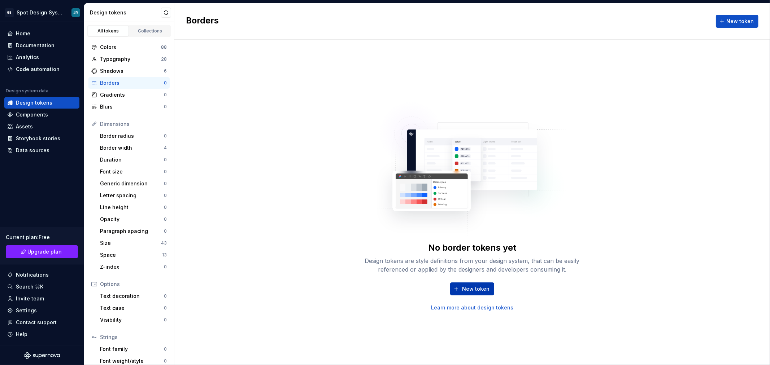
click at [475, 289] on span "New token" at bounding box center [475, 288] width 27 height 7
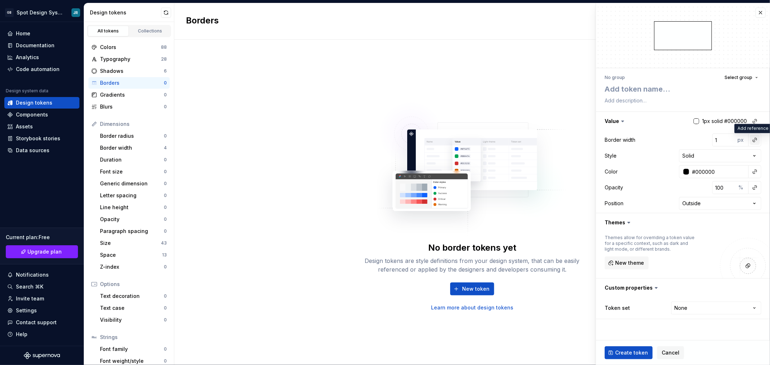
click at [756, 141] on button "button" at bounding box center [754, 140] width 10 height 10
click at [457, 81] on html "GB Spot Design System JR Home Documentation Analytics Code automation Design sy…" at bounding box center [385, 182] width 770 height 365
click at [758, 13] on button "button" at bounding box center [760, 13] width 10 height 10
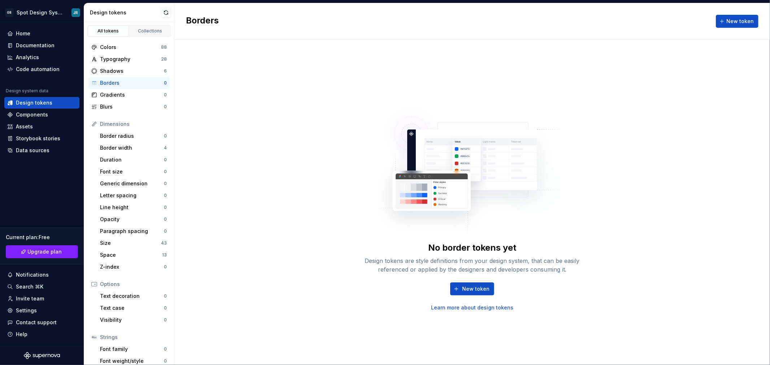
click at [466, 101] on img at bounding box center [472, 165] width 190 height 144
click at [126, 172] on div "Font size" at bounding box center [132, 171] width 64 height 7
click at [480, 290] on span "New token" at bounding box center [475, 288] width 27 height 7
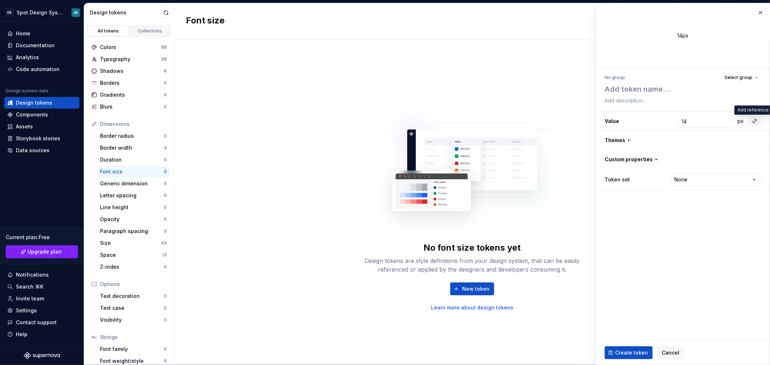
click at [753, 121] on button "button" at bounding box center [754, 121] width 10 height 10
drag, startPoint x: 131, startPoint y: 59, endPoint x: 122, endPoint y: 59, distance: 8.7
click at [131, 59] on html "GB Spot Design System JR Home Documentation Analytics Code automation Design sy…" at bounding box center [385, 182] width 770 height 365
click at [120, 59] on div "Typography" at bounding box center [130, 59] width 61 height 7
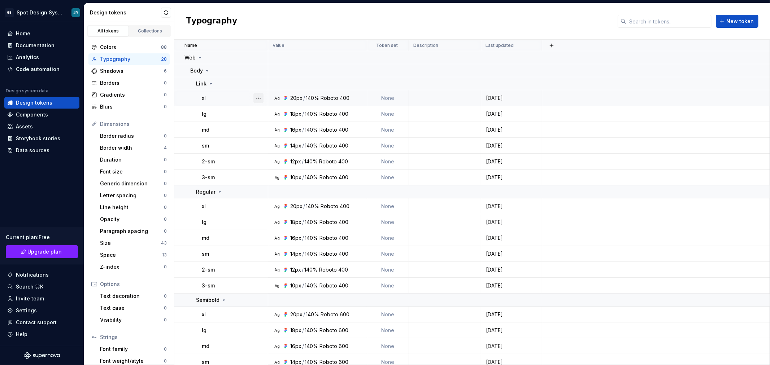
click at [257, 98] on button "button" at bounding box center [258, 98] width 10 height 10
click at [283, 109] on div "Open detail" at bounding box center [290, 112] width 47 height 7
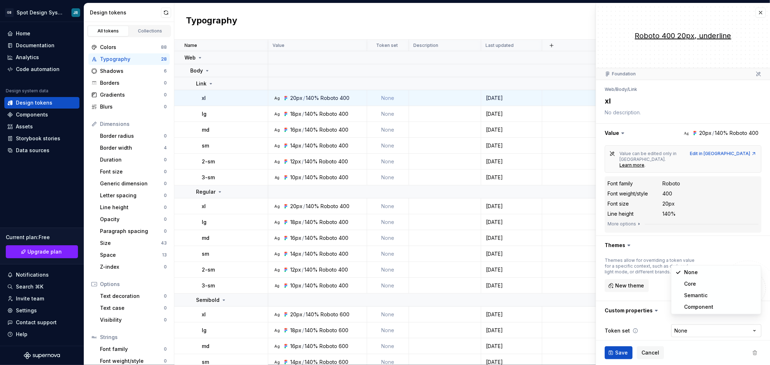
click at [712, 318] on html "GB Spot Design System JR Home Documentation Analytics Code automation Design sy…" at bounding box center [385, 182] width 770 height 365
click at [619, 354] on span "Save" at bounding box center [621, 352] width 13 height 7
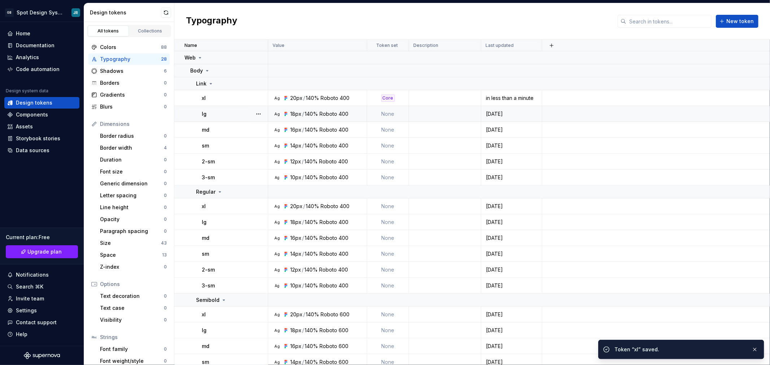
click at [386, 113] on td "None" at bounding box center [388, 114] width 42 height 16
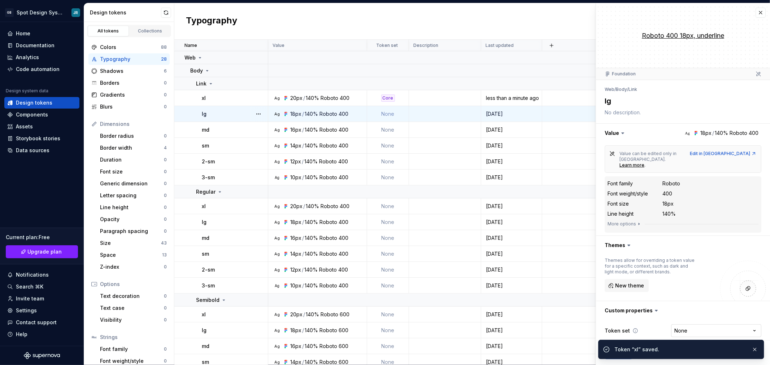
click at [694, 319] on html "GB Spot Design System JR Home Documentation Analytics Code automation Design sy…" at bounding box center [385, 182] width 770 height 365
click at [755, 348] on button "button" at bounding box center [754, 350] width 9 height 10
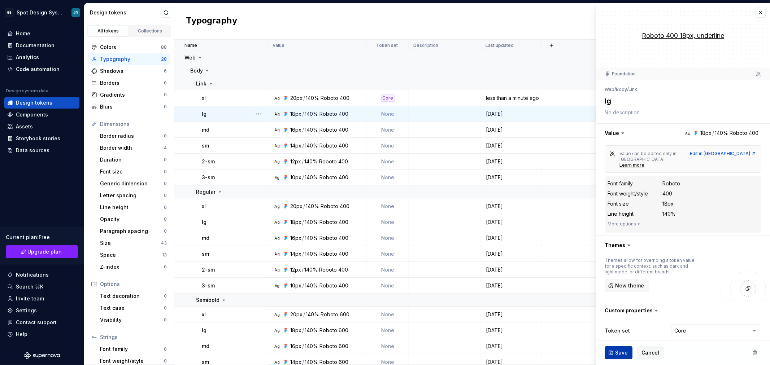
click at [622, 351] on span "Save" at bounding box center [621, 352] width 13 height 7
